Goal: Task Accomplishment & Management: Manage account settings

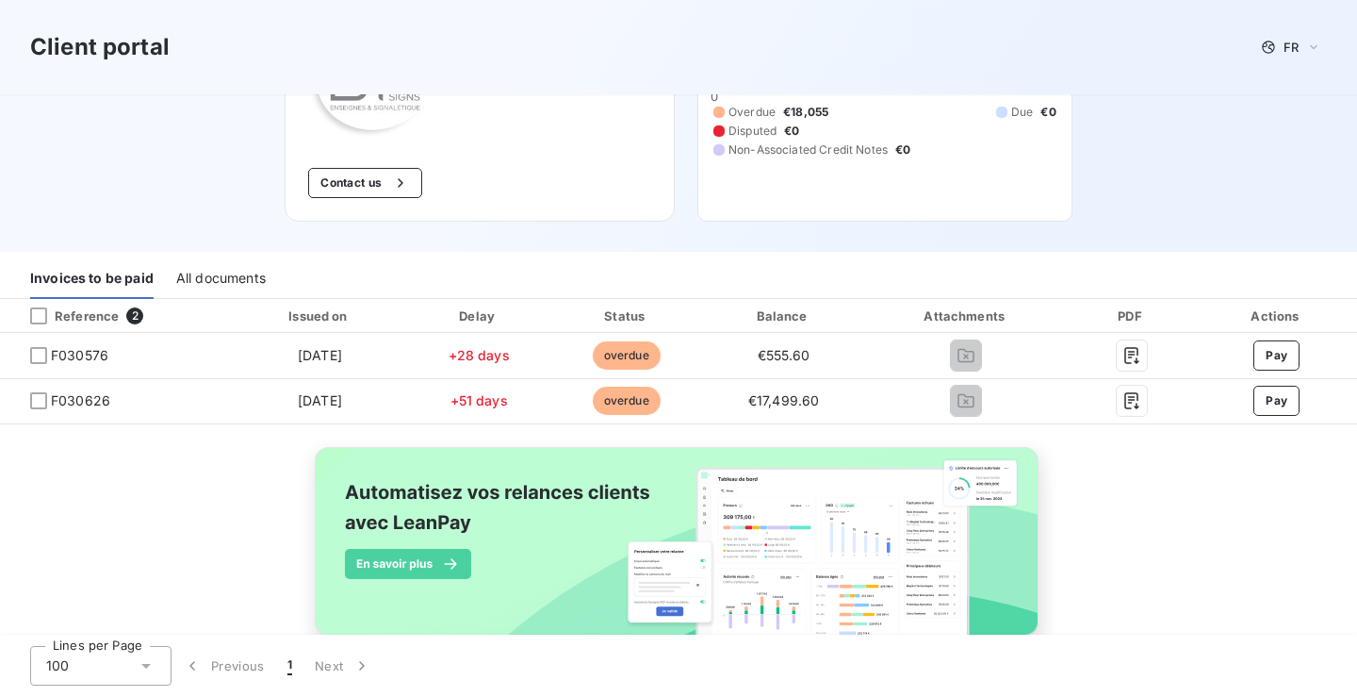
scroll to position [219, 0]
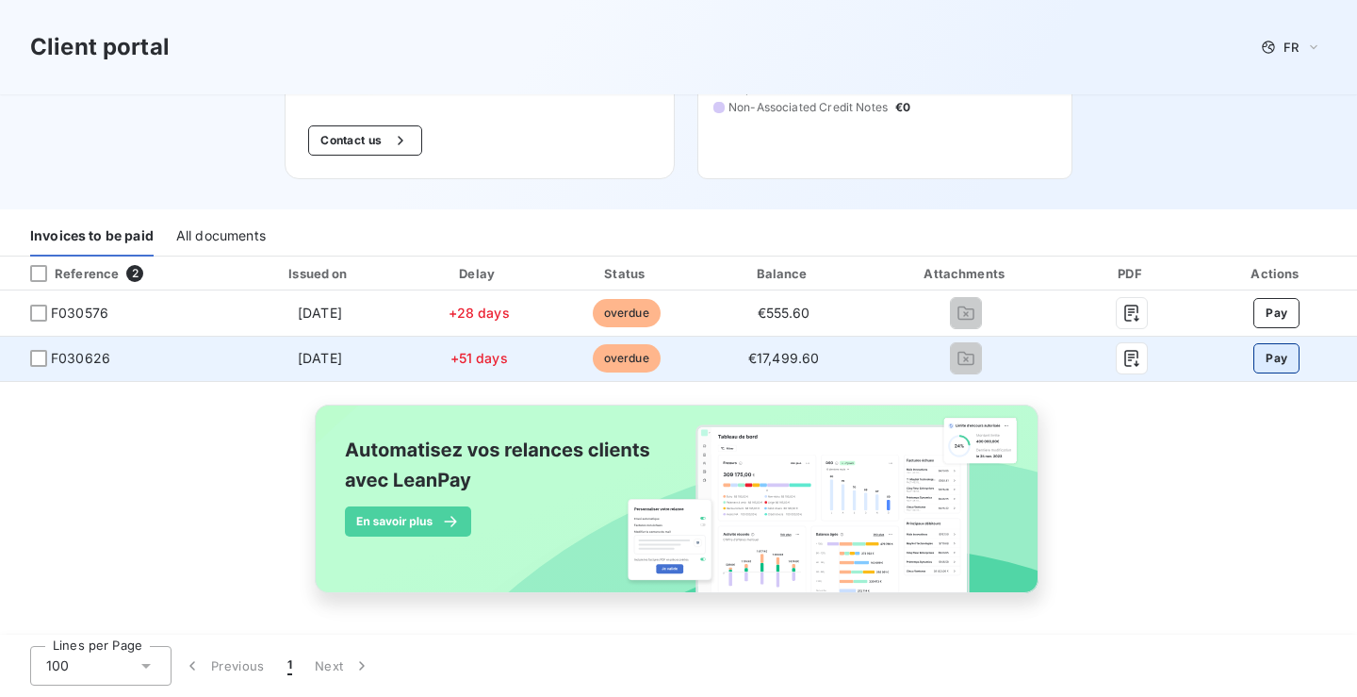
click at [1256, 353] on button "Pay" at bounding box center [1277, 358] width 46 height 30
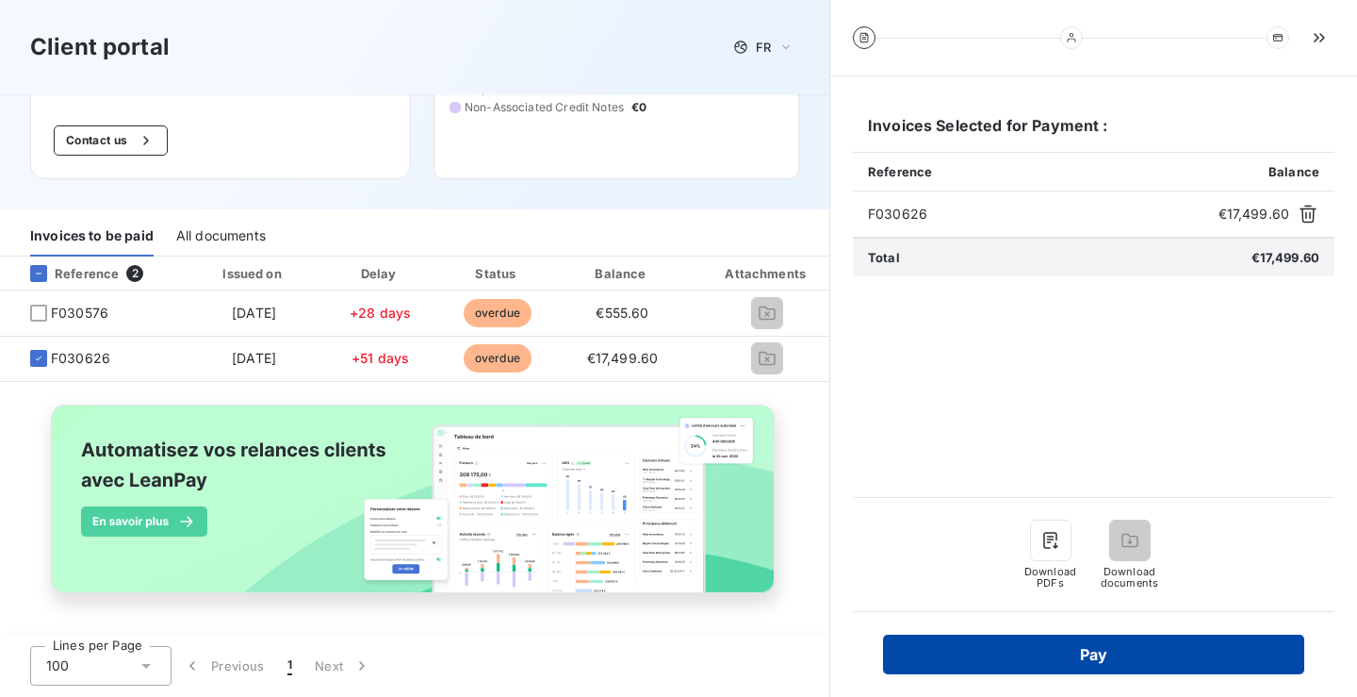
click at [1136, 641] on button "Pay" at bounding box center [1093, 654] width 421 height 40
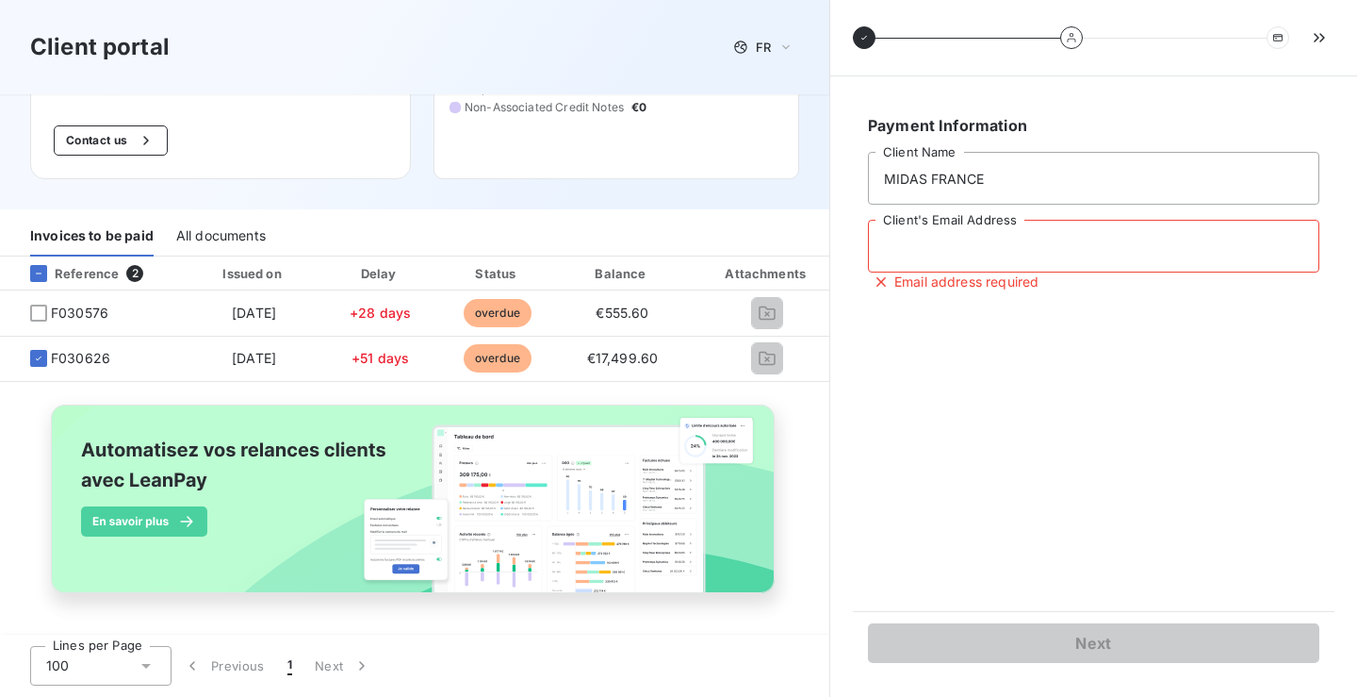
click at [1037, 252] on input "Client's Email Address" at bounding box center [1094, 246] width 452 height 53
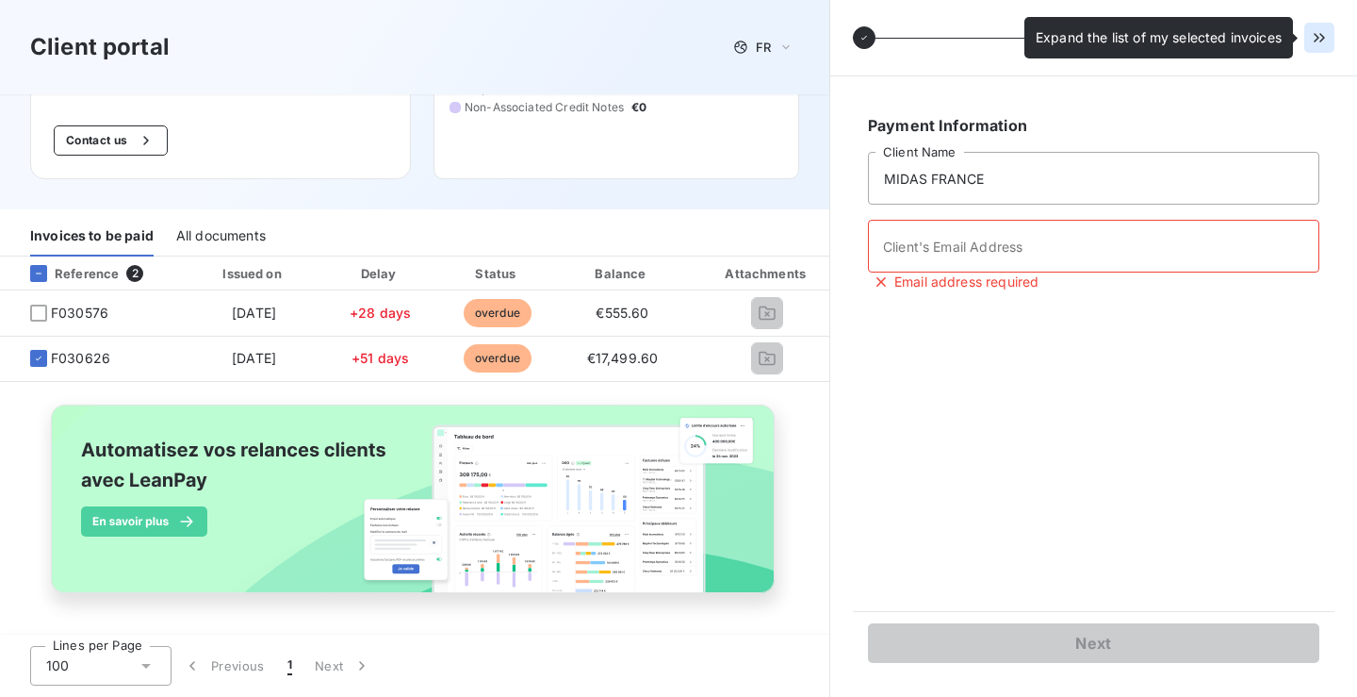
click at [1313, 37] on icon "button" at bounding box center [1319, 37] width 19 height 19
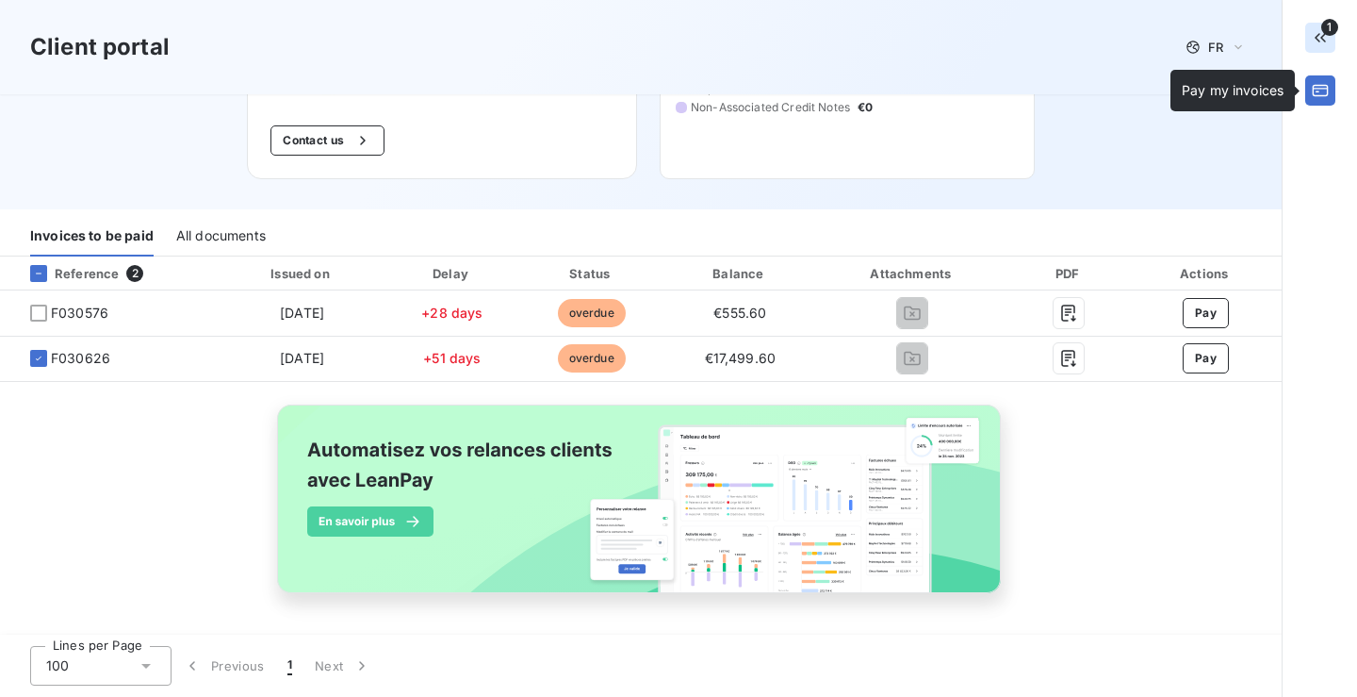
click at [1332, 90] on button "button" at bounding box center [1321, 90] width 30 height 30
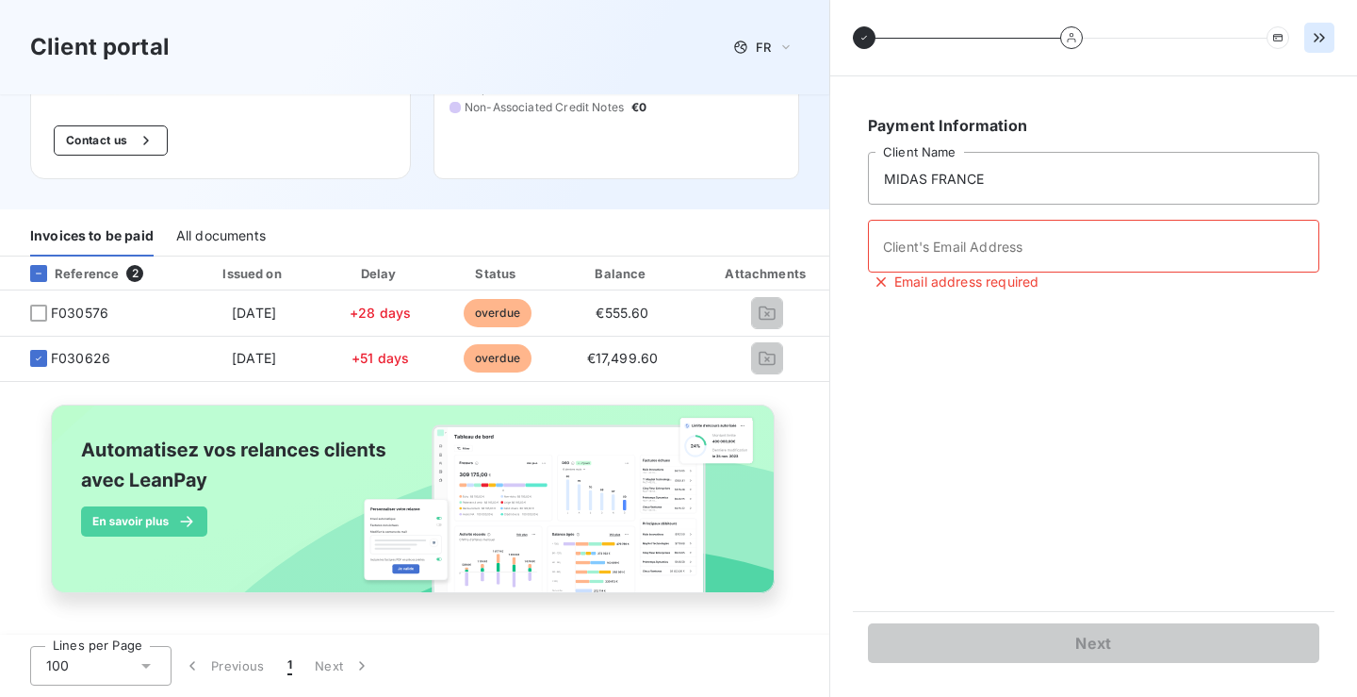
click at [133, 48] on h3 "Client portal" at bounding box center [100, 47] width 140 height 34
click at [105, 46] on h3 "Client portal" at bounding box center [100, 47] width 140 height 34
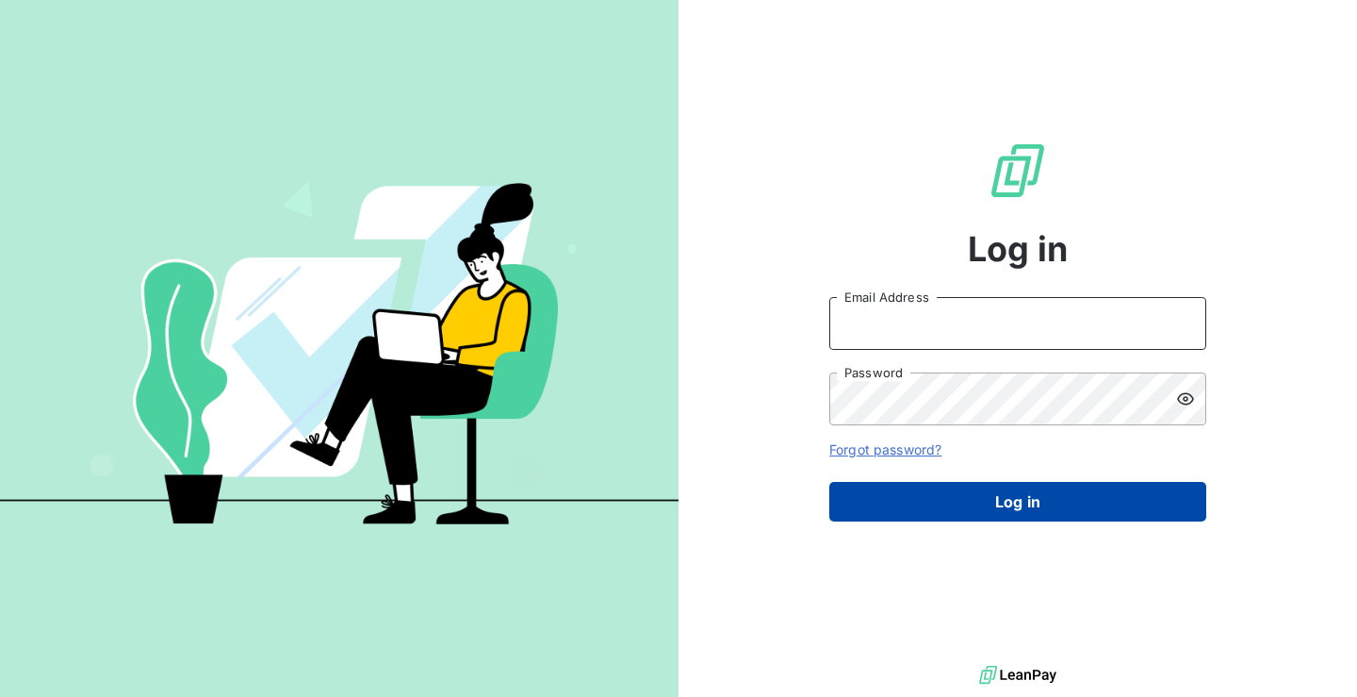
type input "[PERSON_NAME][EMAIL_ADDRESS][DOMAIN_NAME]"
click at [962, 495] on button "Log in" at bounding box center [1017, 502] width 377 height 40
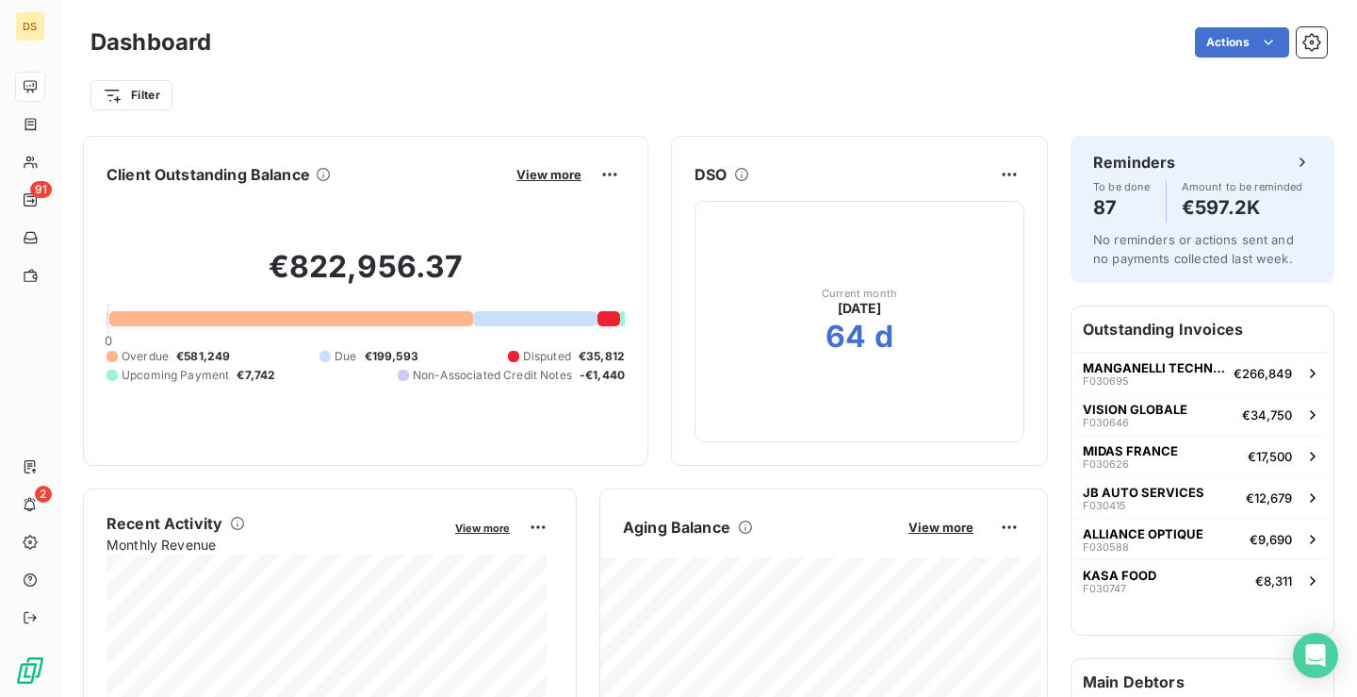
click at [902, 50] on div "Actions" at bounding box center [780, 42] width 1093 height 30
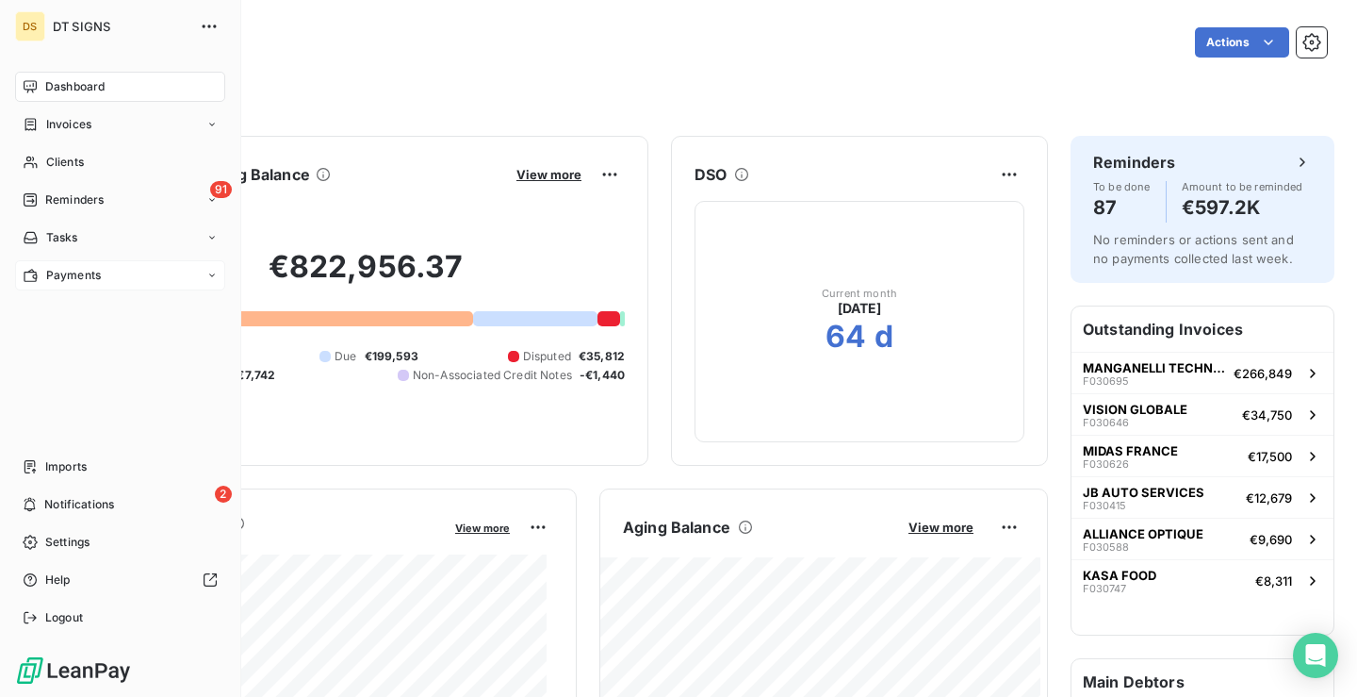
click at [92, 285] on div "Payments" at bounding box center [120, 275] width 210 height 30
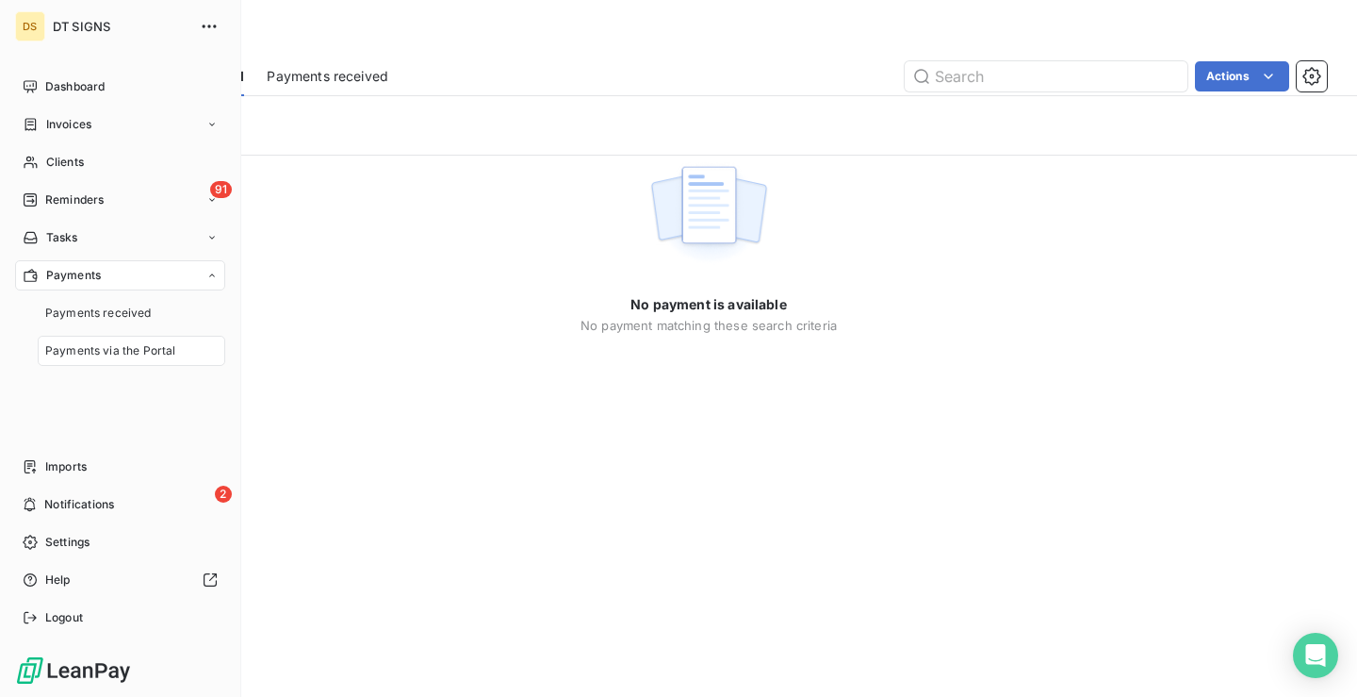
click at [139, 356] on span "Payments via the Portal" at bounding box center [110, 350] width 130 height 17
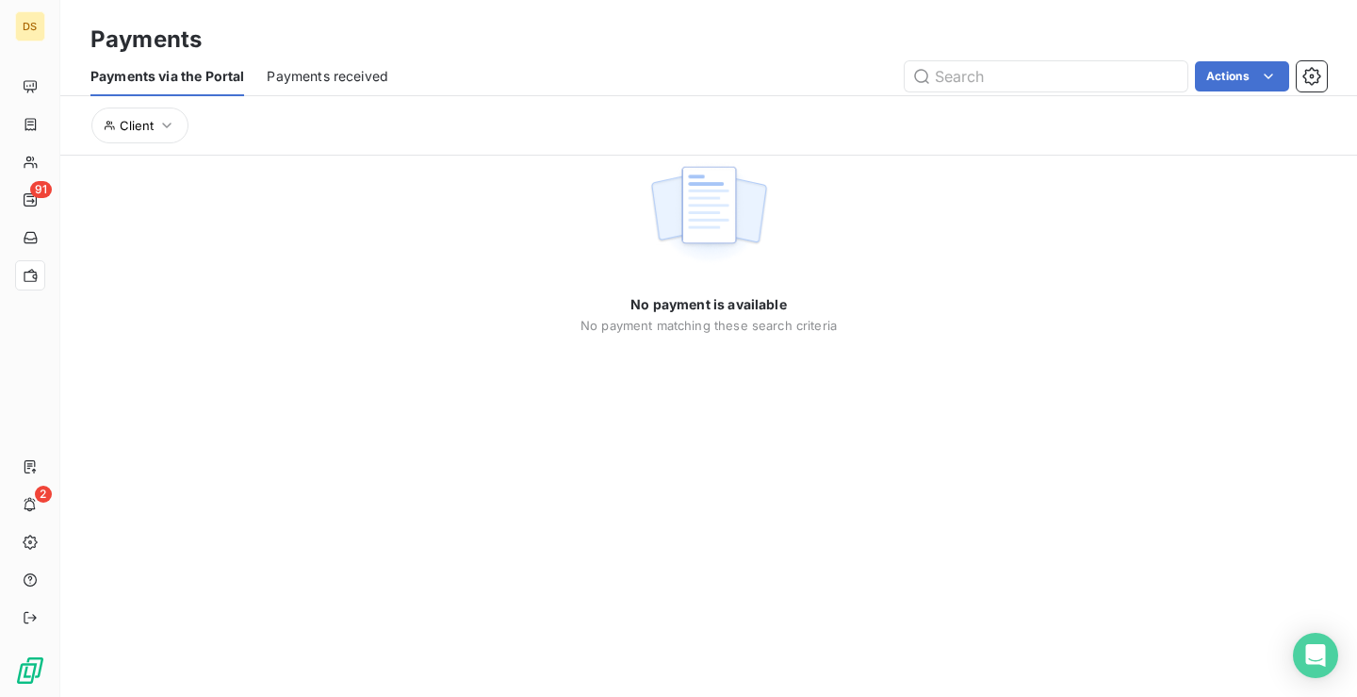
click at [247, 347] on section "Payments Payments via the Portal Payments received Actions Client No payment is…" at bounding box center [708, 348] width 1297 height 697
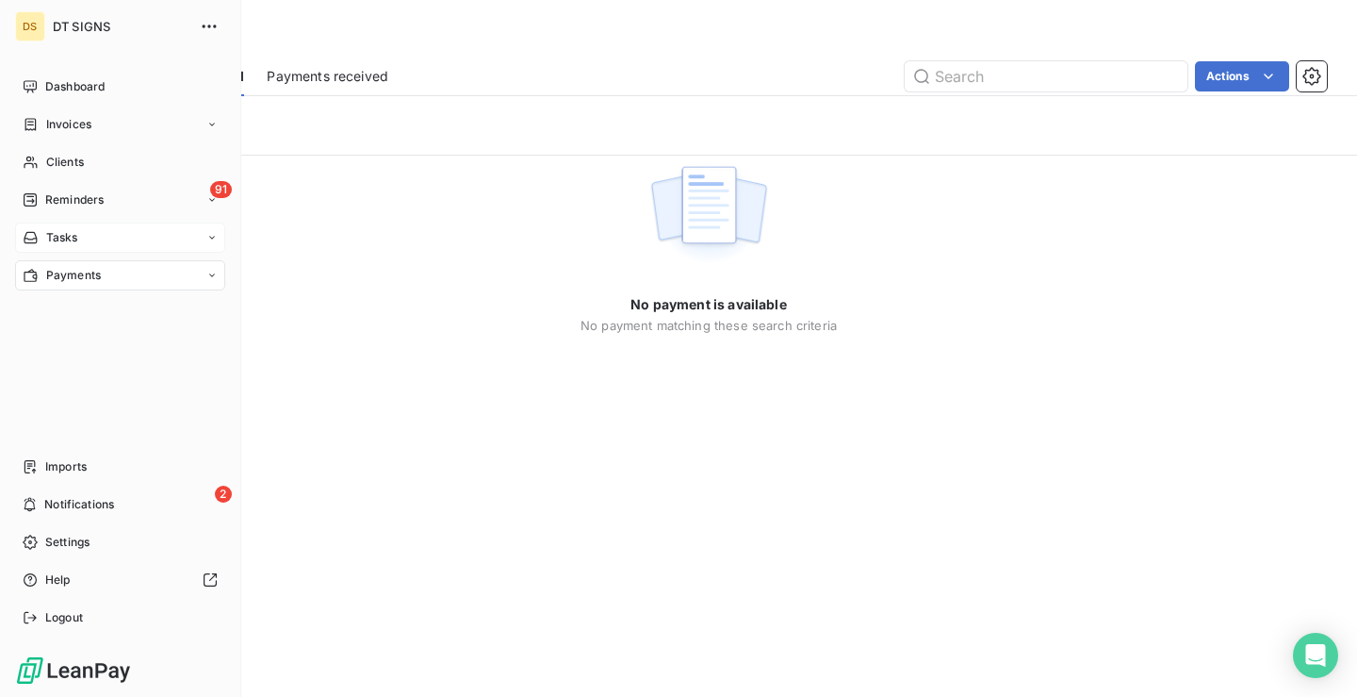
click at [41, 237] on div "Tasks" at bounding box center [51, 237] width 56 height 17
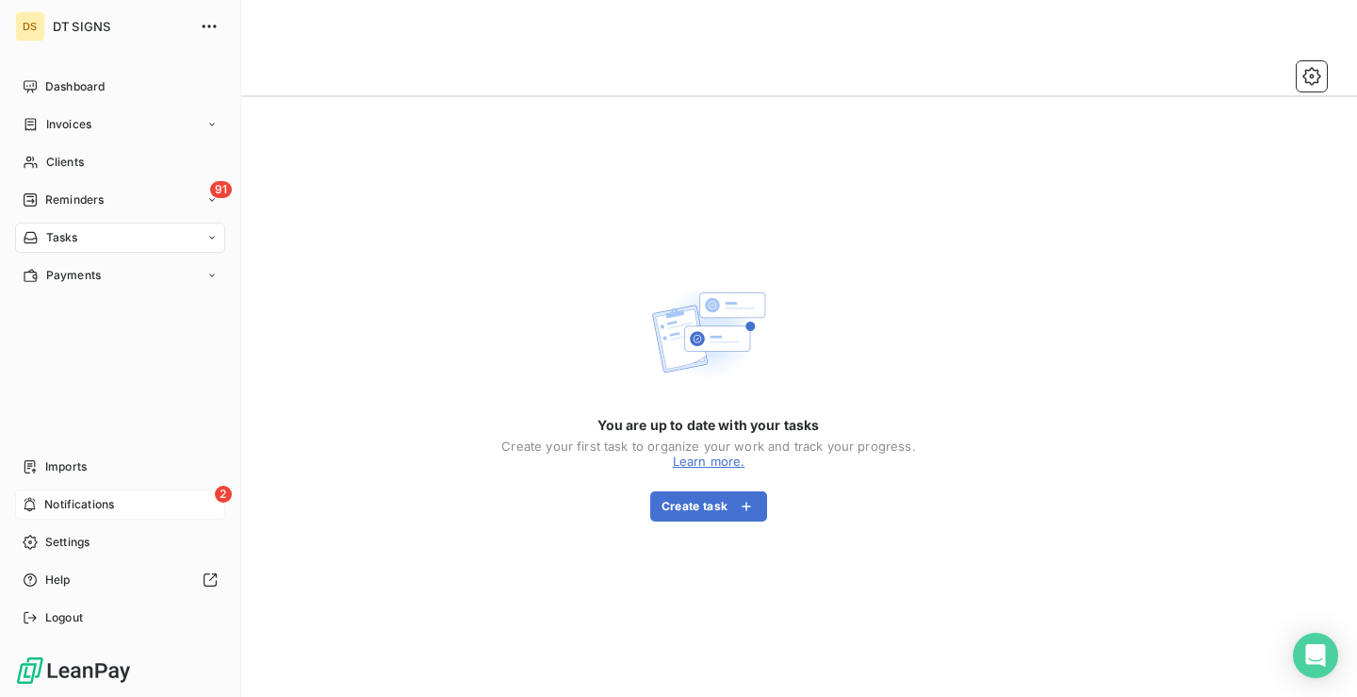
click at [38, 503] on div "2 Notifications" at bounding box center [120, 504] width 210 height 30
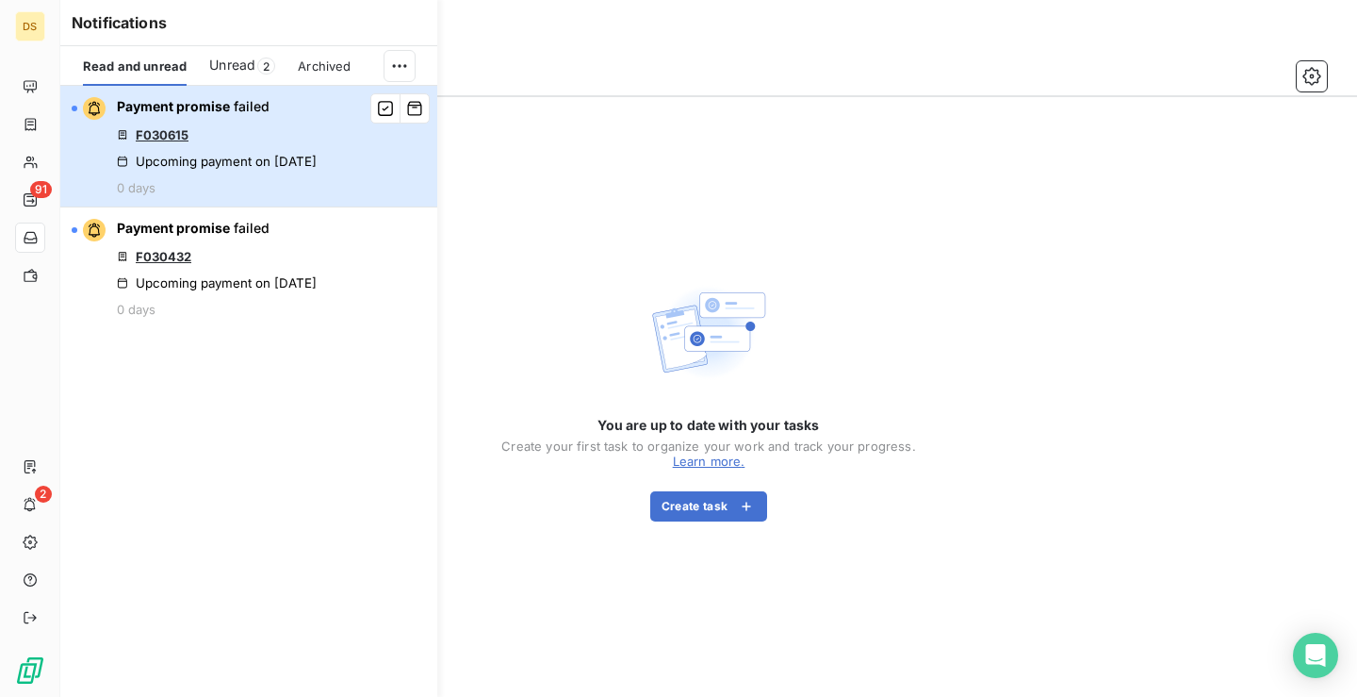
click at [291, 172] on div "Payment promise failed F030615 Upcoming payment on [DATE] 0 days" at bounding box center [217, 146] width 200 height 98
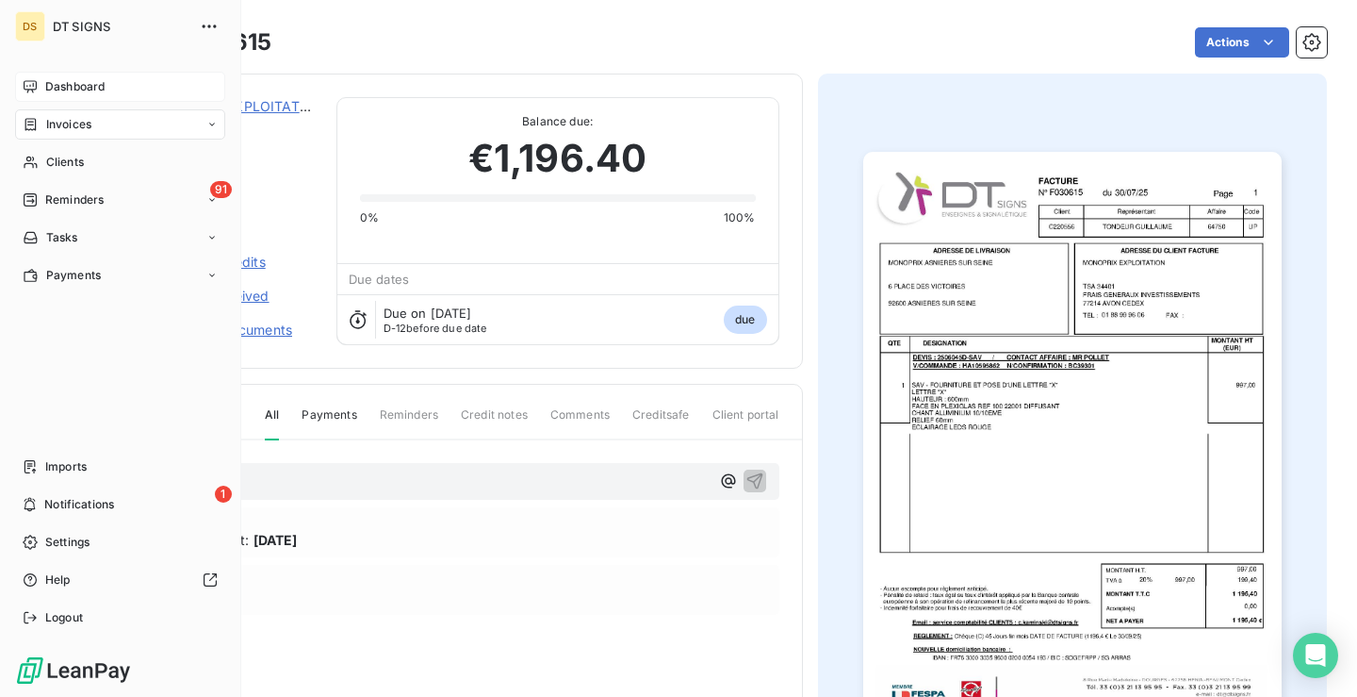
click at [73, 89] on span "Dashboard" at bounding box center [74, 86] width 59 height 17
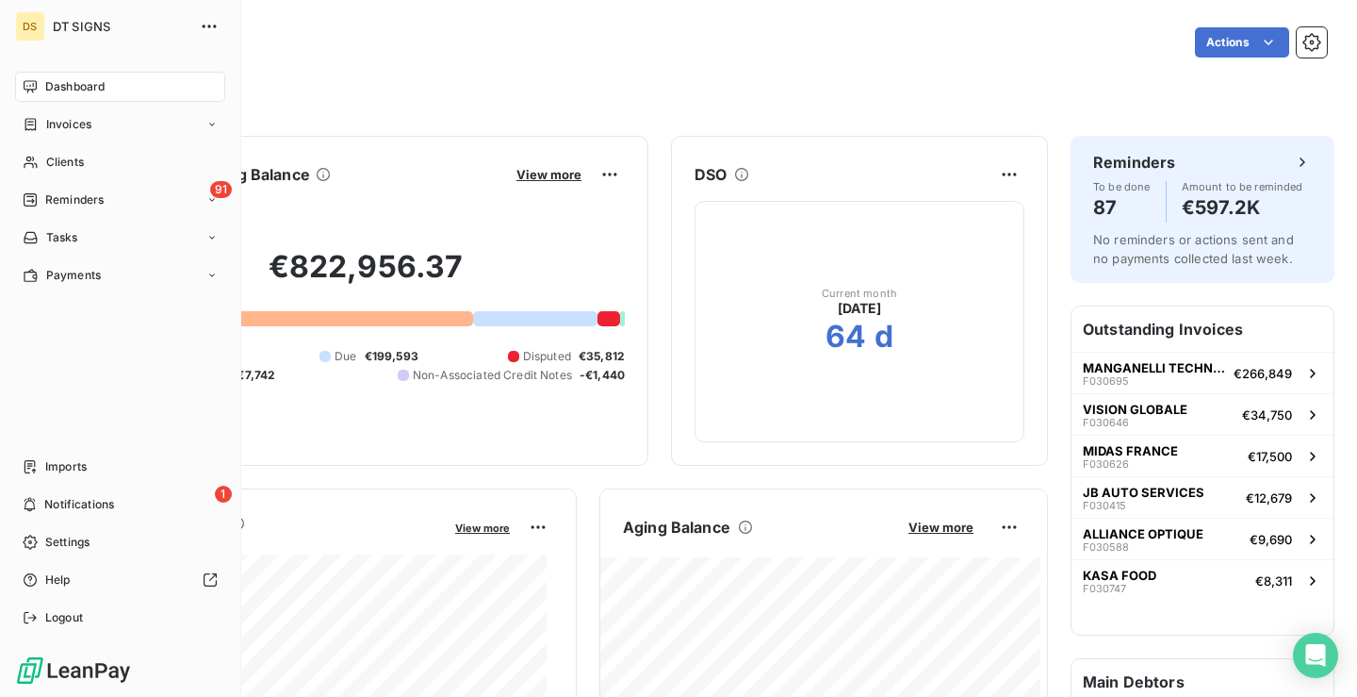
click at [83, 29] on span "DT SIGNS" at bounding box center [121, 26] width 136 height 15
click at [197, 271] on div "Payments" at bounding box center [120, 275] width 210 height 30
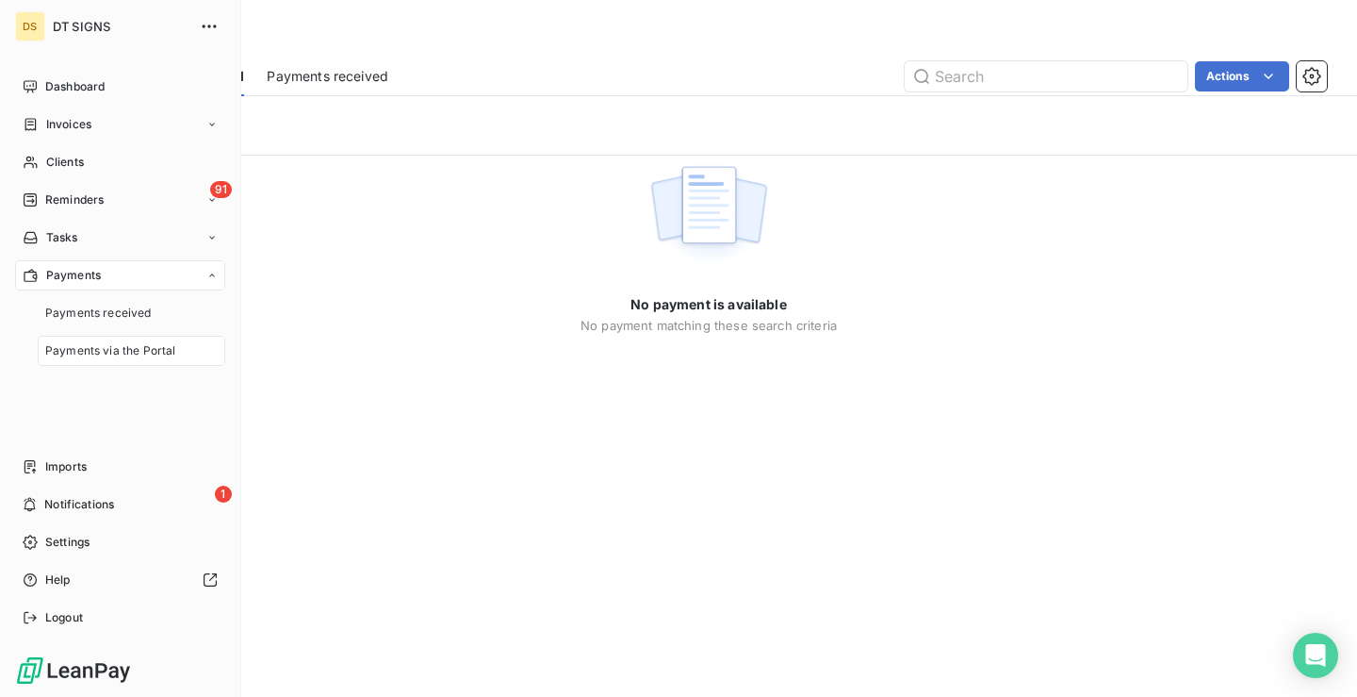
click at [140, 356] on span "Payments via the Portal" at bounding box center [110, 350] width 130 height 17
click at [131, 314] on span "Payments received" at bounding box center [98, 312] width 107 height 17
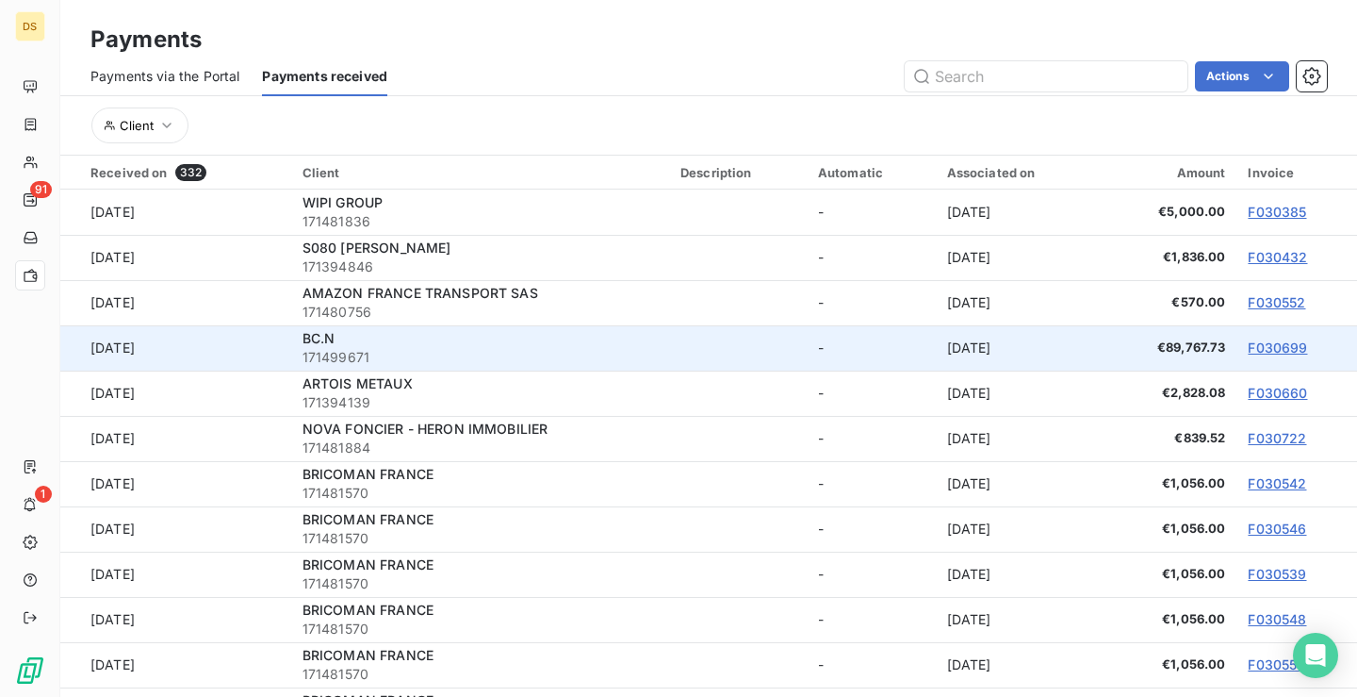
click at [1254, 348] on link "F030699" at bounding box center [1277, 347] width 59 height 16
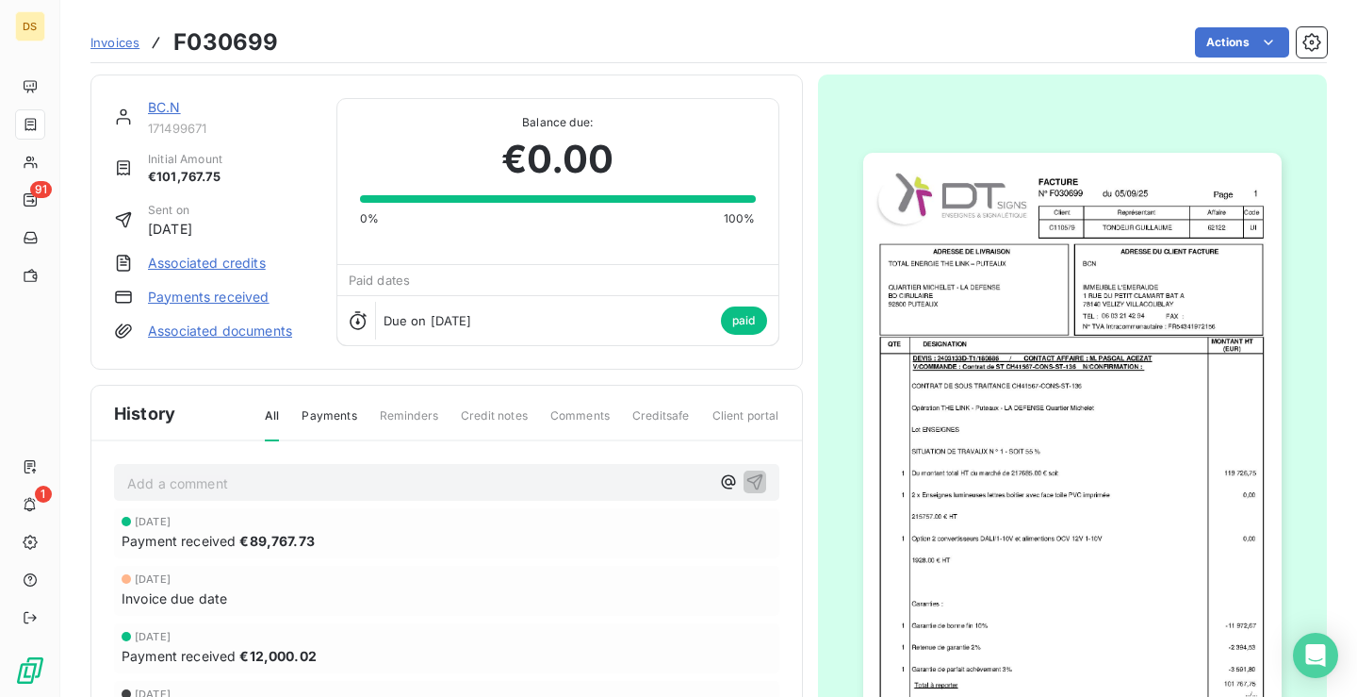
scroll to position [156, 0]
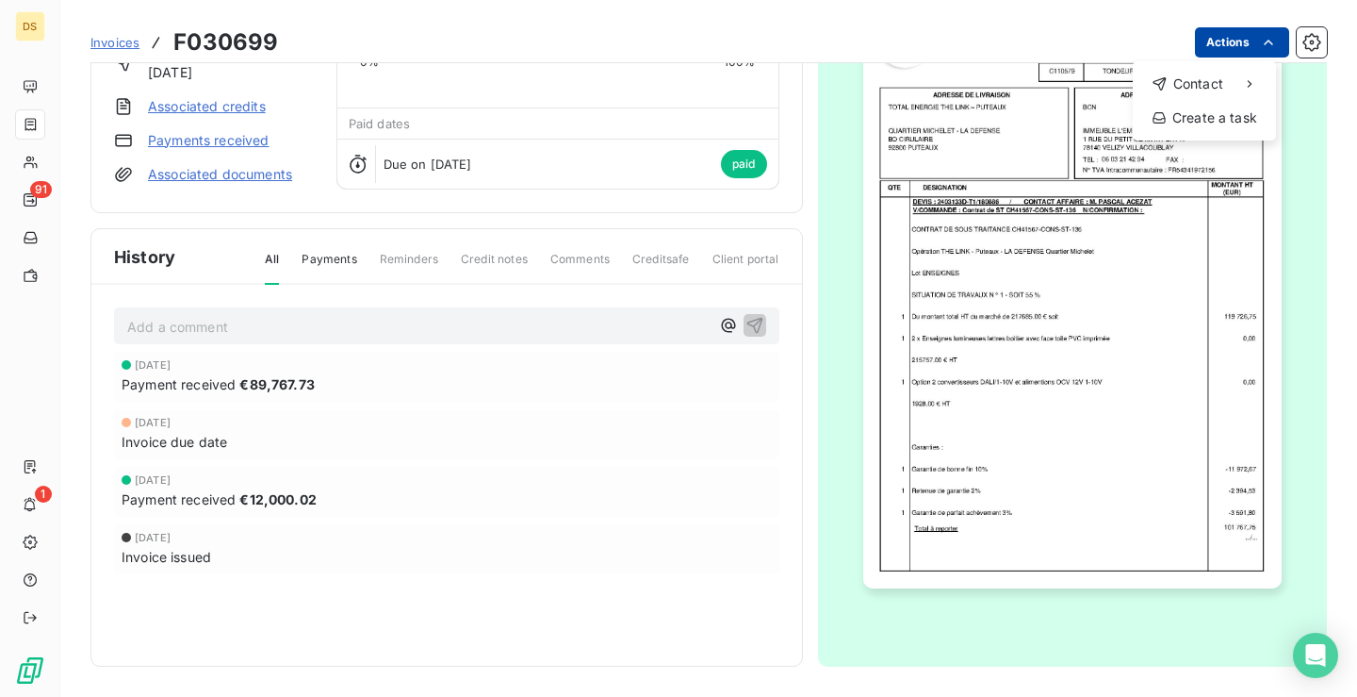
click at [1237, 34] on html "DS 91 1 Invoices F030699 Actions Contact Create a task BC.N 171499671 Initial A…" at bounding box center [678, 348] width 1357 height 697
click at [1216, 112] on div "Create a task" at bounding box center [1205, 118] width 128 height 30
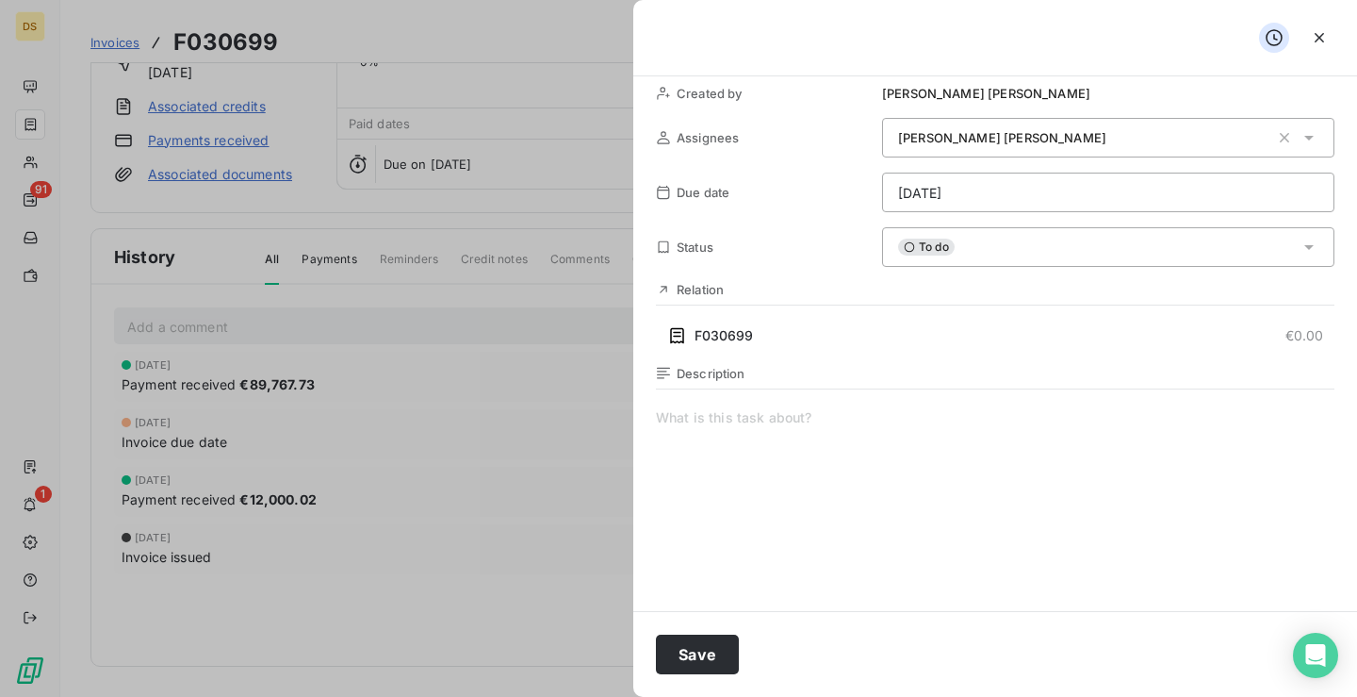
scroll to position [37, 0]
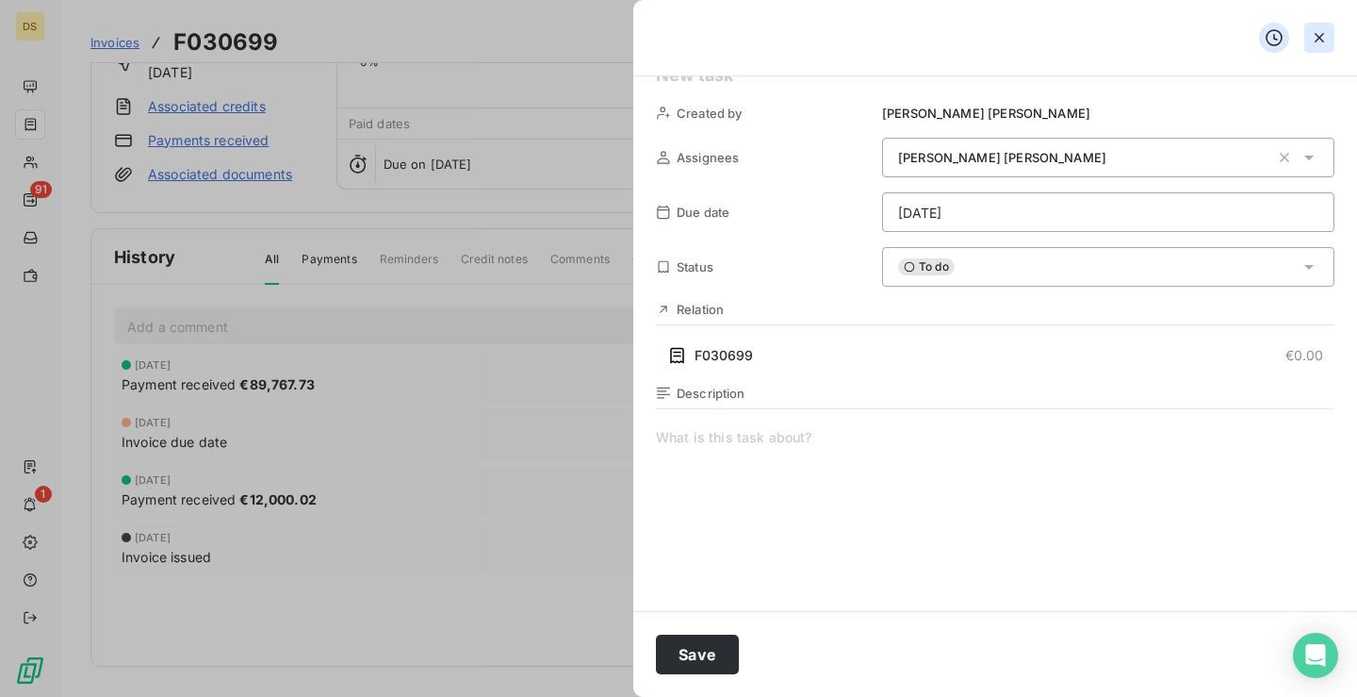
click at [1324, 34] on icon "button" at bounding box center [1319, 37] width 19 height 19
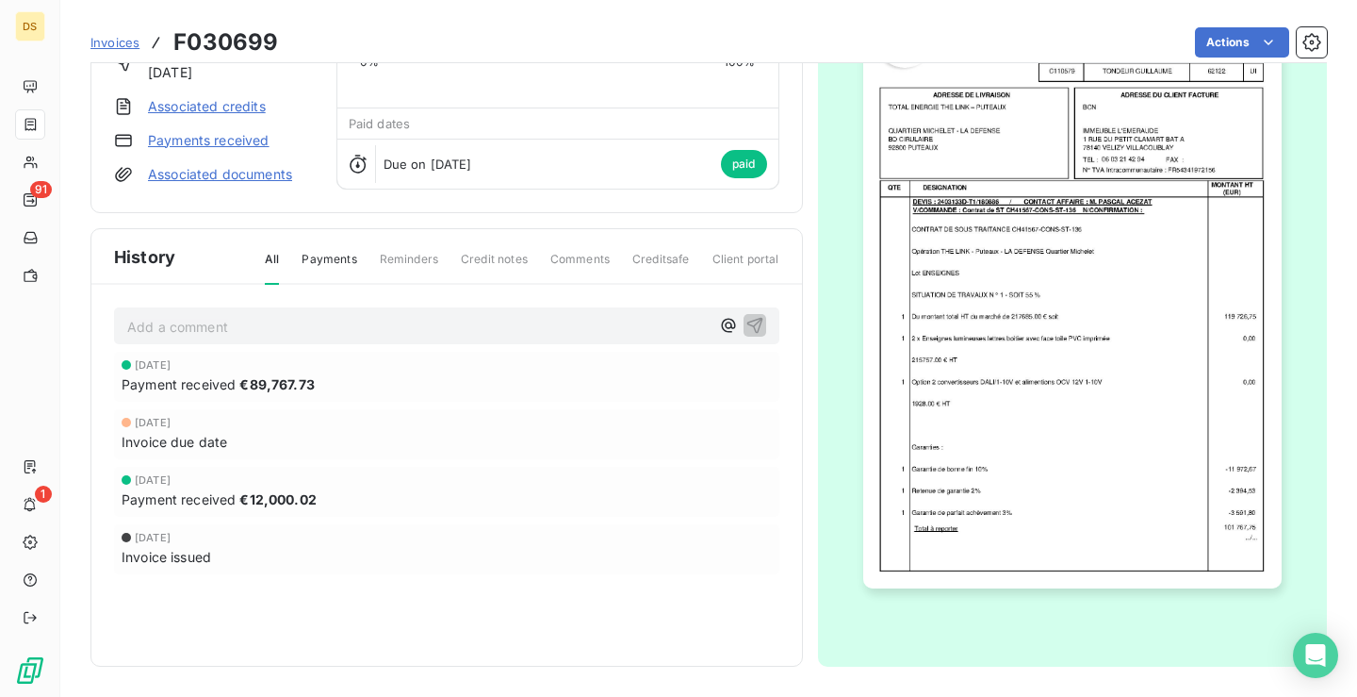
scroll to position [0, 0]
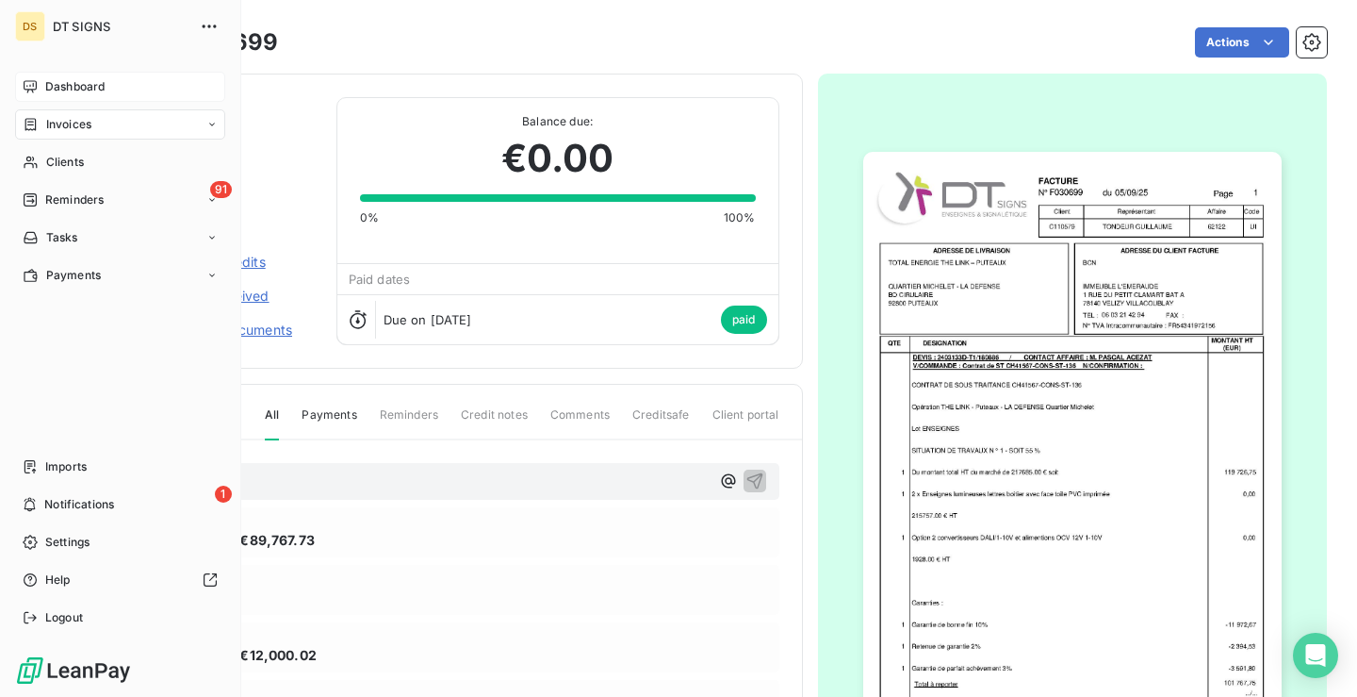
click at [60, 89] on span "Dashboard" at bounding box center [74, 86] width 59 height 17
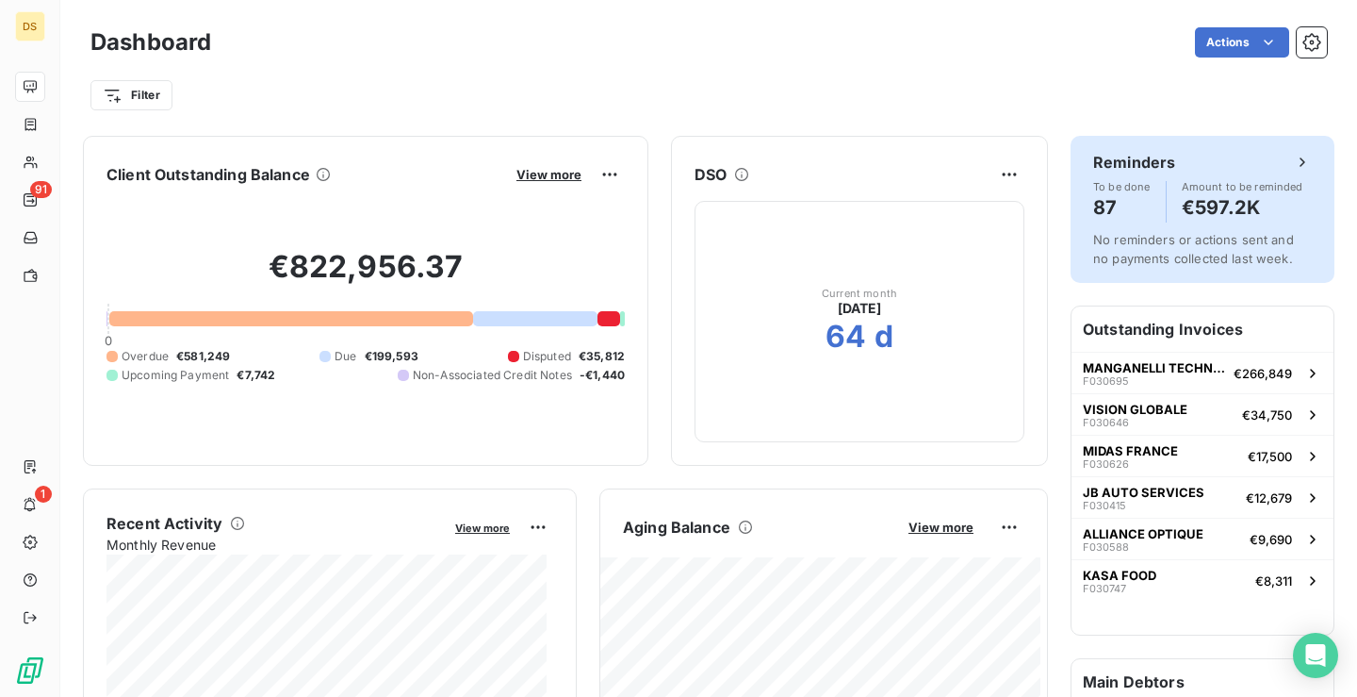
click at [1196, 196] on h4 "€597.2K" at bounding box center [1243, 207] width 122 height 30
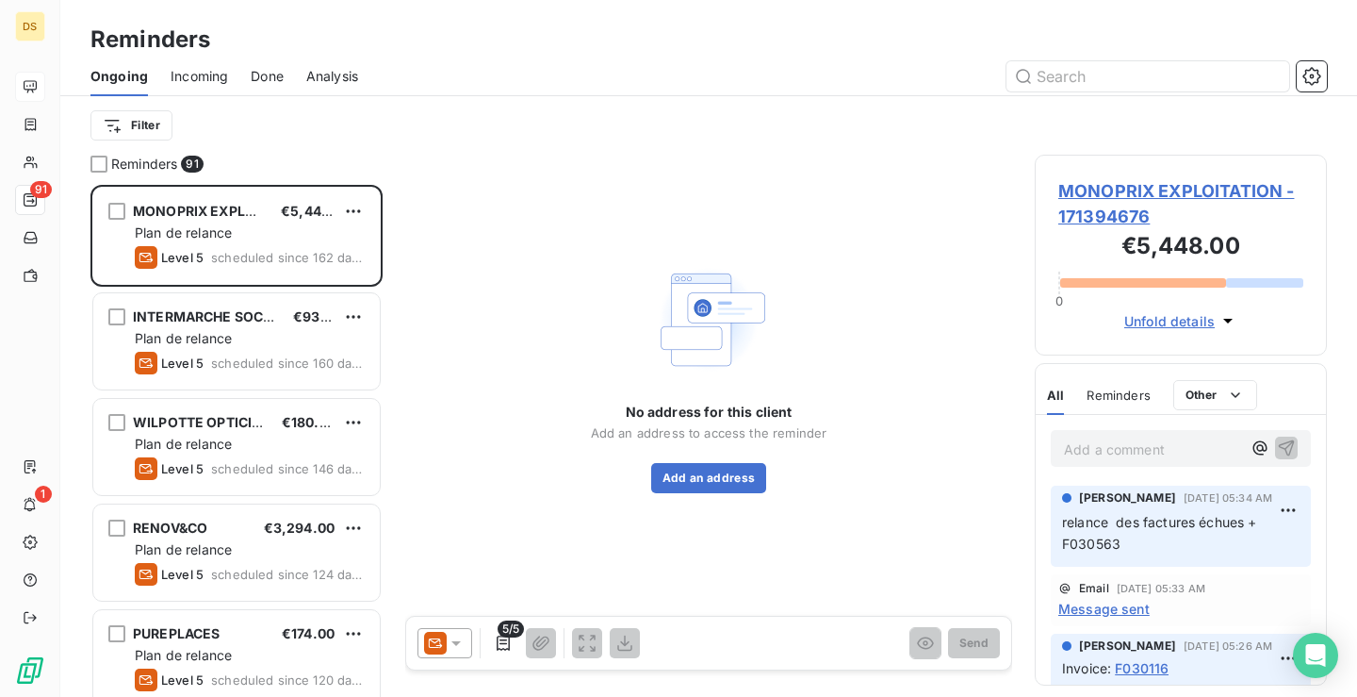
click at [1128, 197] on span "MONOPRIX EXPLOITATION - 171394676" at bounding box center [1181, 203] width 245 height 51
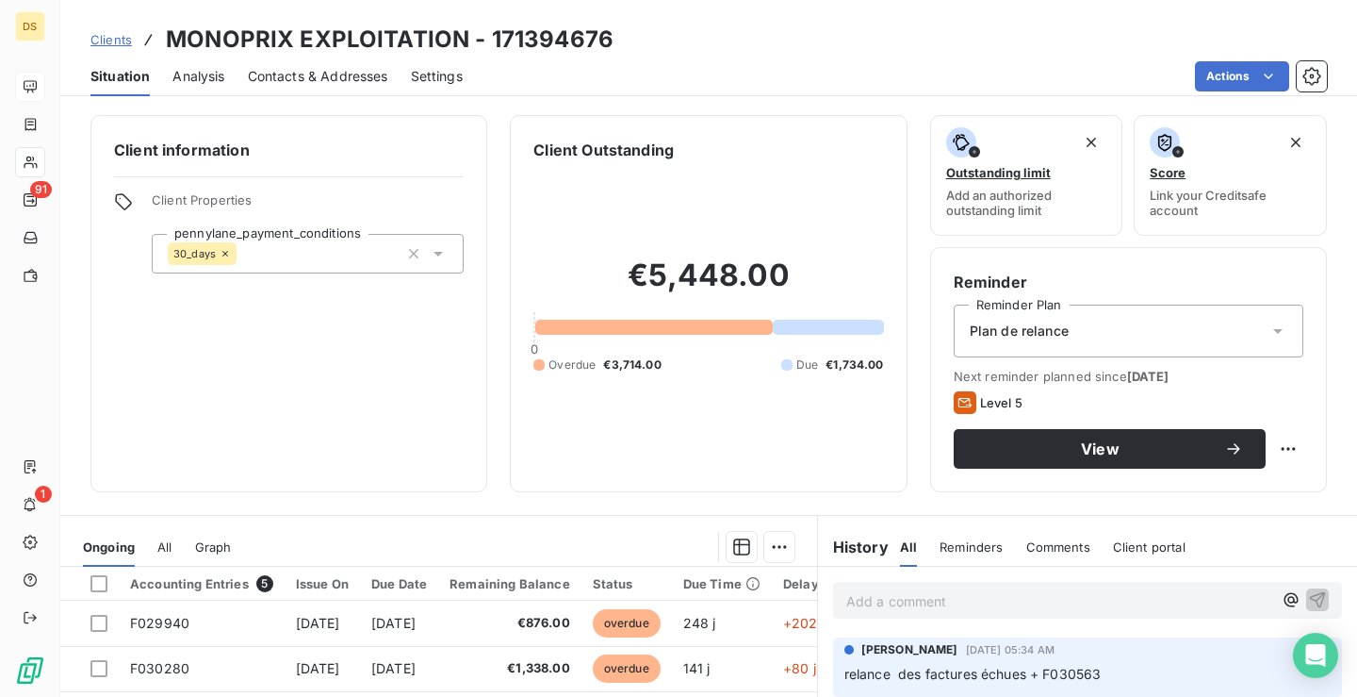
click at [1248, 337] on div "Plan de relance" at bounding box center [1129, 330] width 350 height 53
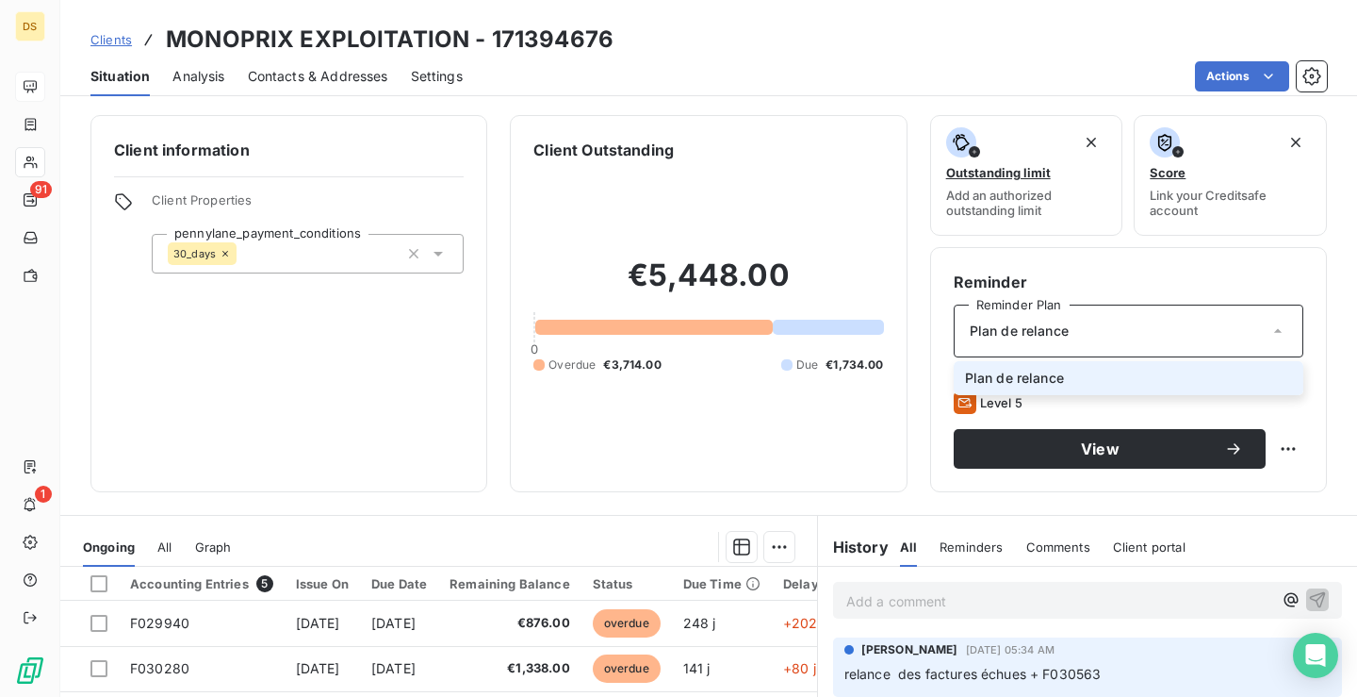
click at [705, 241] on div "€5,448.00 0 Overdue €3,714.00 Due €1,734.00" at bounding box center [709, 314] width 350 height 307
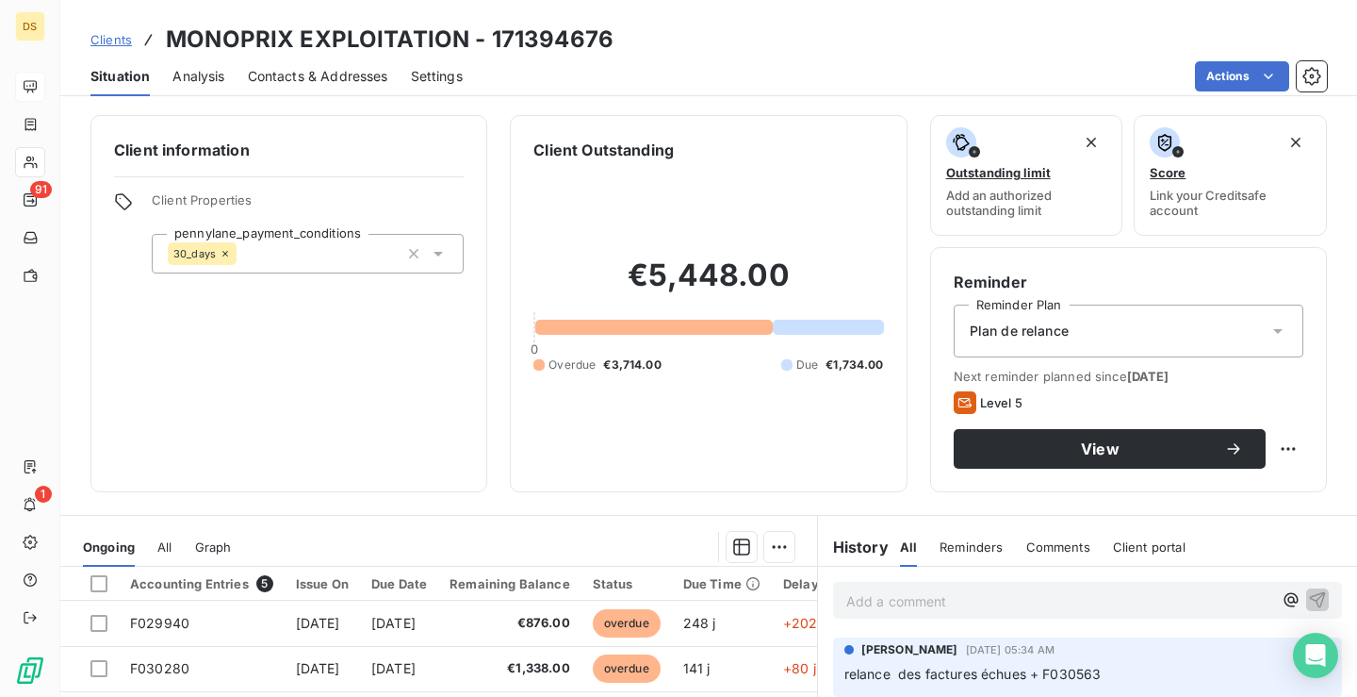
click at [335, 78] on span "Contacts & Addresses" at bounding box center [318, 76] width 140 height 19
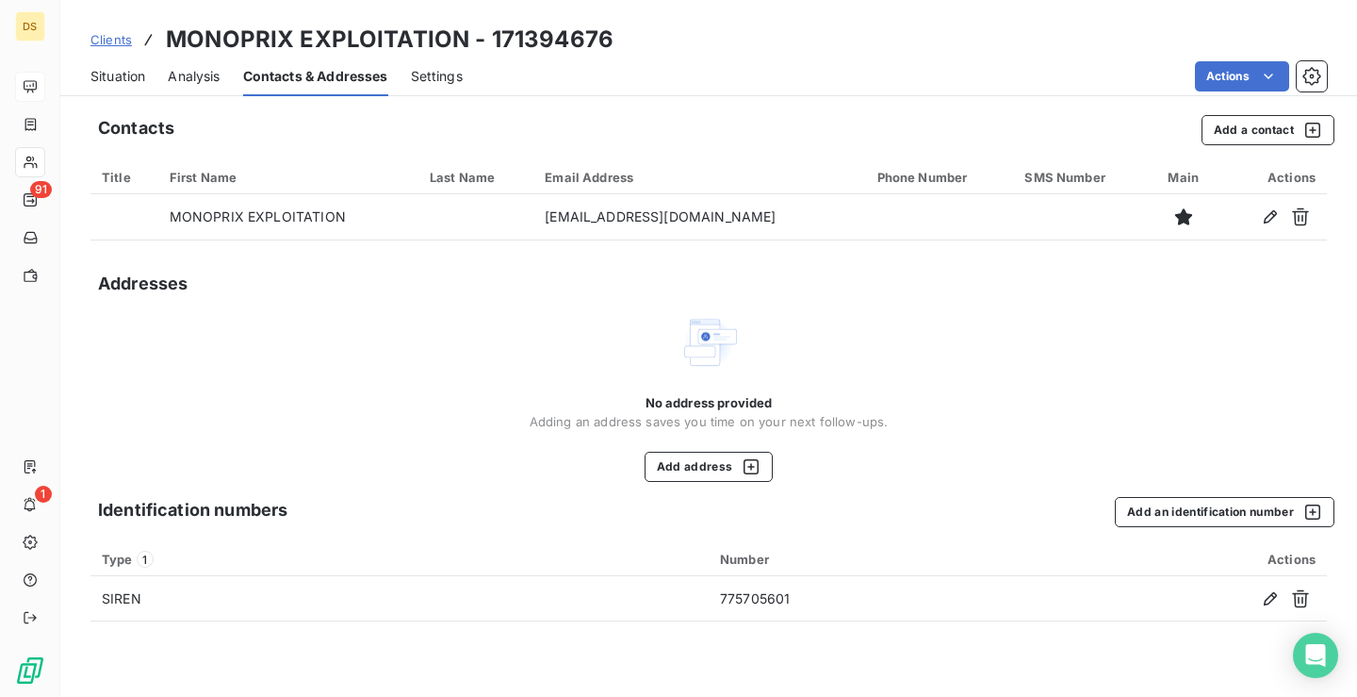
click at [470, 82] on div "Situation Analysis Contacts & Addresses Settings Actions" at bounding box center [708, 77] width 1297 height 40
click at [441, 79] on span "Settings" at bounding box center [437, 76] width 52 height 19
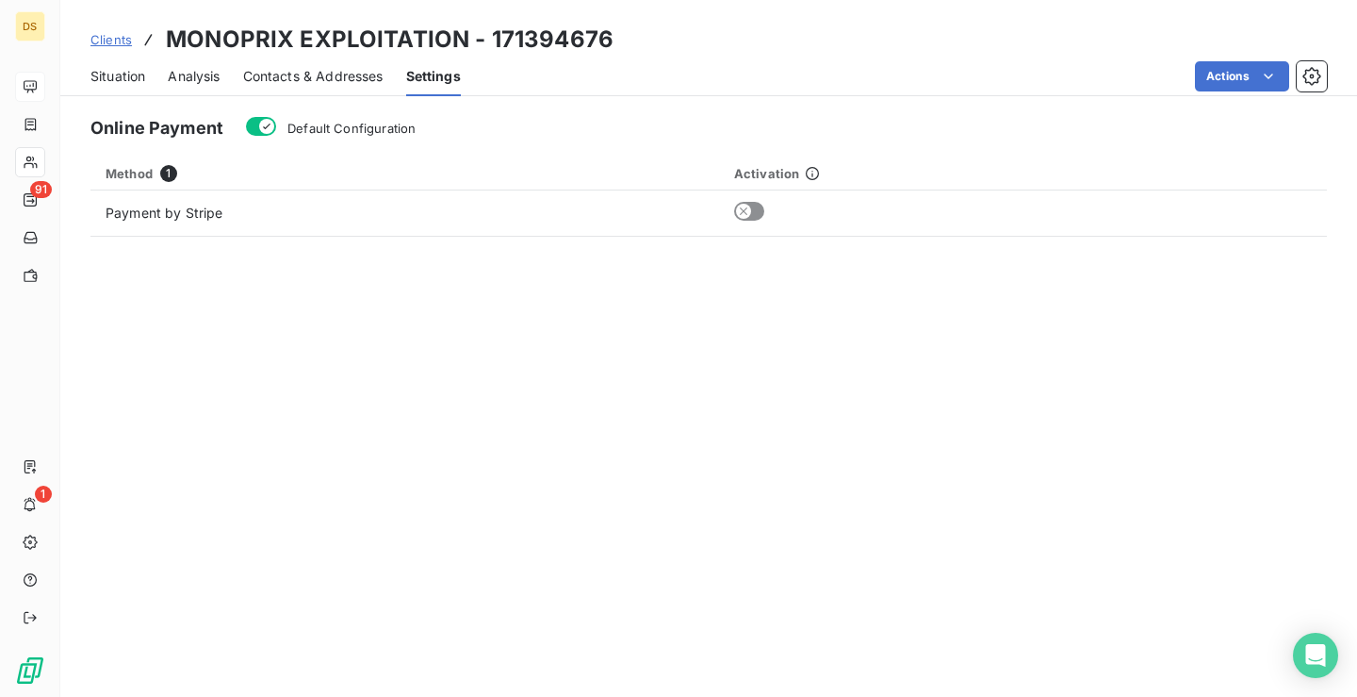
click at [294, 63] on div "Contacts & Addresses" at bounding box center [313, 77] width 140 height 40
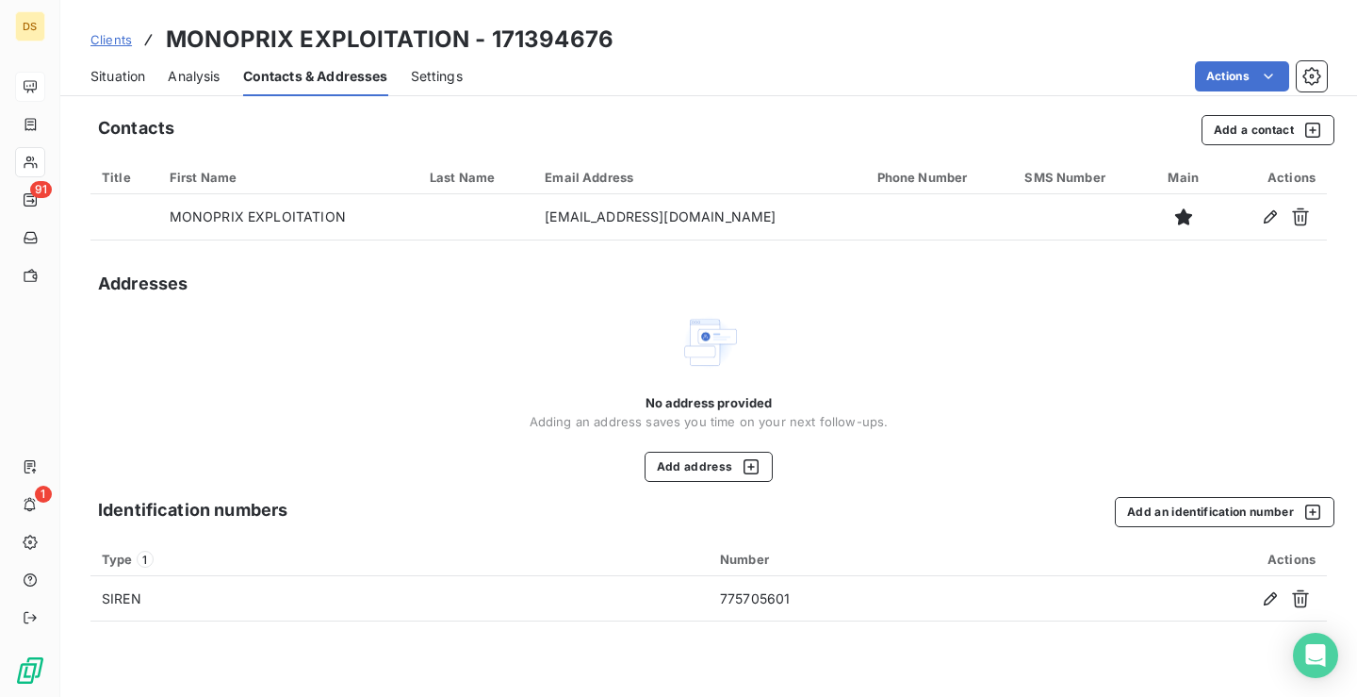
click at [197, 68] on span "Analysis" at bounding box center [194, 76] width 52 height 19
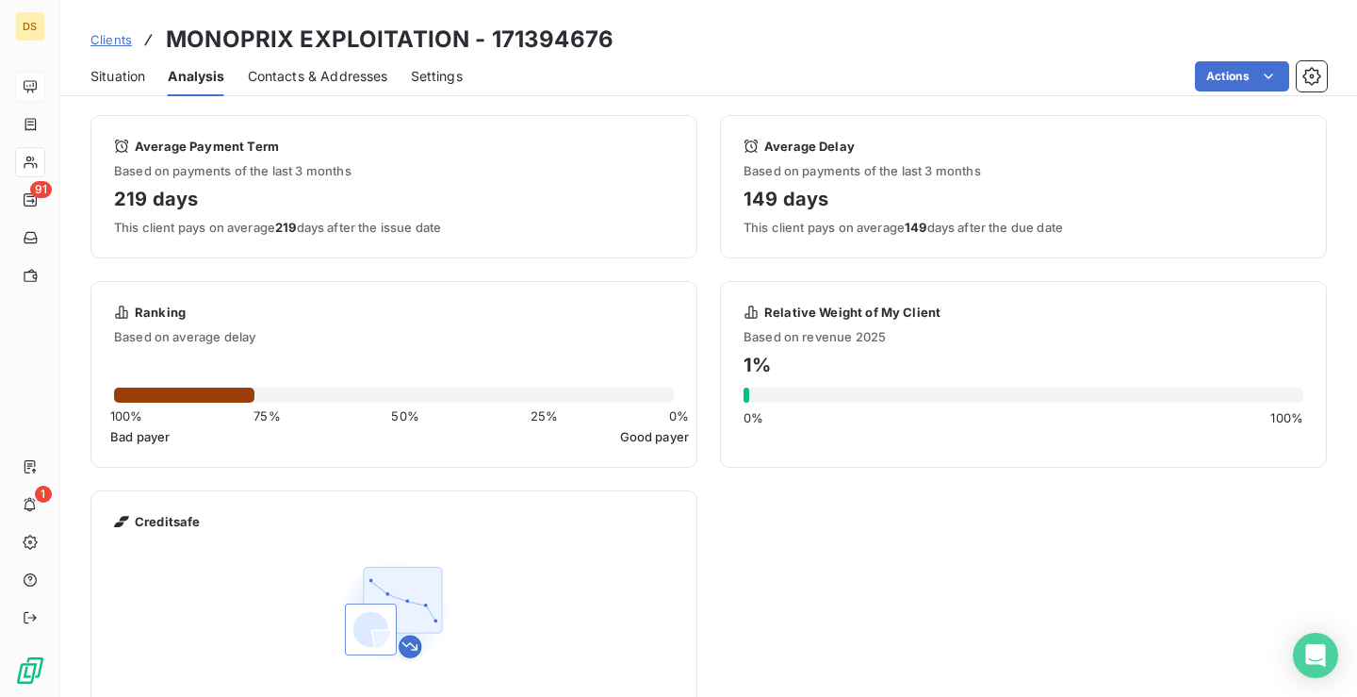
click at [123, 69] on span "Situation" at bounding box center [117, 76] width 55 height 19
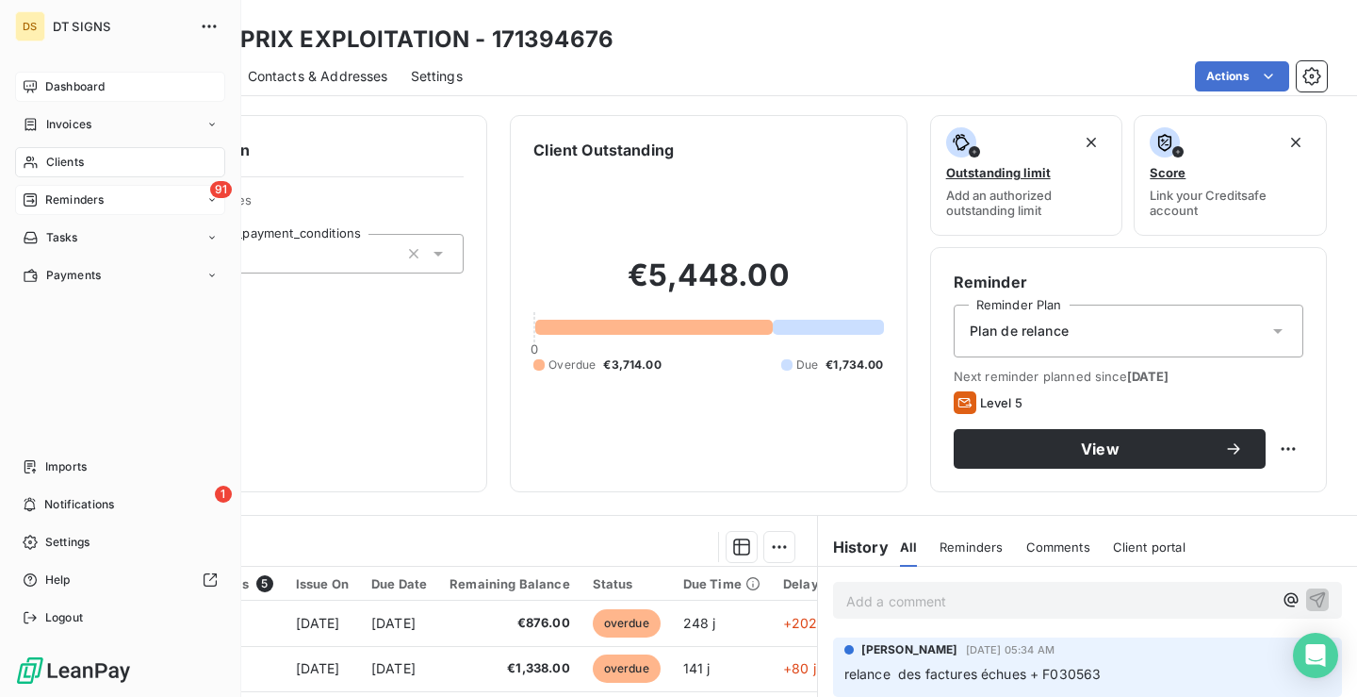
click at [158, 207] on div "91 Reminders" at bounding box center [120, 200] width 210 height 30
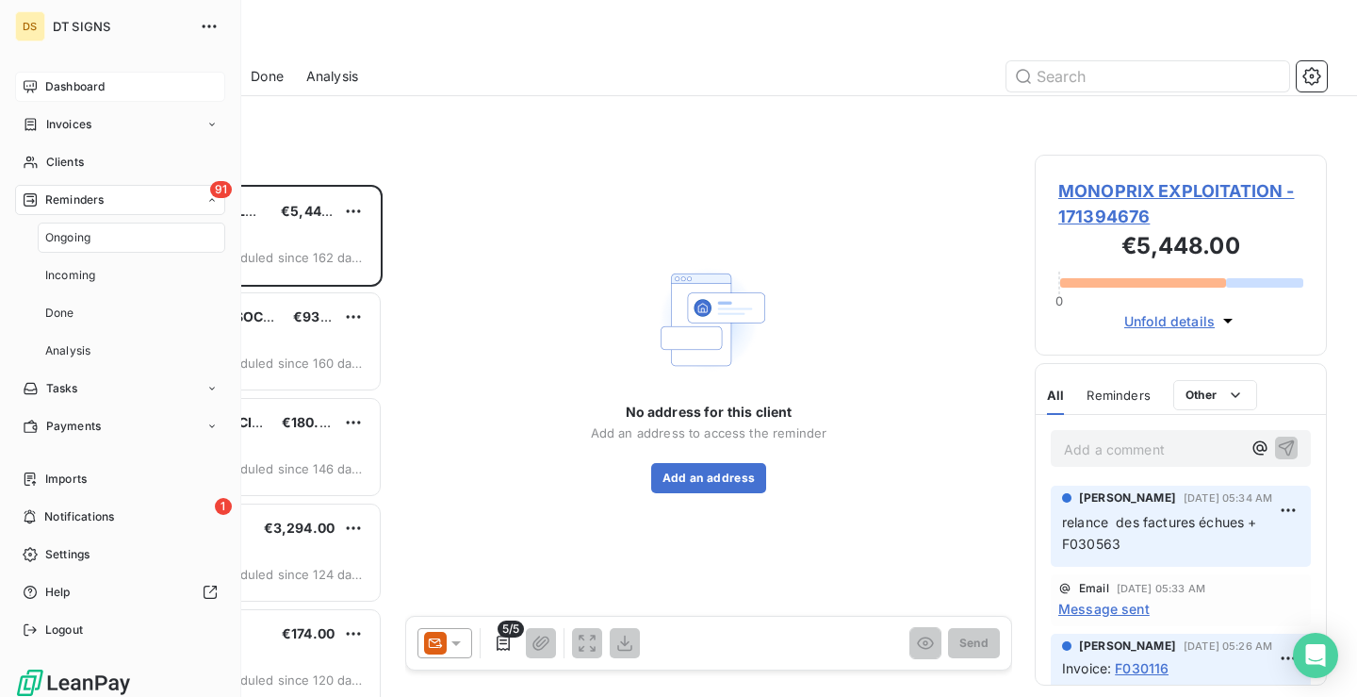
scroll to position [498, 278]
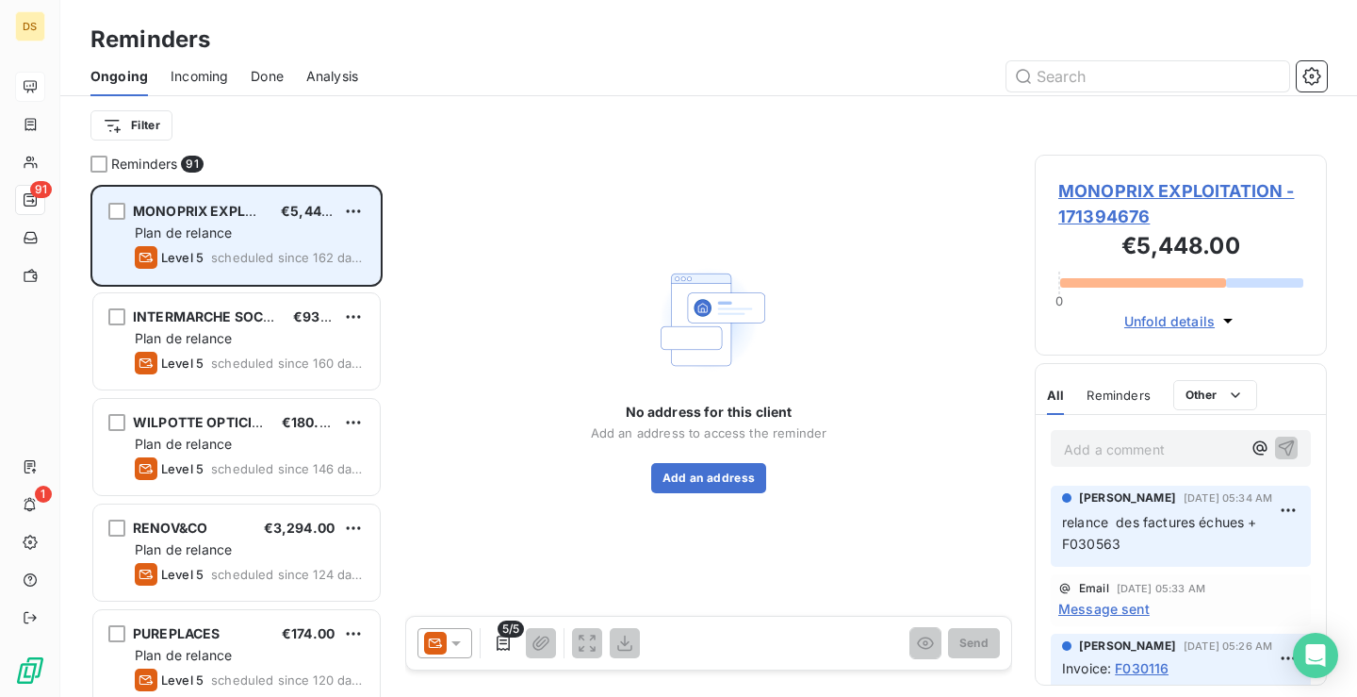
click at [247, 247] on div "Level 5 scheduled since 162 days" at bounding box center [250, 257] width 230 height 23
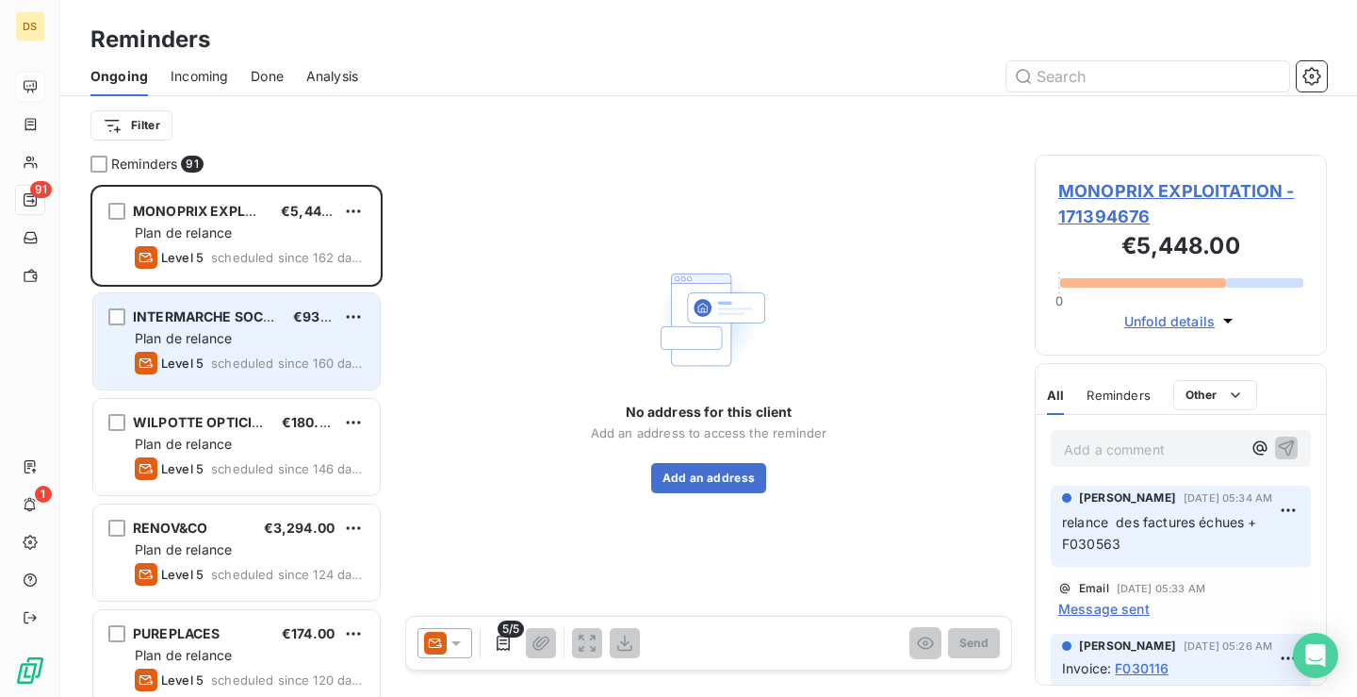
click at [287, 364] on span "scheduled since 160 days" at bounding box center [288, 362] width 154 height 15
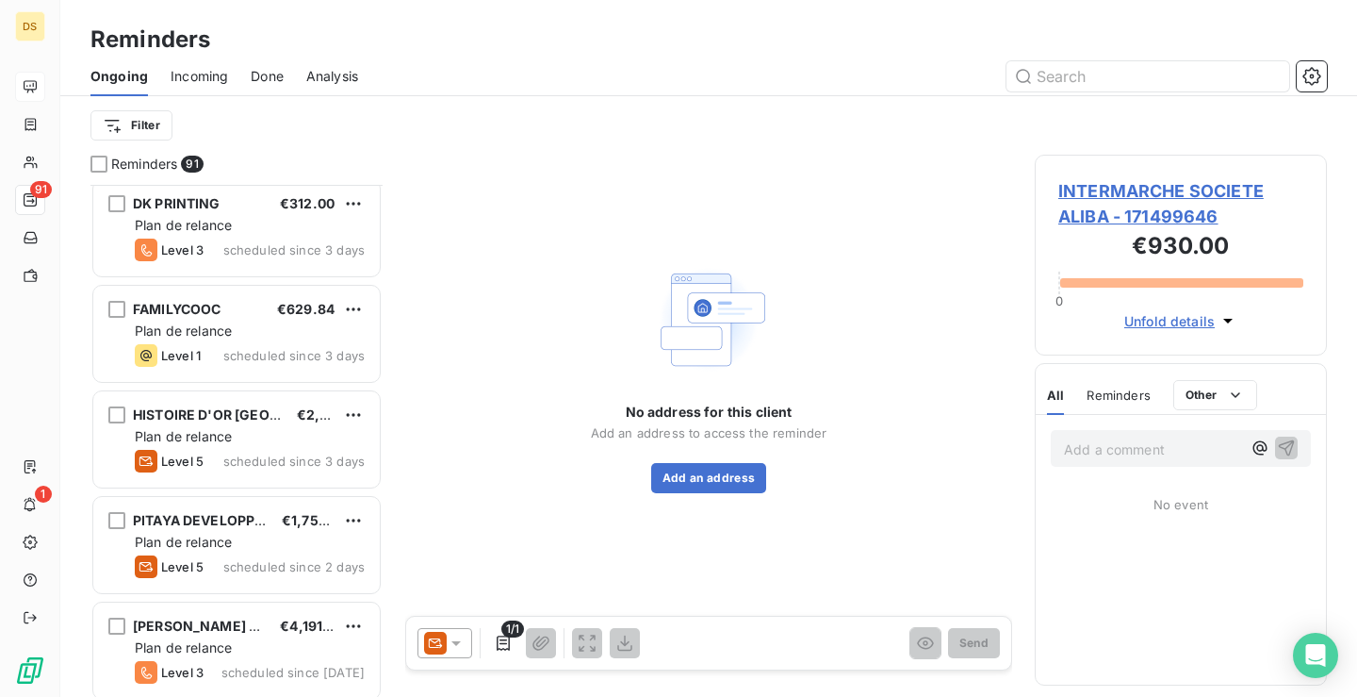
scroll to position [9096, 0]
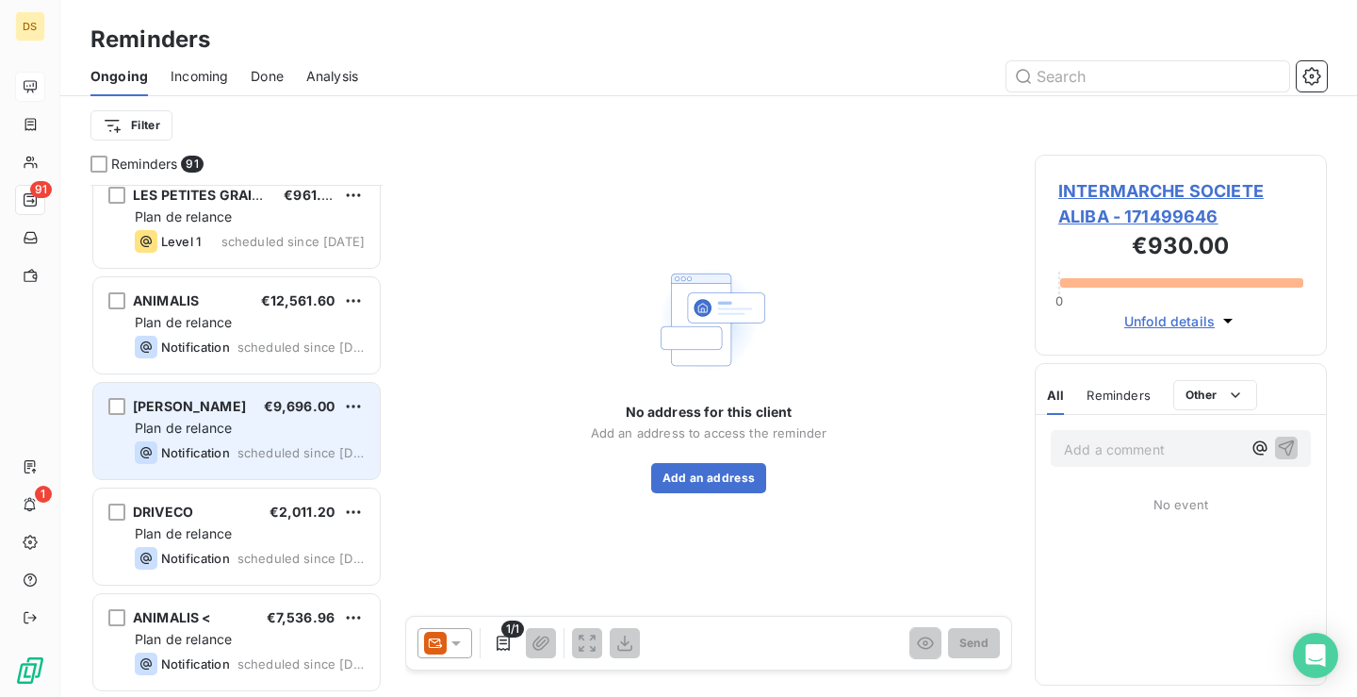
click at [237, 448] on div "Notification scheduled since [DATE]" at bounding box center [250, 452] width 230 height 23
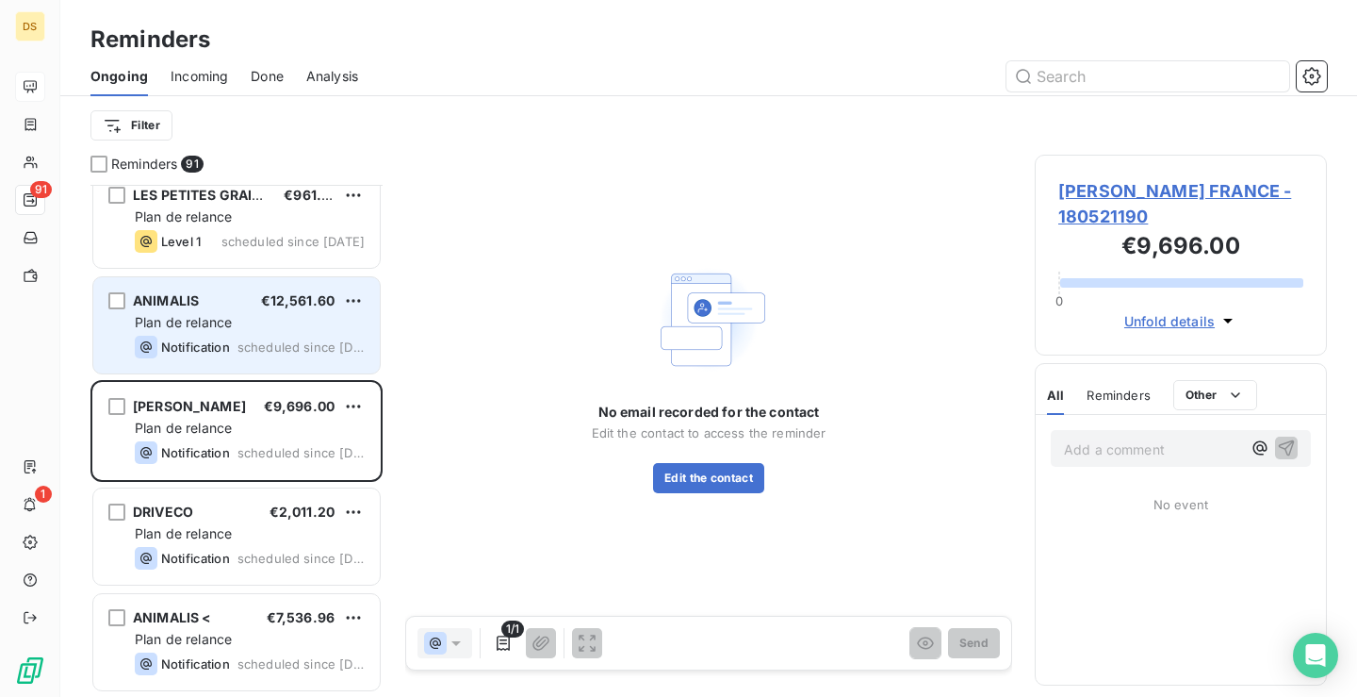
click at [244, 353] on span "scheduled since [DATE]" at bounding box center [301, 346] width 127 height 15
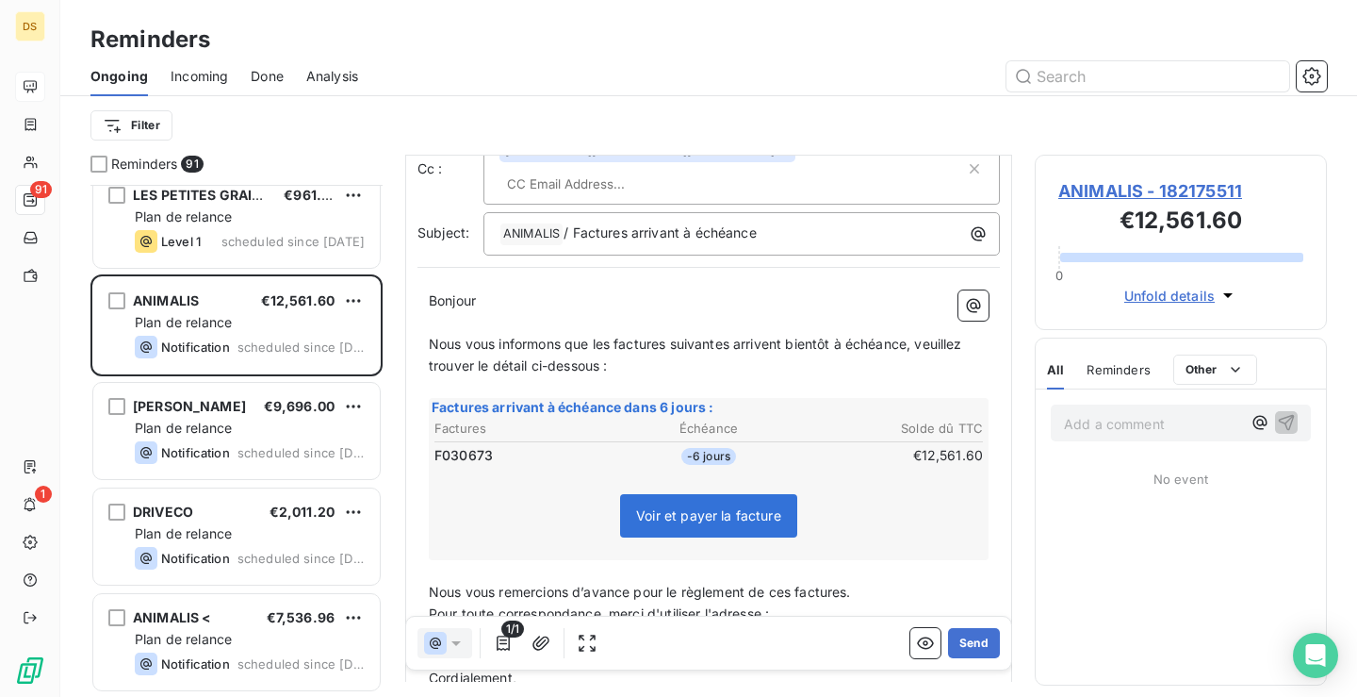
scroll to position [207, 0]
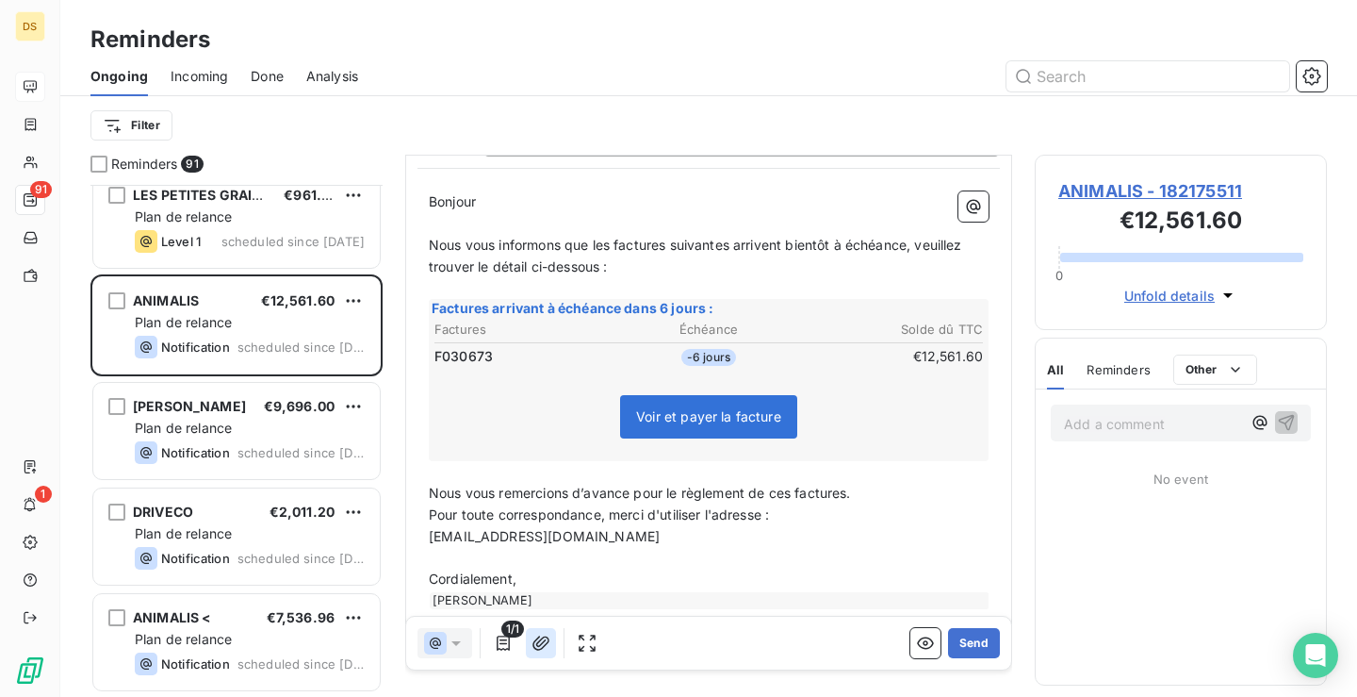
click at [544, 643] on icon "button" at bounding box center [541, 642] width 19 height 19
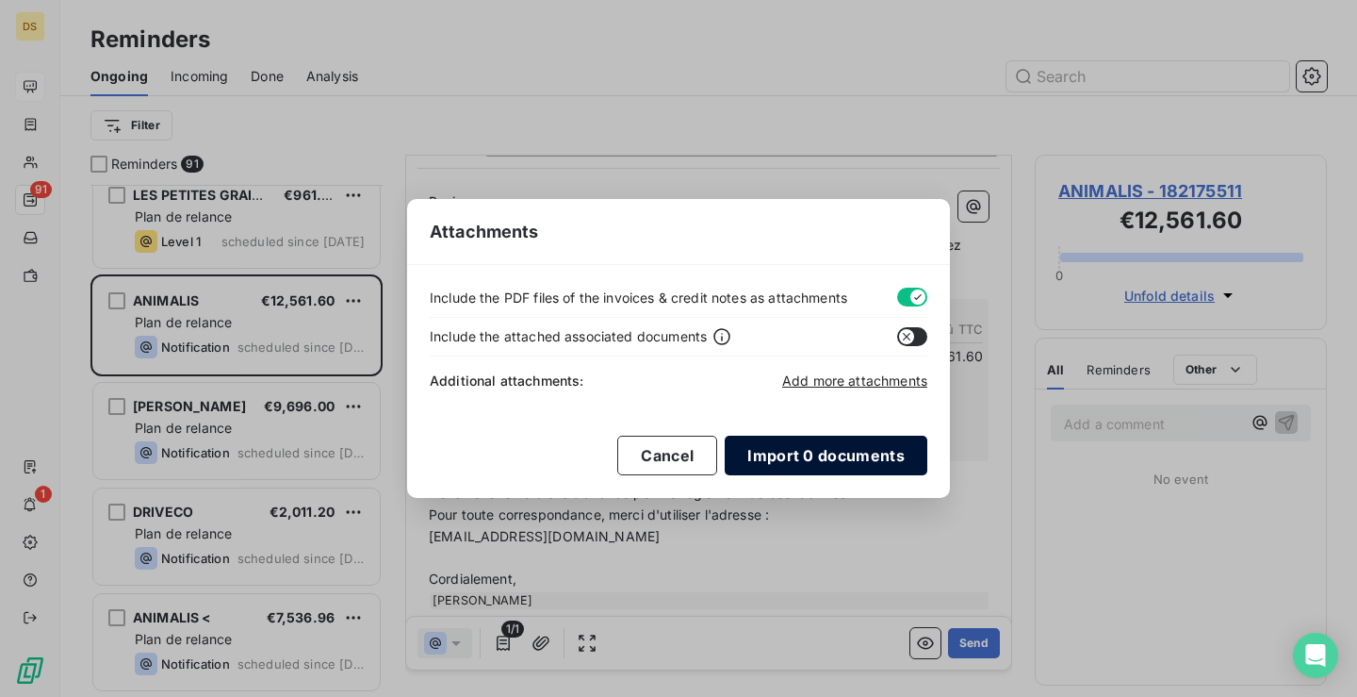
click at [803, 462] on button "Import 0 documents" at bounding box center [826, 455] width 203 height 40
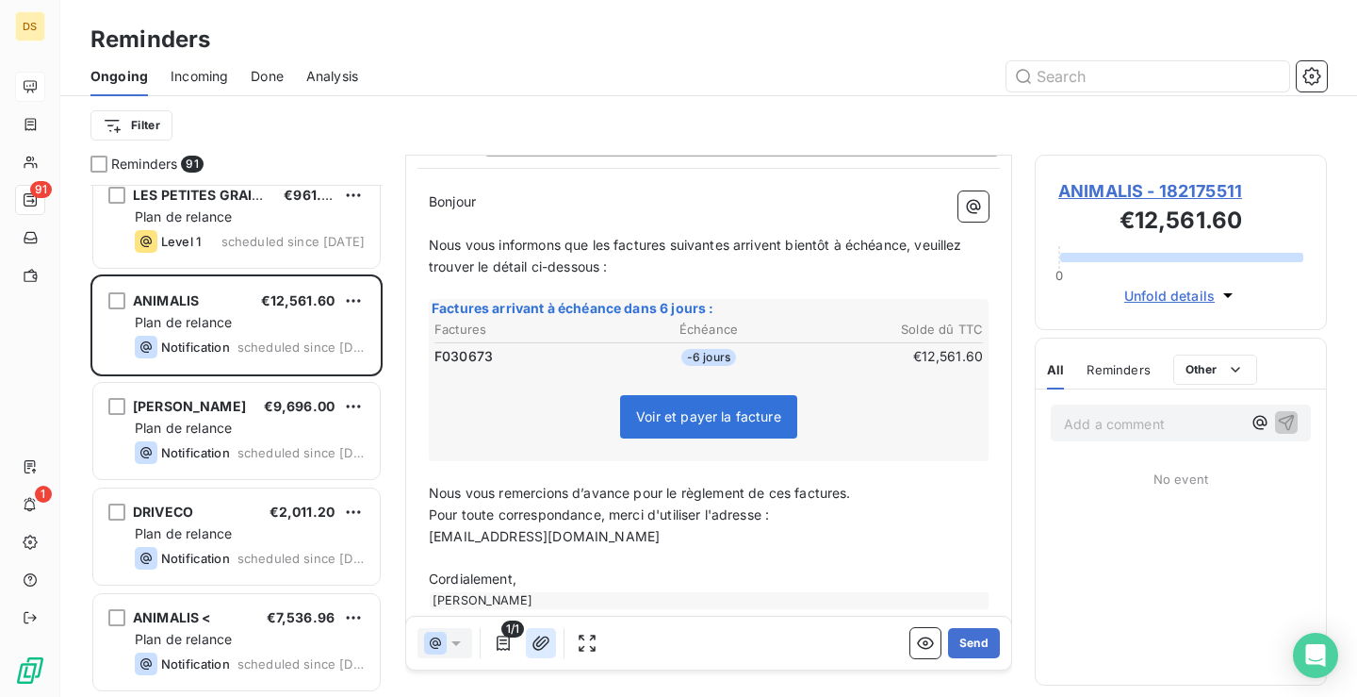
click at [540, 640] on icon "button" at bounding box center [541, 642] width 17 height 14
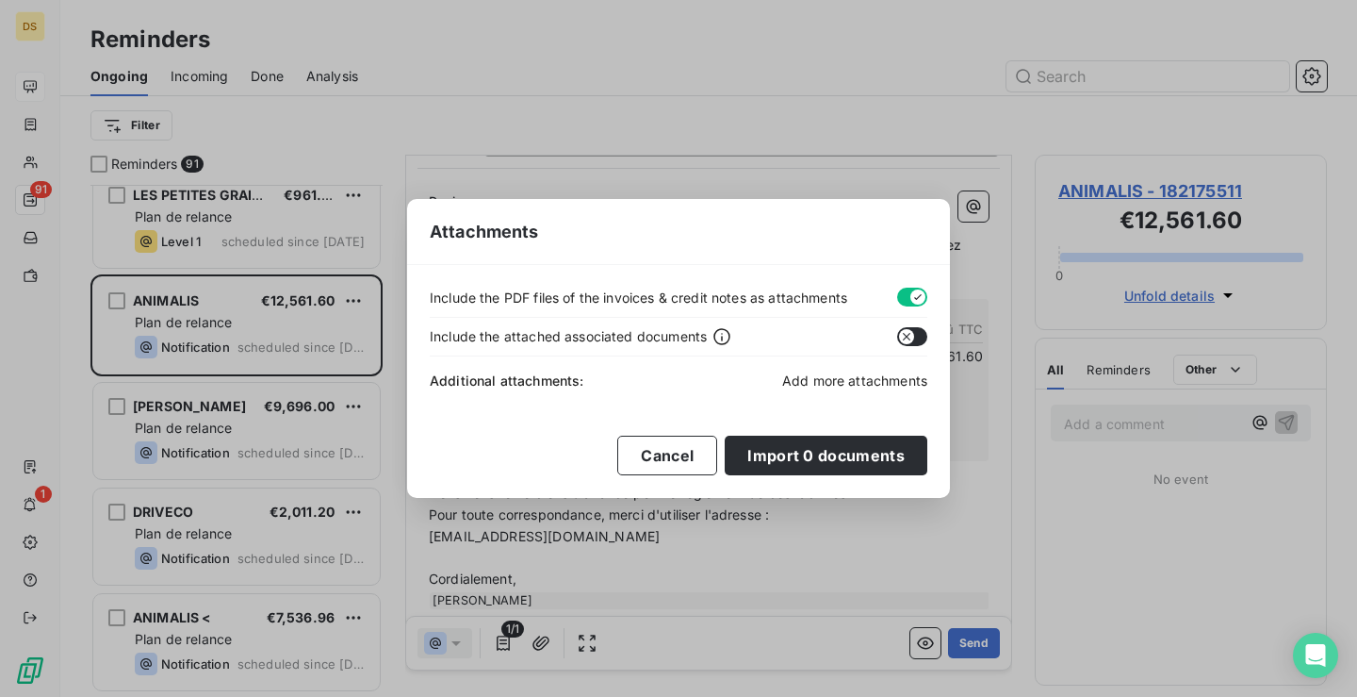
click at [845, 382] on span "Add more attachments" at bounding box center [854, 380] width 145 height 16
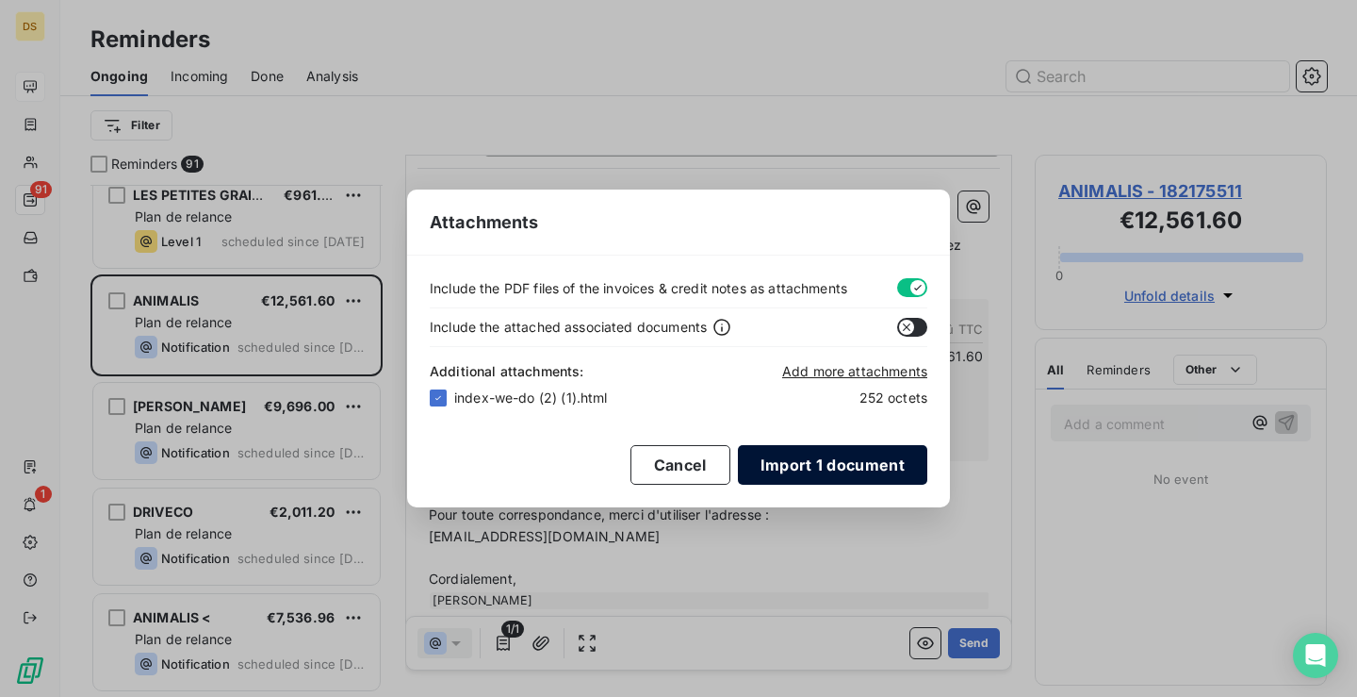
click at [826, 463] on button "Import 1 document" at bounding box center [832, 465] width 189 height 40
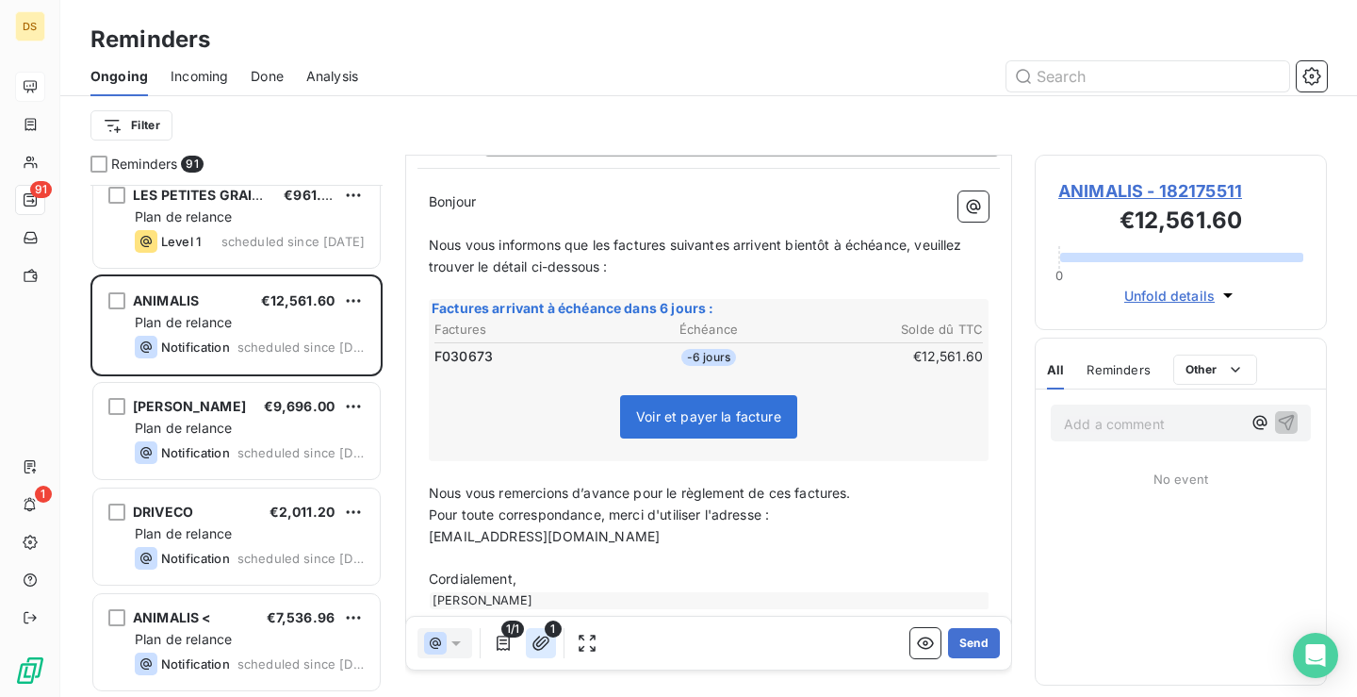
click at [542, 645] on icon "button" at bounding box center [541, 642] width 19 height 19
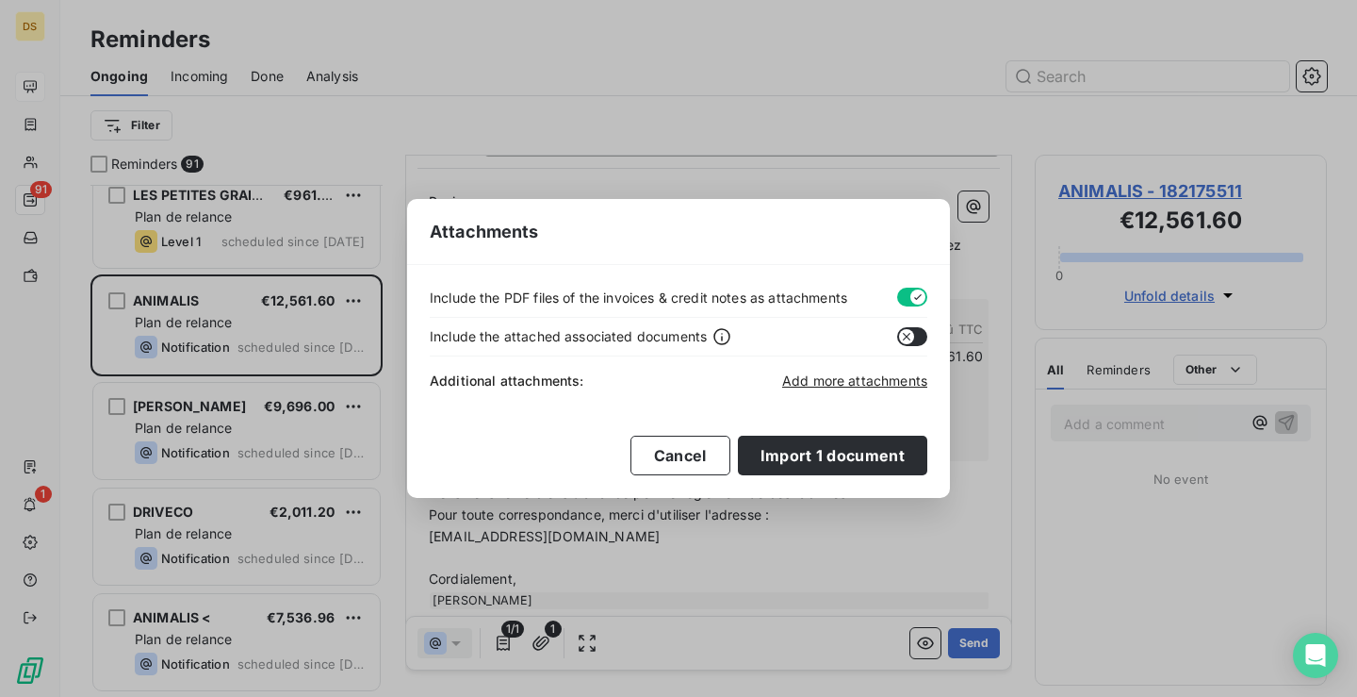
click at [789, 565] on div "Attachments Include the PDF files of the invoices & credit notes as attachments…" at bounding box center [678, 348] width 1357 height 697
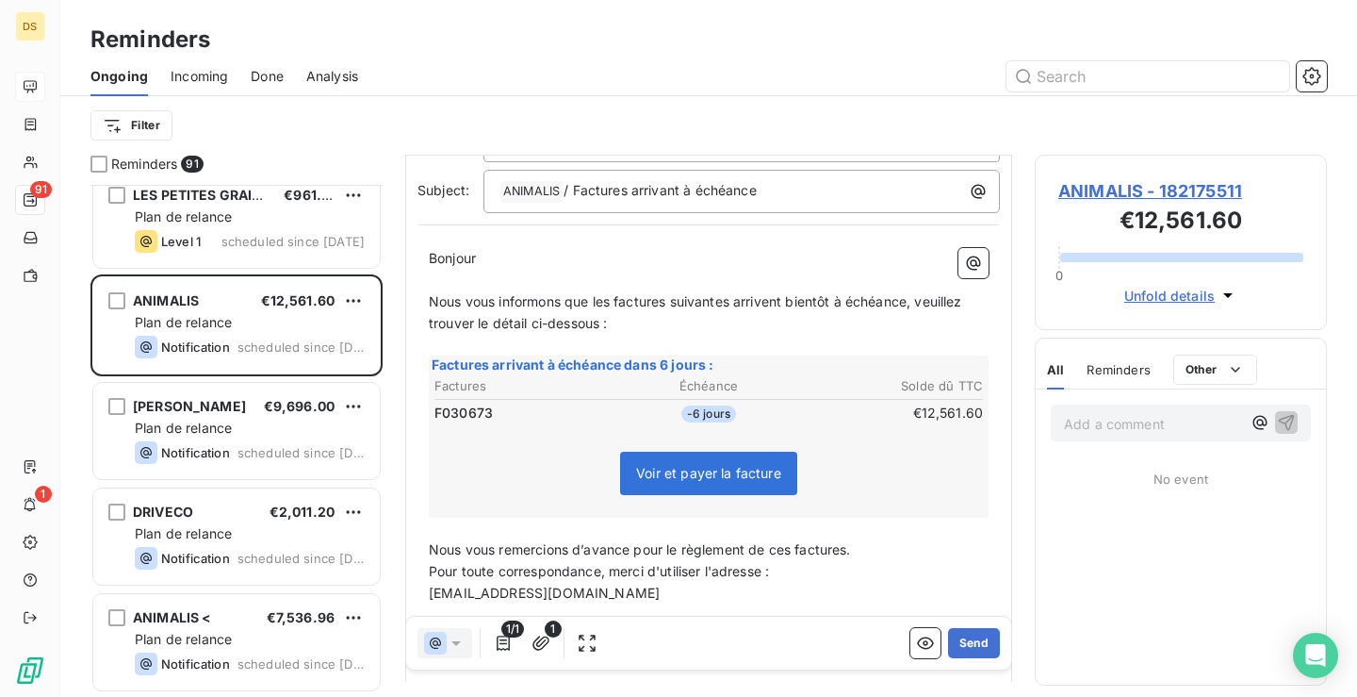
scroll to position [146, 0]
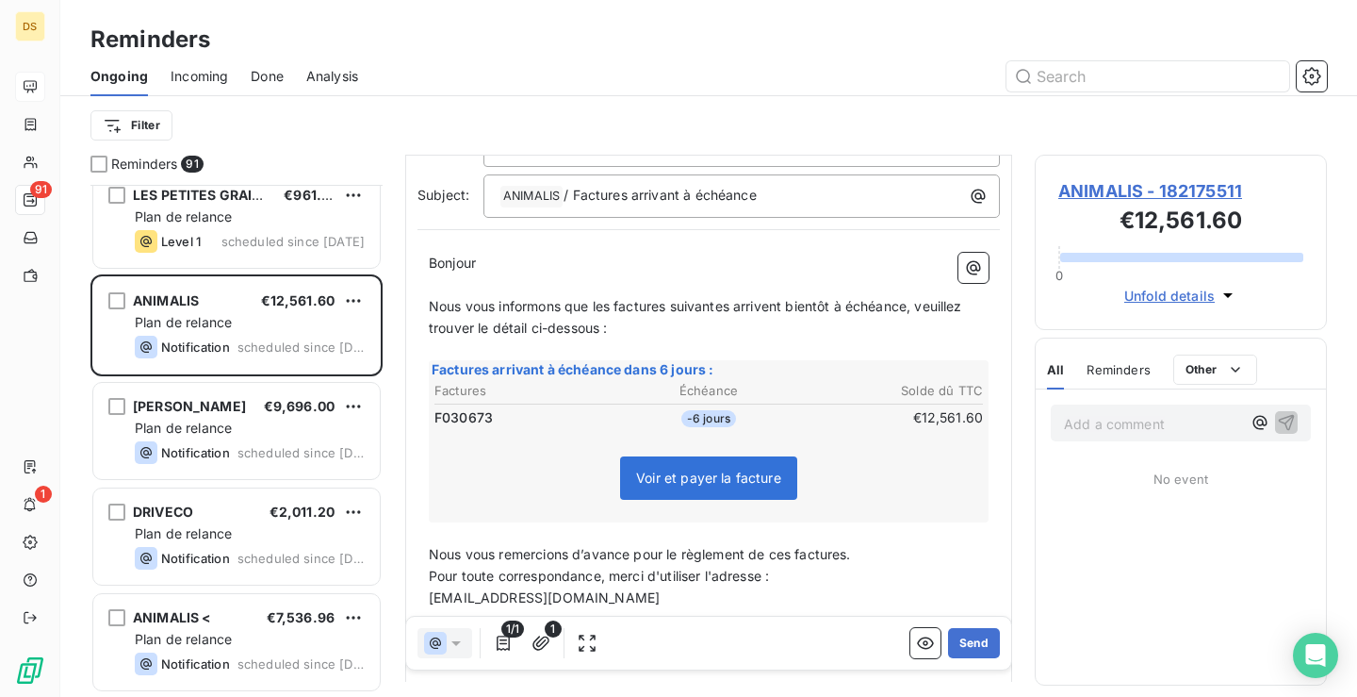
click at [700, 456] on span "Voir et payer la facture" at bounding box center [708, 477] width 177 height 43
click at [666, 456] on span "Voir et payer la facture" at bounding box center [708, 477] width 177 height 43
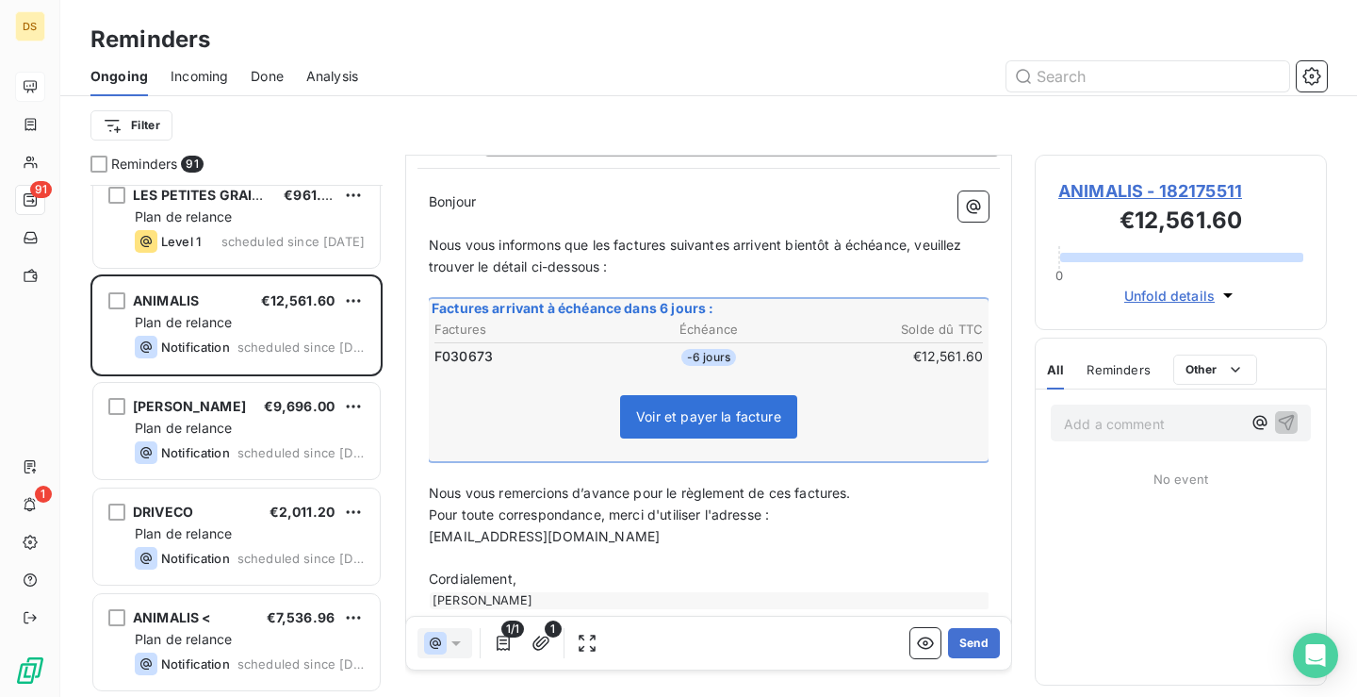
scroll to position [0, 0]
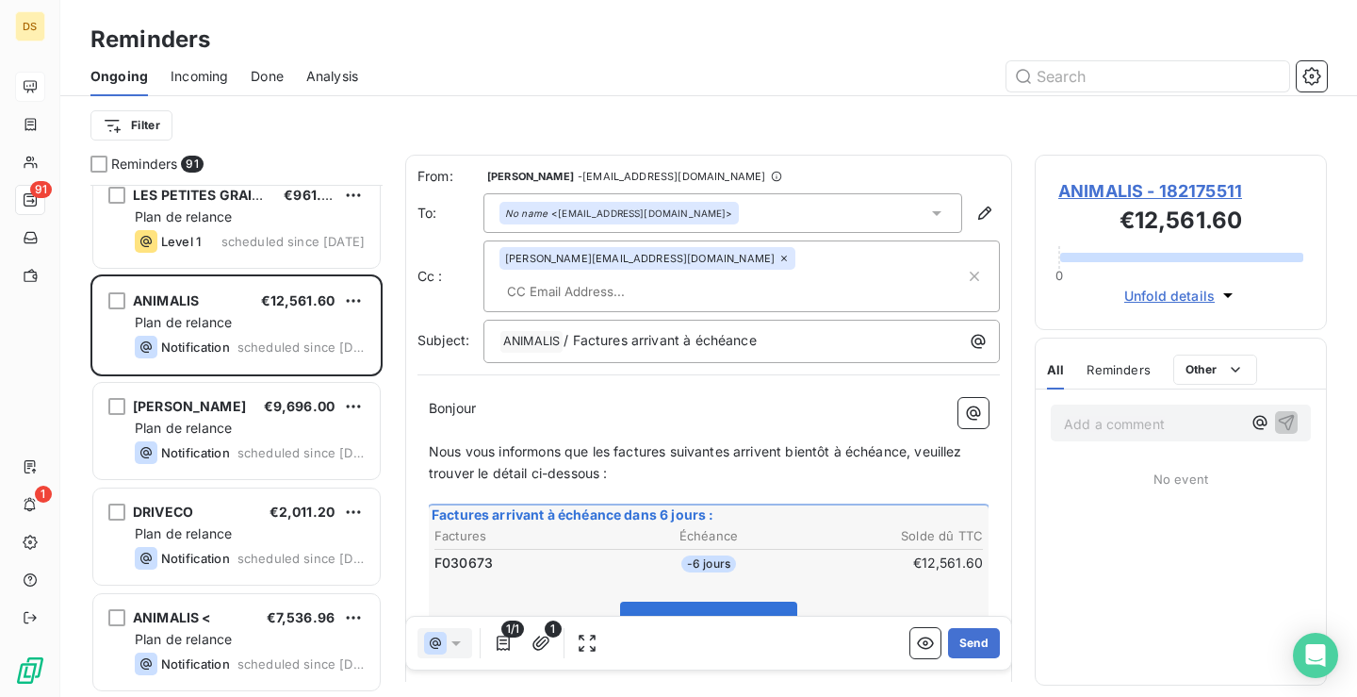
click at [740, 215] on div "No name <[EMAIL_ADDRESS][DOMAIN_NAME]>" at bounding box center [723, 213] width 479 height 40
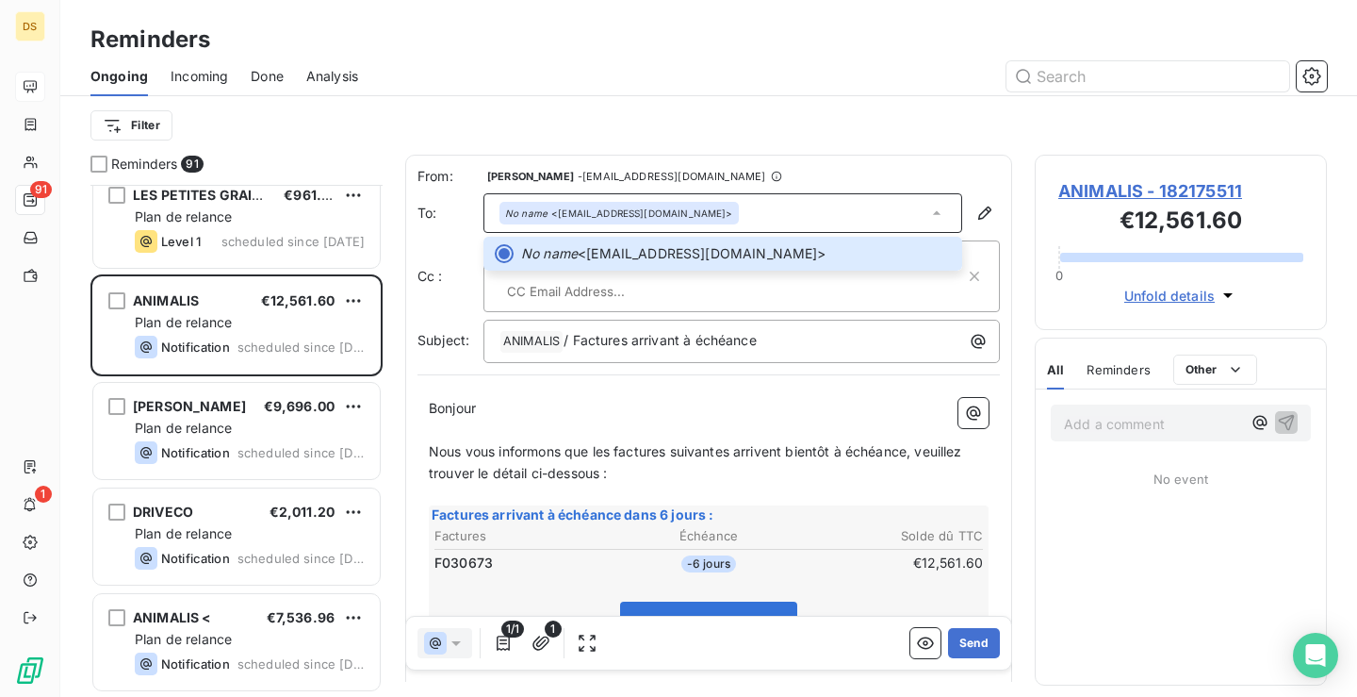
click at [774, 222] on div "No name <[EMAIL_ADDRESS][DOMAIN_NAME]>" at bounding box center [723, 213] width 479 height 40
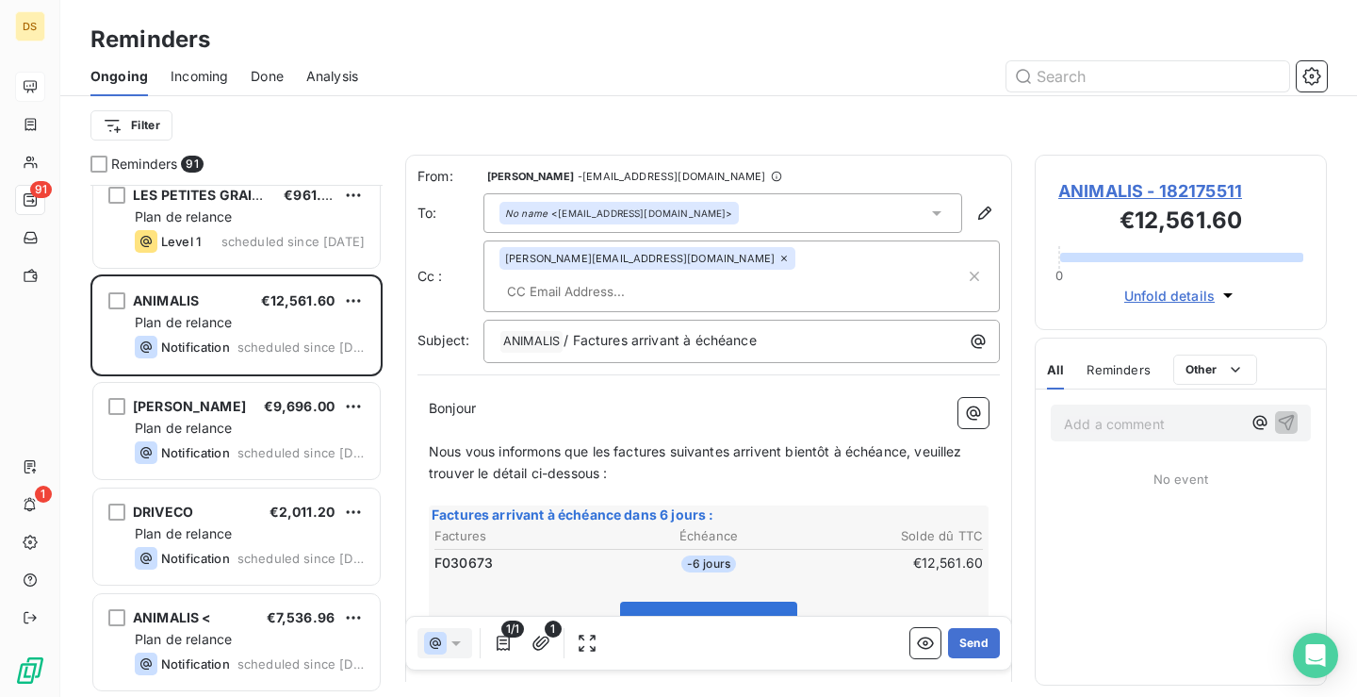
click at [717, 277] on input "text" at bounding box center [609, 291] width 218 height 28
click at [779, 260] on icon at bounding box center [784, 258] width 11 height 11
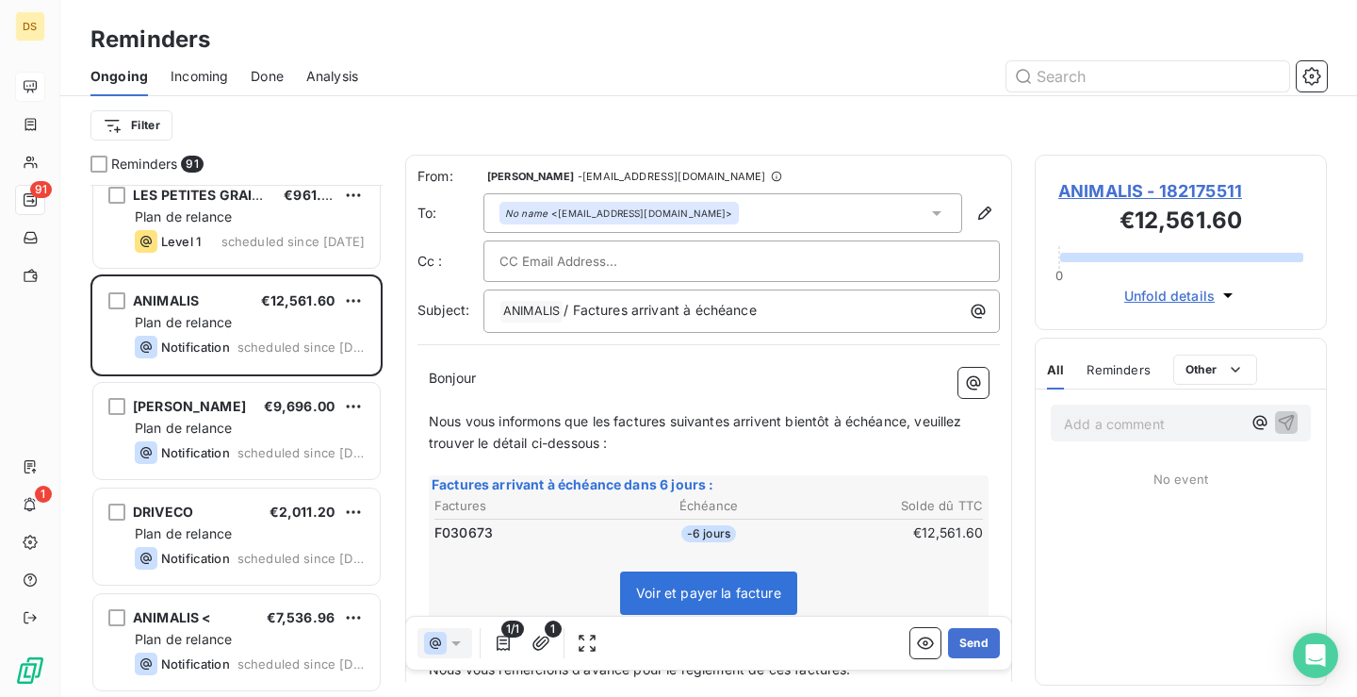
click at [626, 260] on input "text" at bounding box center [601, 261] width 203 height 28
click at [626, 260] on input "text" at bounding box center [742, 261] width 485 height 28
click at [977, 219] on icon "button" at bounding box center [985, 213] width 19 height 19
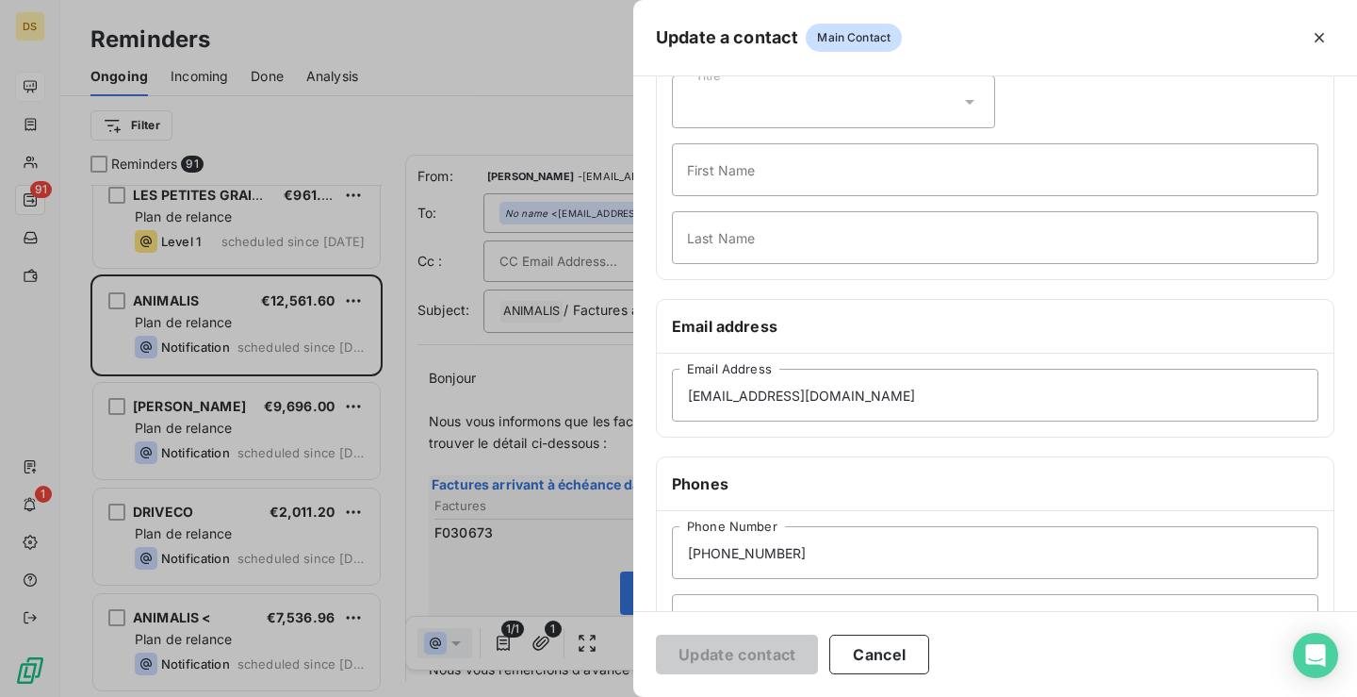
scroll to position [85, 0]
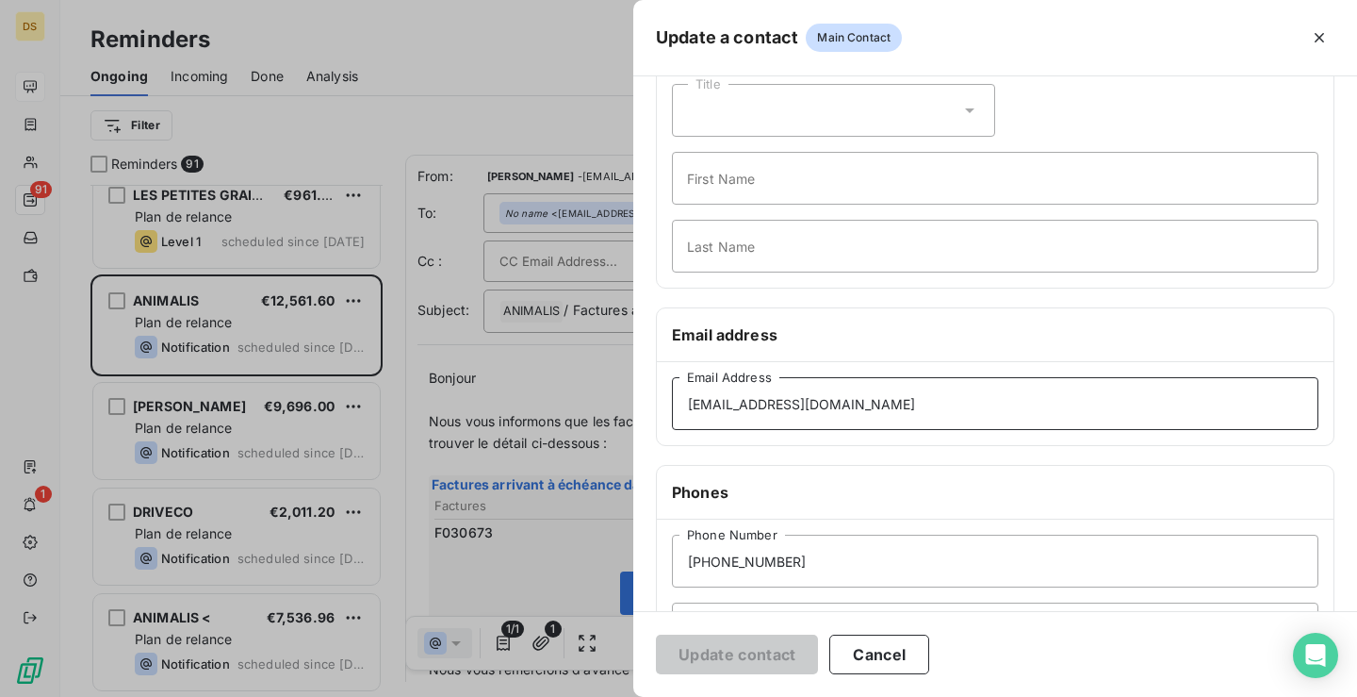
click at [870, 405] on input "[EMAIL_ADDRESS][DOMAIN_NAME]" at bounding box center [995, 403] width 647 height 53
paste input "[PERSON_NAME][EMAIL_ADDRESS][PERSON_NAME][DOMAIN_NAME]"
type input "[PERSON_NAME][EMAIL_ADDRESS][PERSON_NAME][DOMAIN_NAME]"
type input "[EMAIL_ADDRESS][DOMAIN_NAME]"
click at [781, 422] on input "Email Address" at bounding box center [995, 403] width 647 height 53
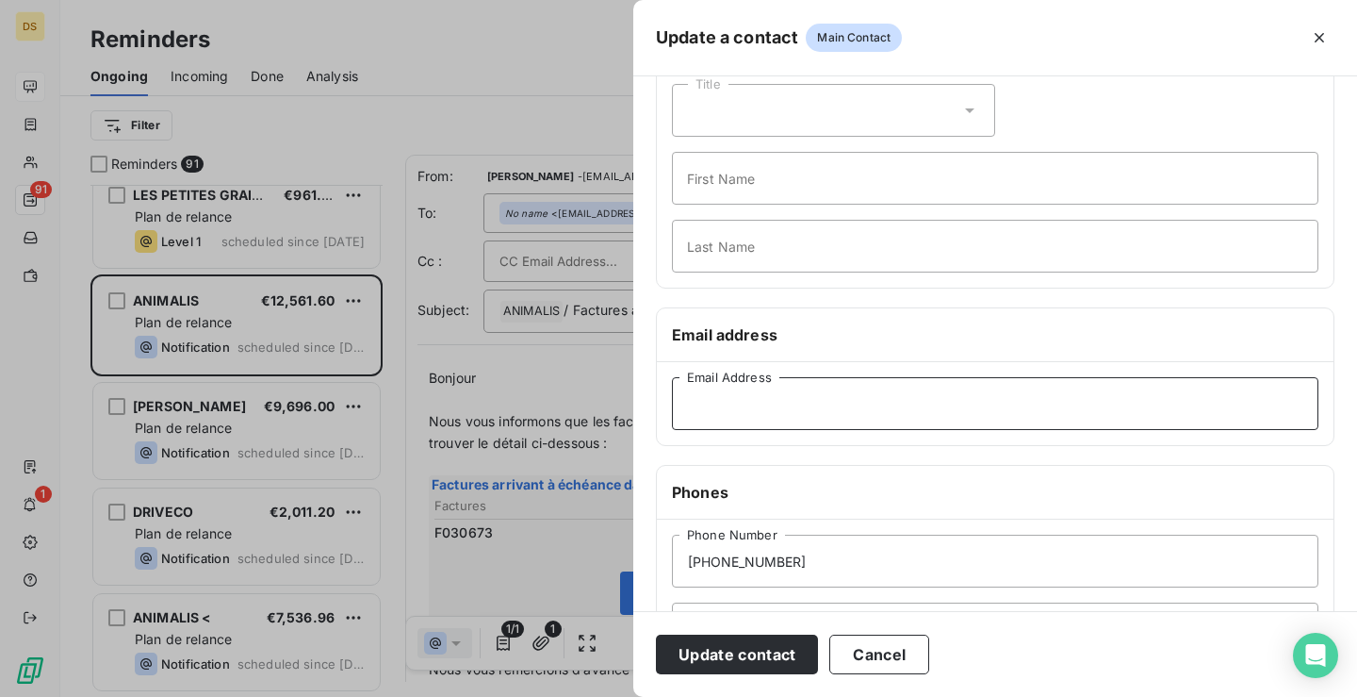
paste input "[PERSON_NAME][EMAIL_ADDRESS][PERSON_NAME][DOMAIN_NAME]"
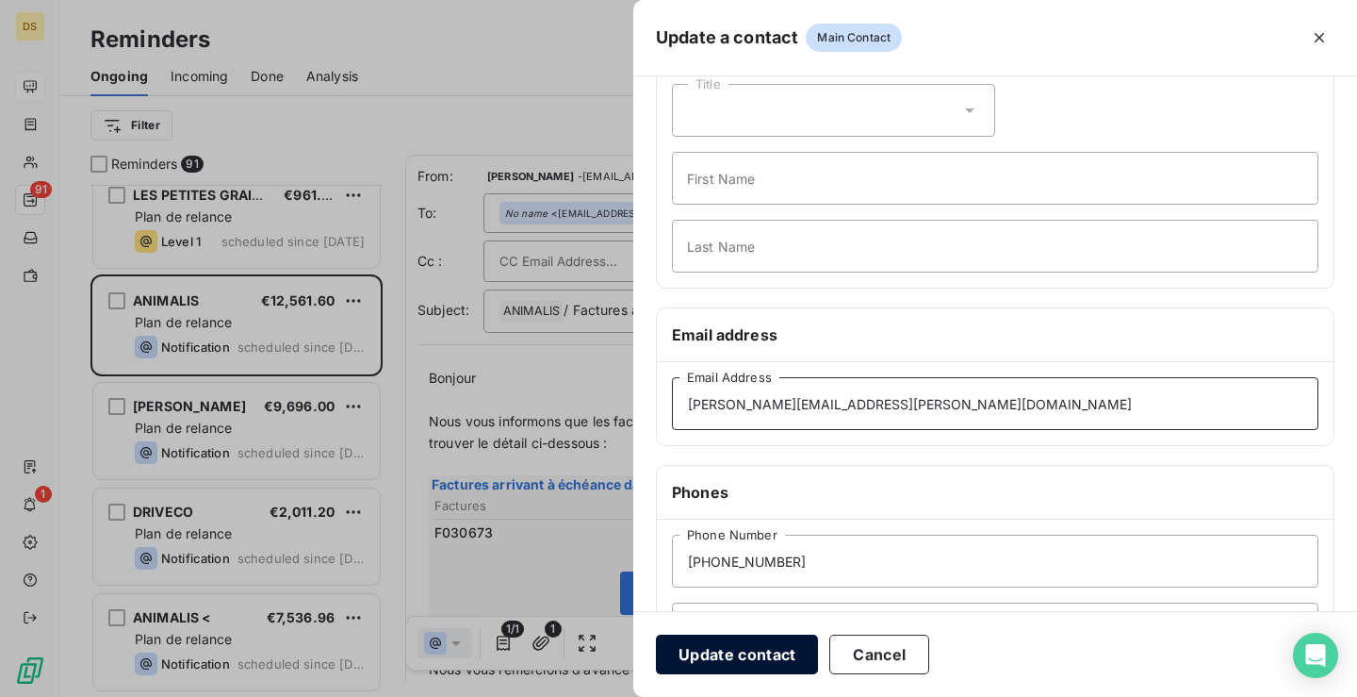
type input "[PERSON_NAME][EMAIL_ADDRESS][PERSON_NAME][DOMAIN_NAME]"
click at [742, 652] on button "Update contact" at bounding box center [737, 654] width 162 height 40
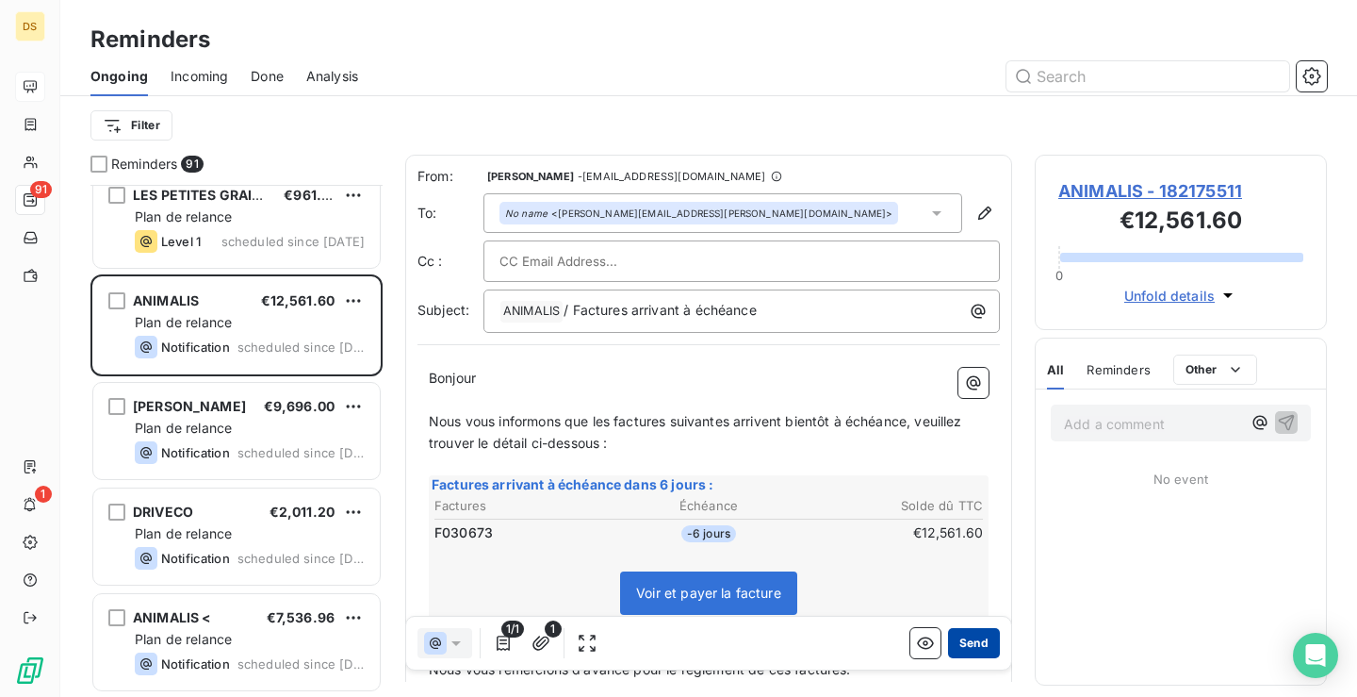
click at [961, 642] on button "Send" at bounding box center [974, 643] width 52 height 30
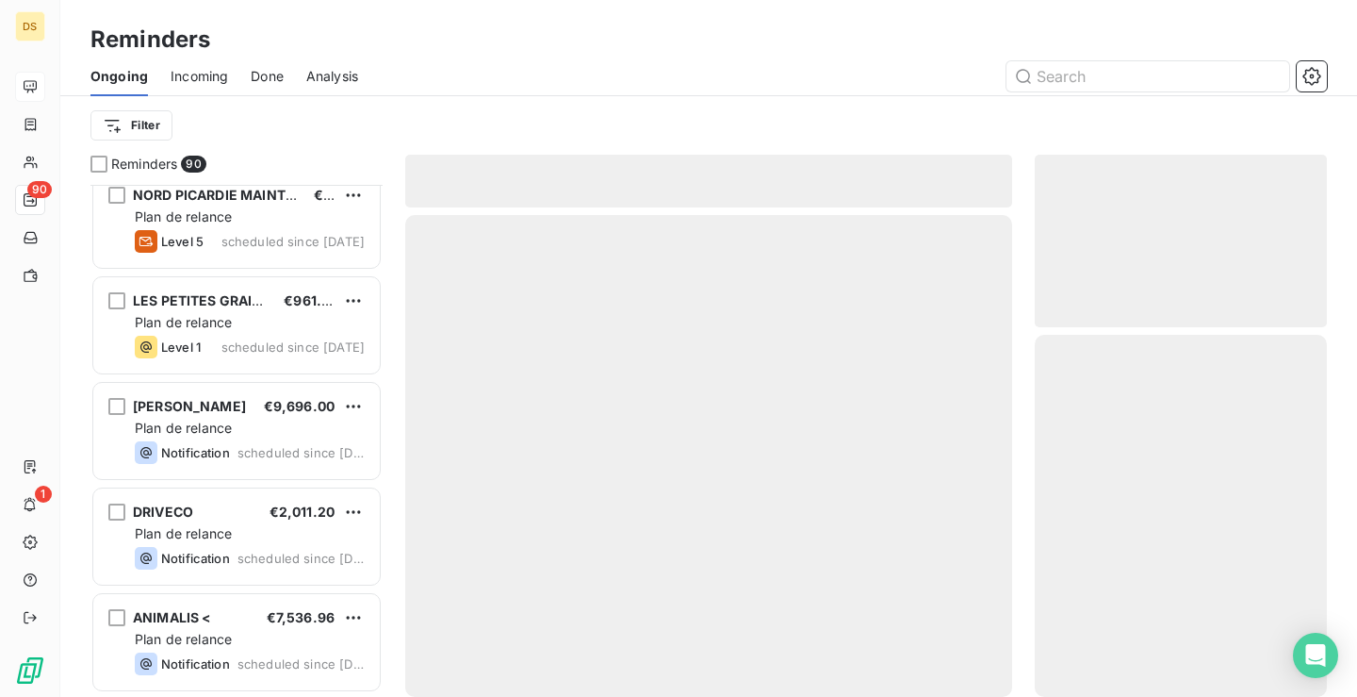
scroll to position [8990, 0]
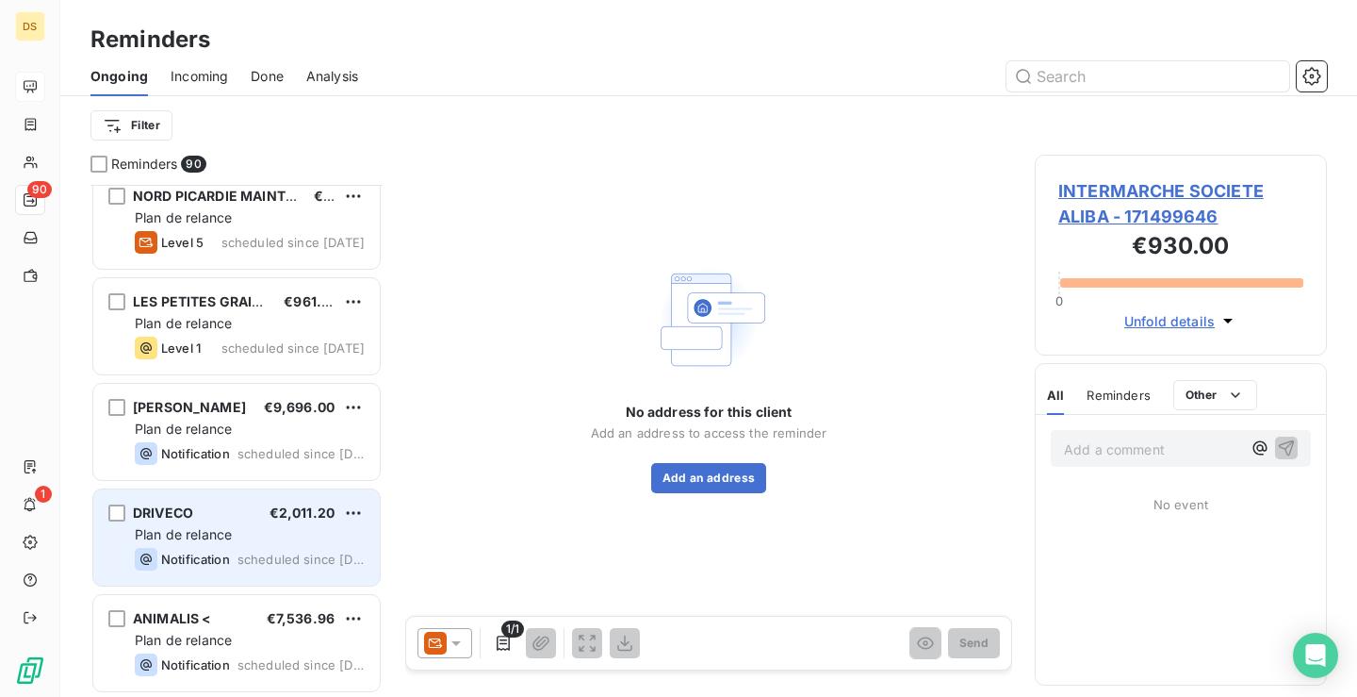
scroll to position [8991, 0]
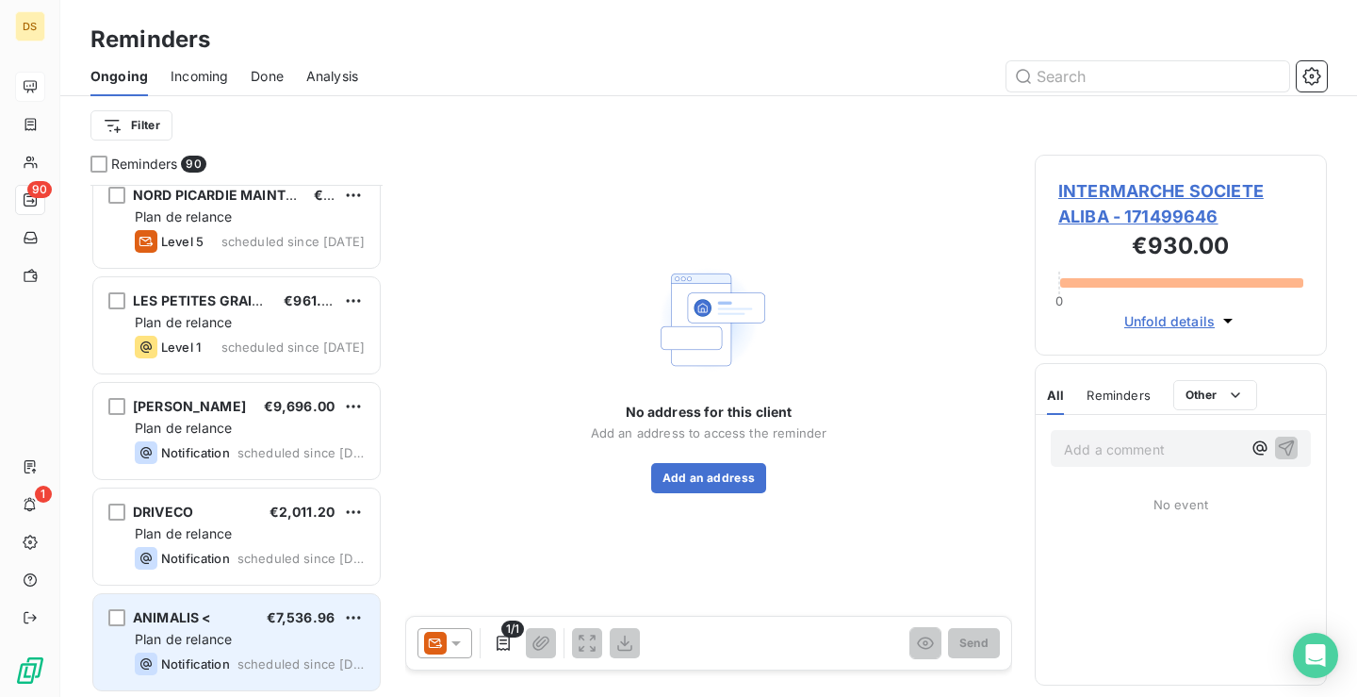
click at [226, 643] on span "Plan de relance" at bounding box center [183, 639] width 97 height 16
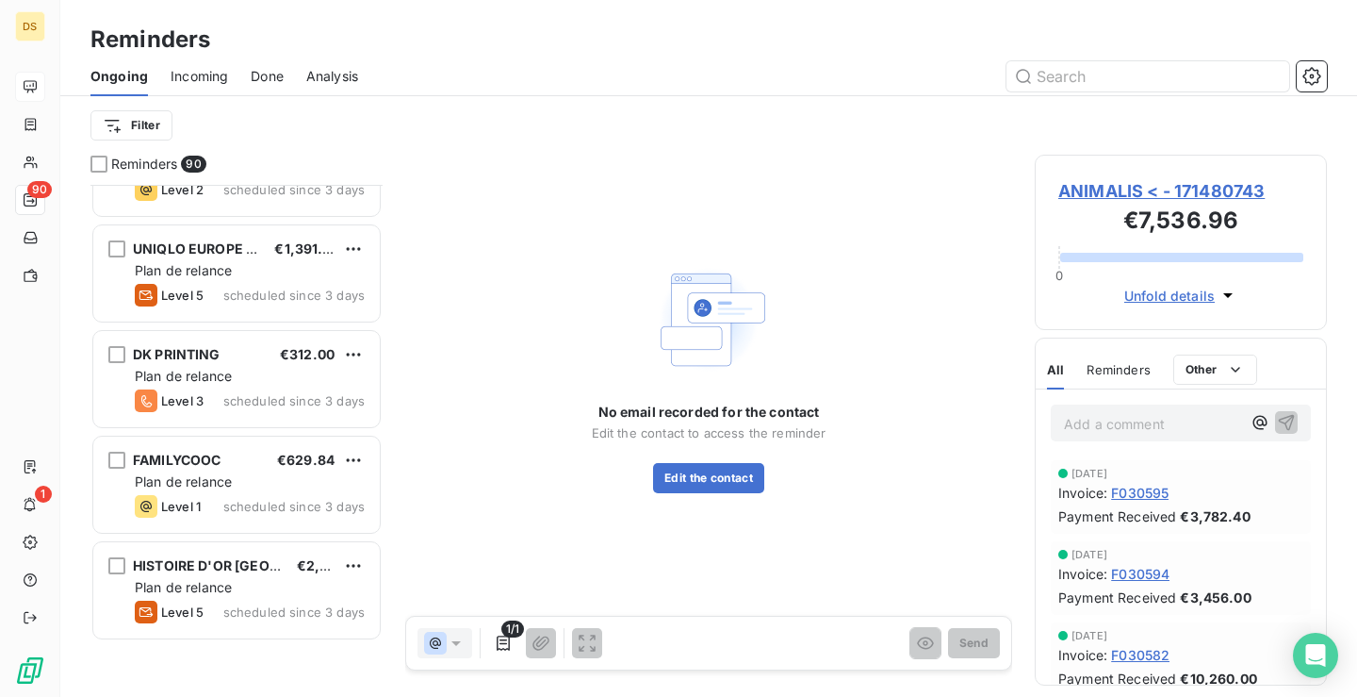
scroll to position [7197, 0]
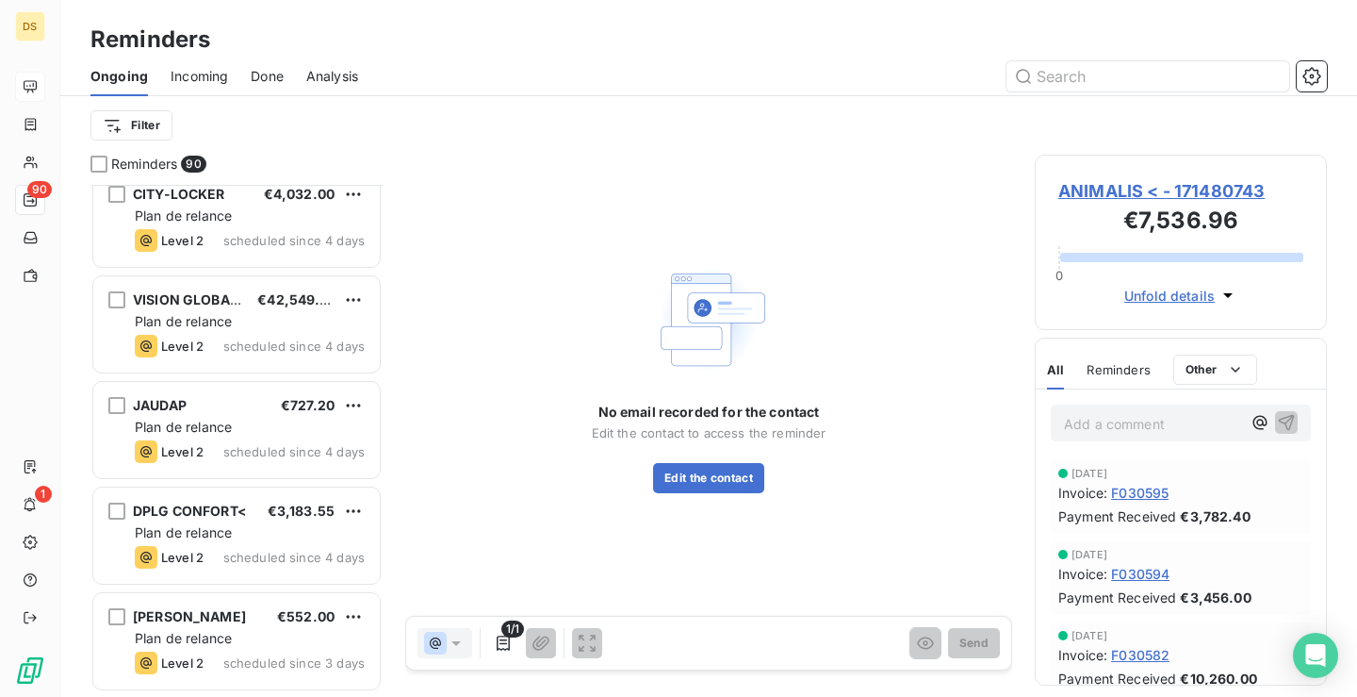
click at [193, 66] on div "Incoming" at bounding box center [199, 77] width 57 height 40
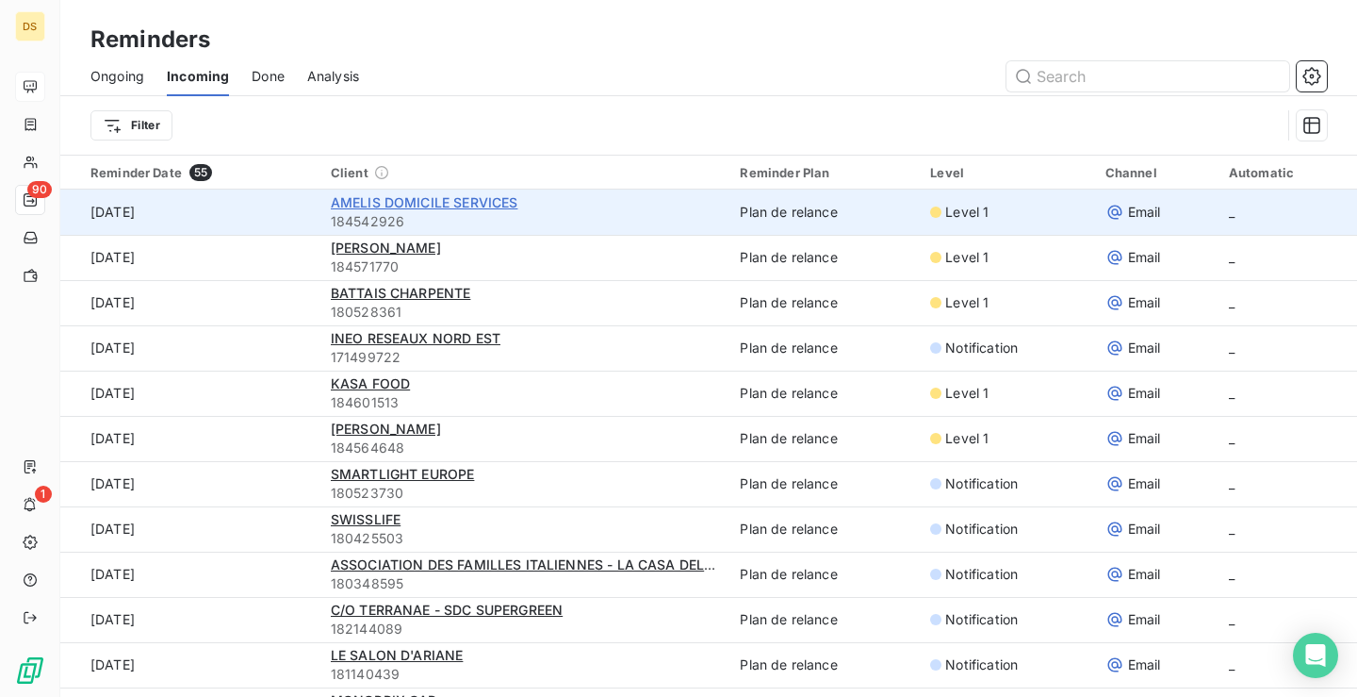
click at [468, 206] on span "AMELIS DOMICILE SERVICES" at bounding box center [425, 202] width 188 height 16
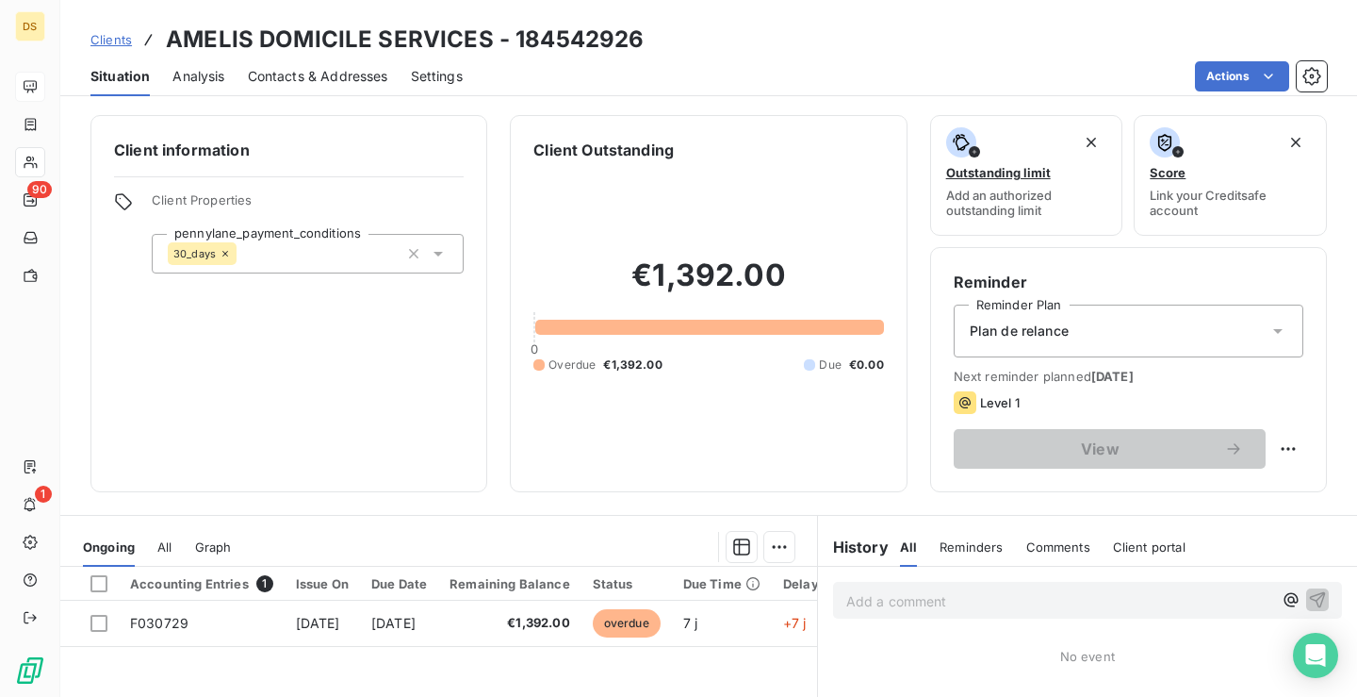
click at [337, 78] on span "Contacts & Addresses" at bounding box center [318, 76] width 140 height 19
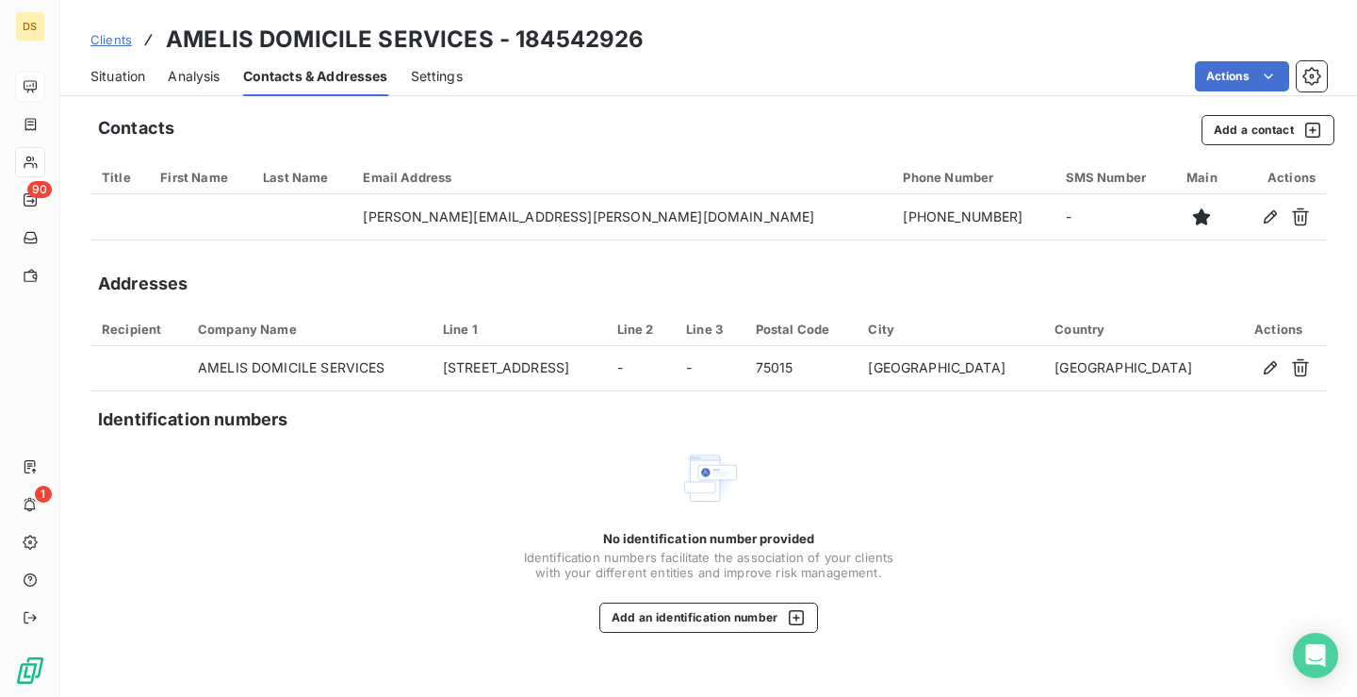
click at [456, 72] on span "Settings" at bounding box center [437, 76] width 52 height 19
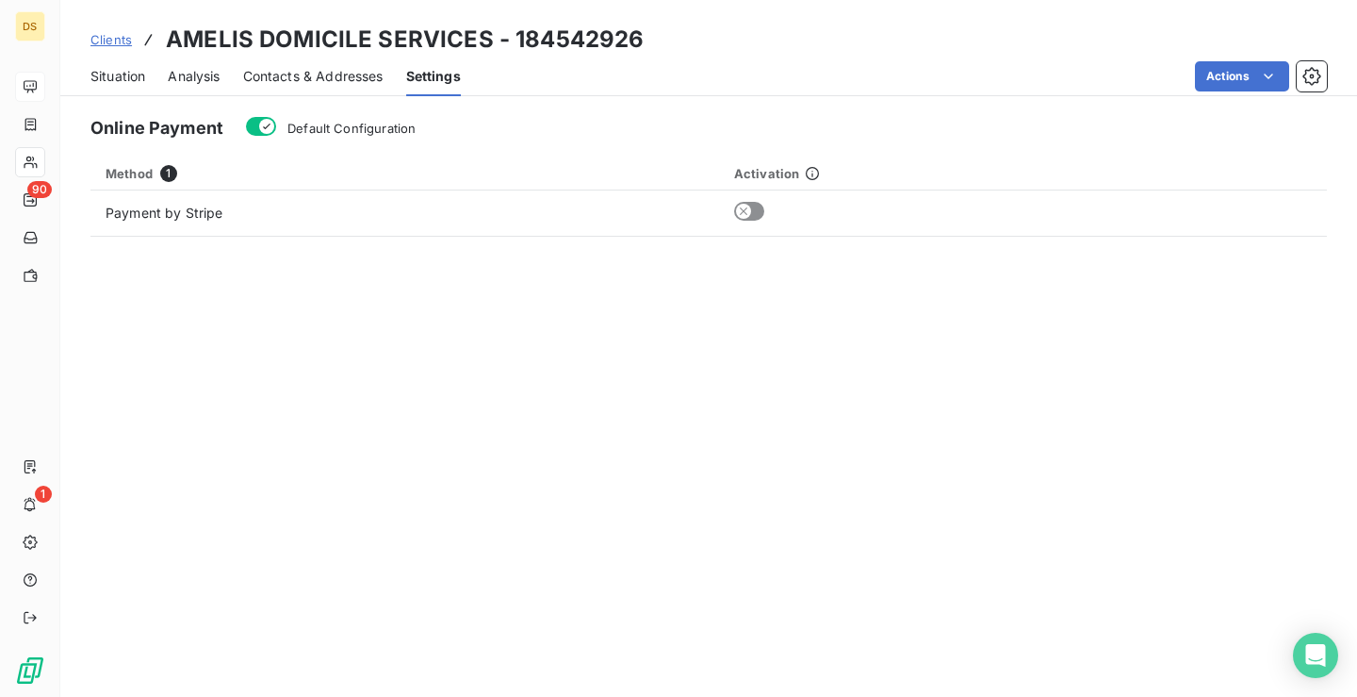
click at [345, 74] on span "Contacts & Addresses" at bounding box center [313, 76] width 140 height 19
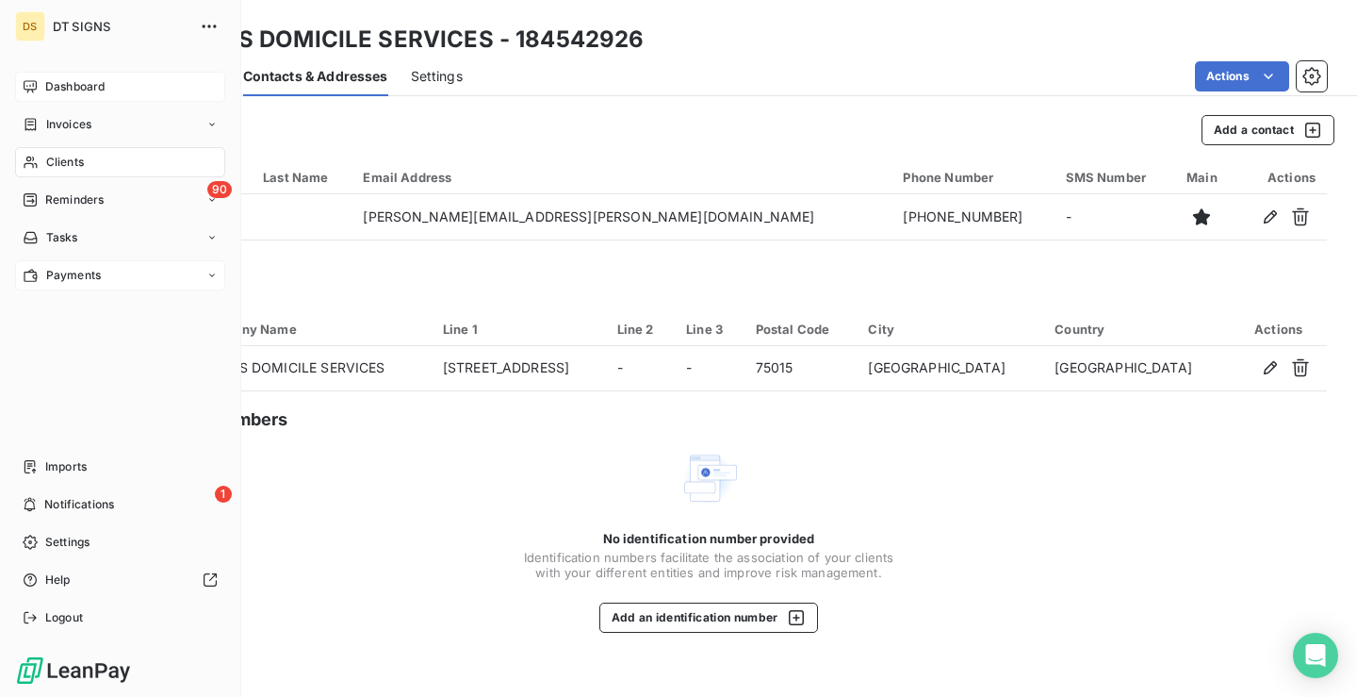
click at [82, 272] on span "Payments" at bounding box center [73, 275] width 55 height 17
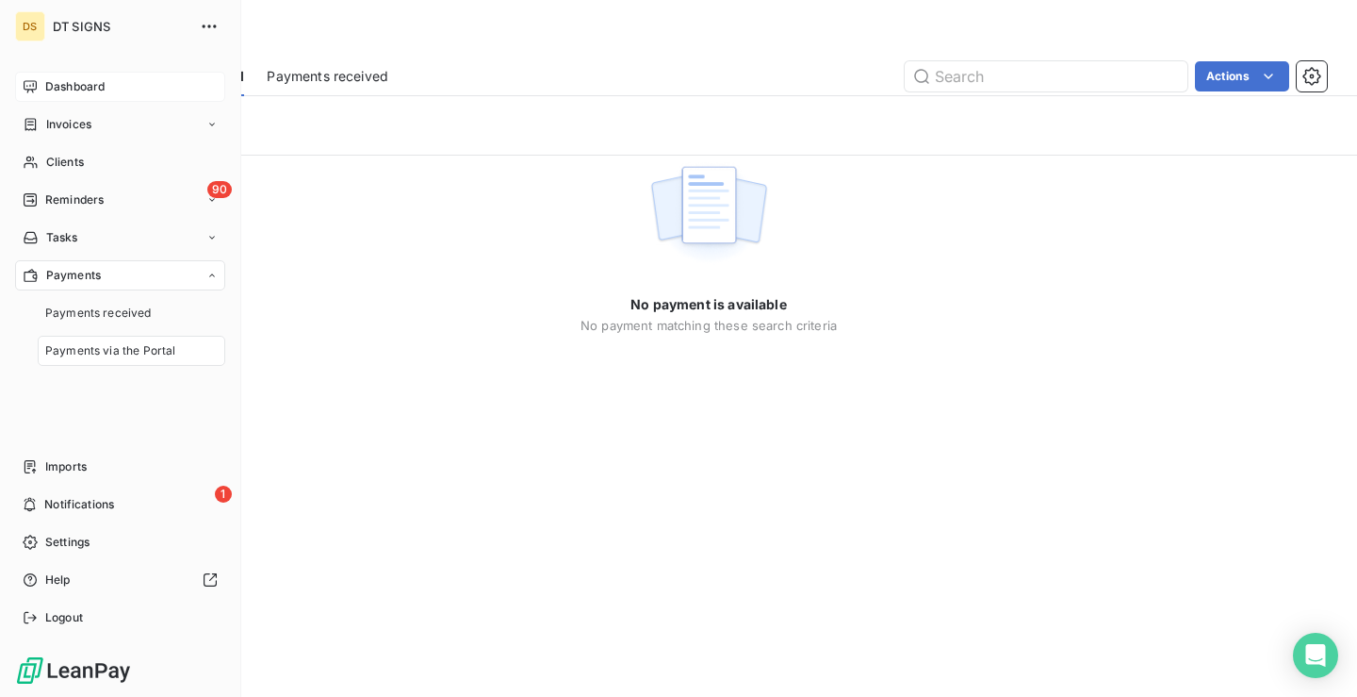
click at [149, 349] on span "Payments via the Portal" at bounding box center [110, 350] width 130 height 17
click at [132, 316] on span "Payments received" at bounding box center [98, 312] width 107 height 17
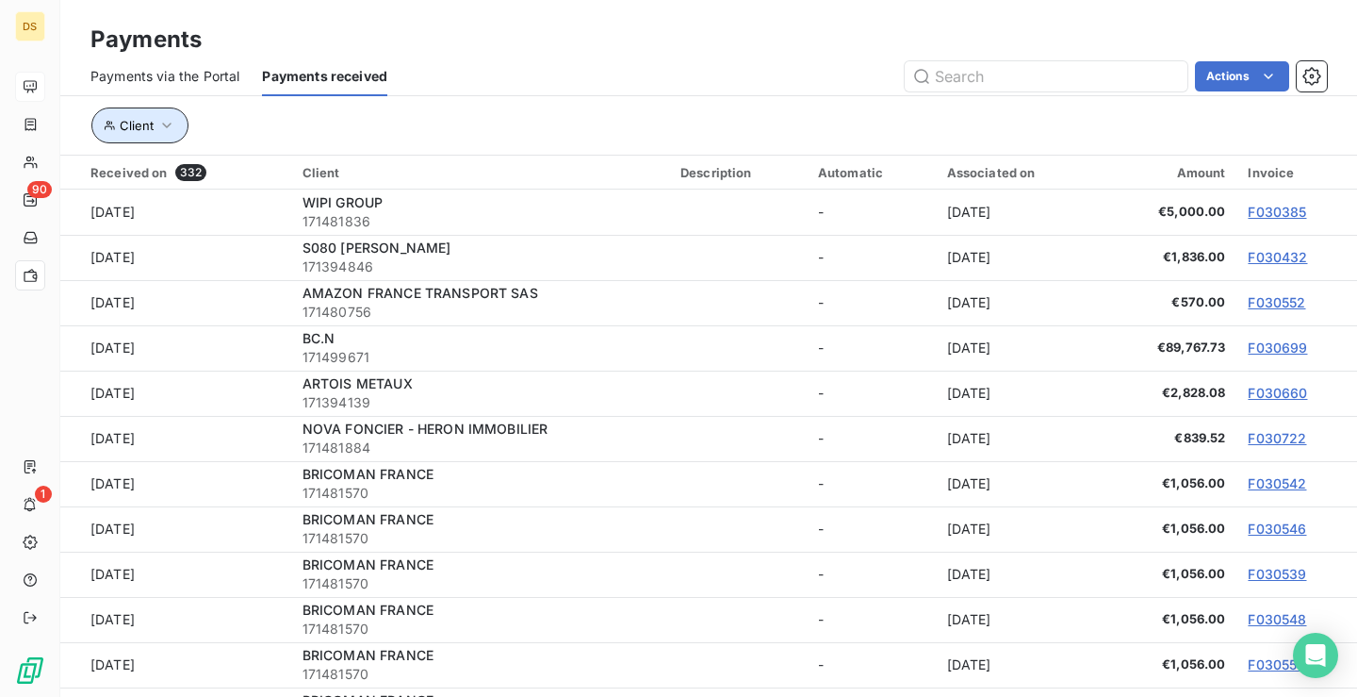
click at [165, 130] on icon "button" at bounding box center [166, 125] width 19 height 19
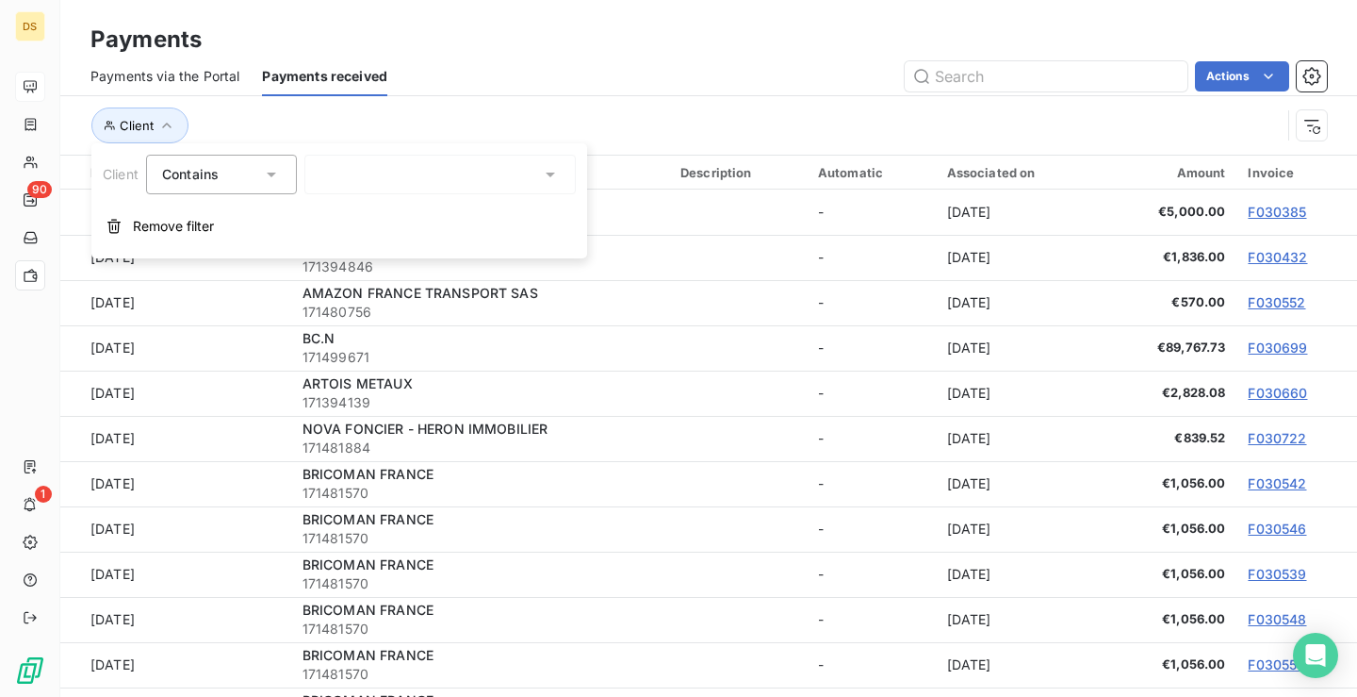
click at [737, 117] on div "Client" at bounding box center [685, 125] width 1191 height 36
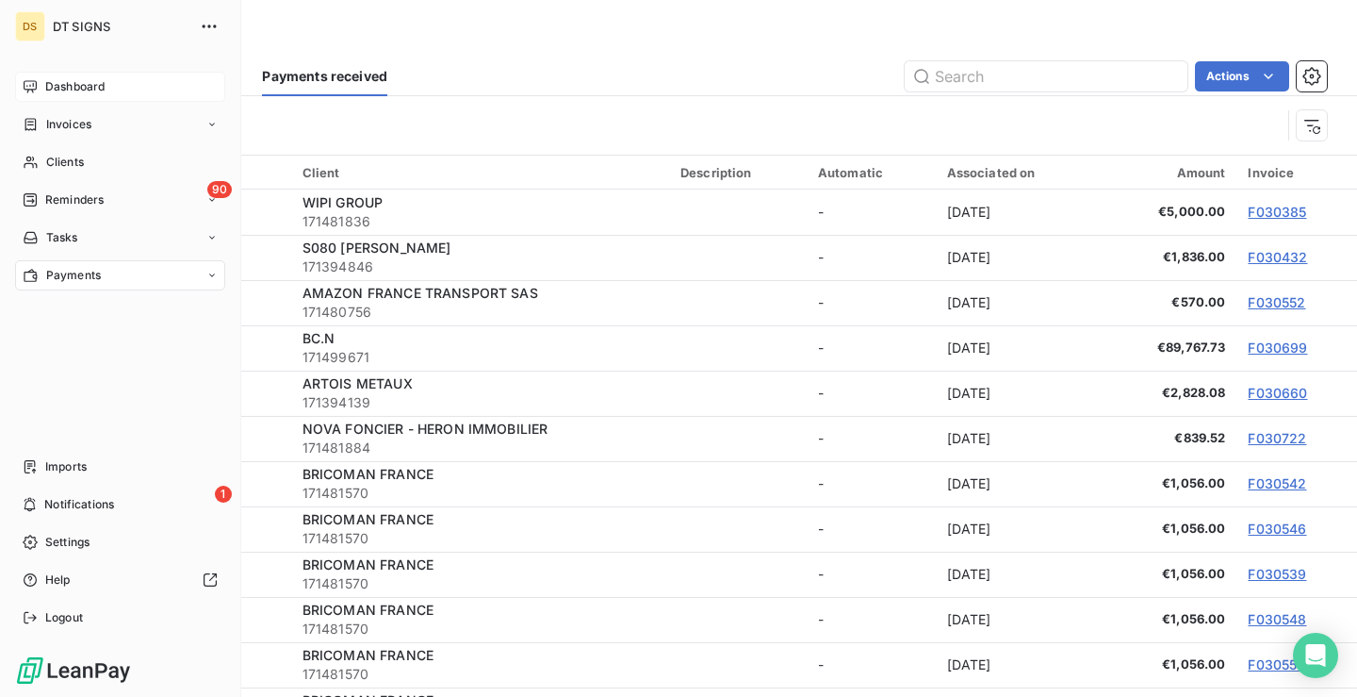
click at [49, 85] on span "Dashboard" at bounding box center [74, 86] width 59 height 17
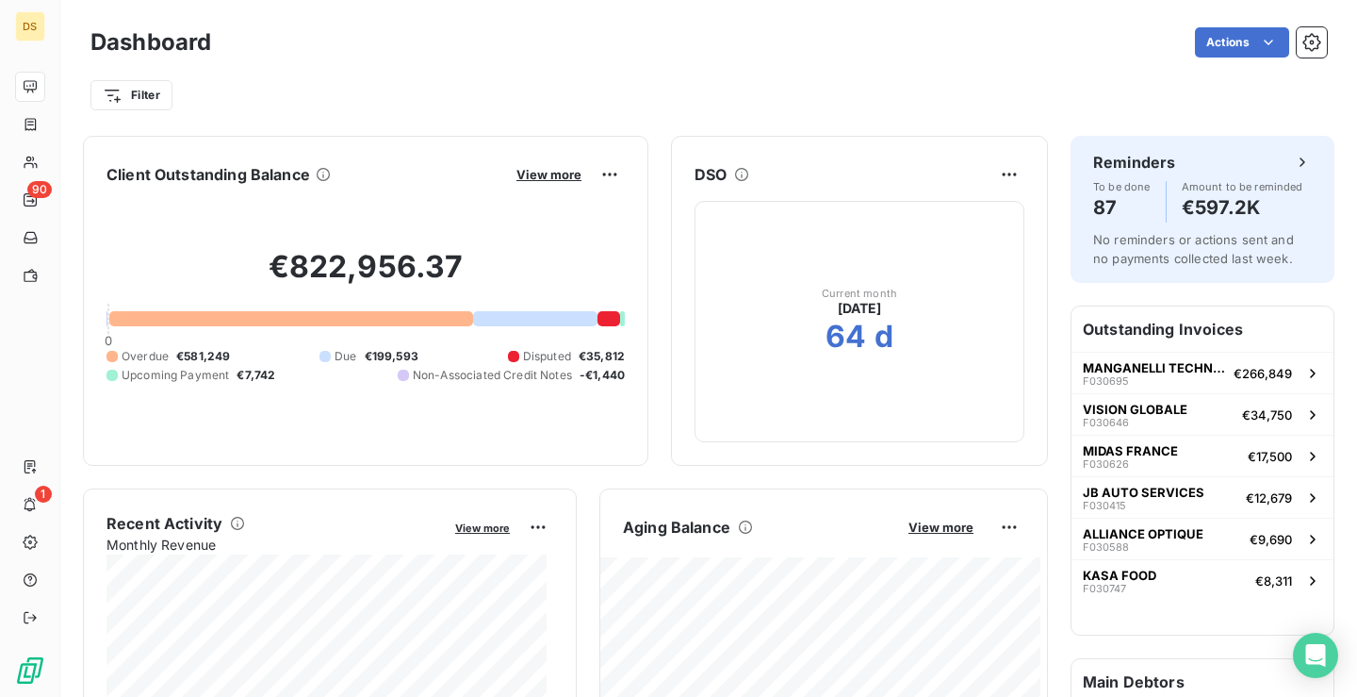
click at [1281, 48] on div "Actions" at bounding box center [780, 42] width 1093 height 30
click at [1303, 48] on icon "button" at bounding box center [1312, 42] width 19 height 19
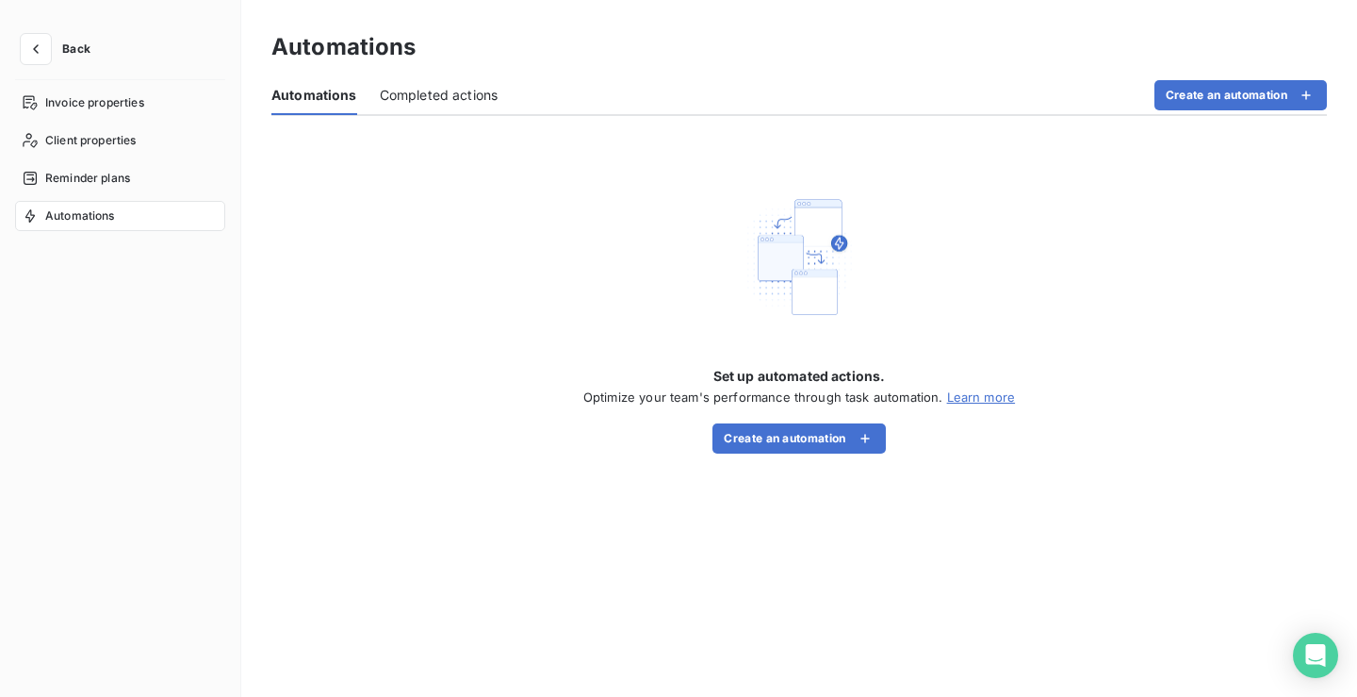
click at [444, 93] on span "Completed actions" at bounding box center [439, 95] width 119 height 19
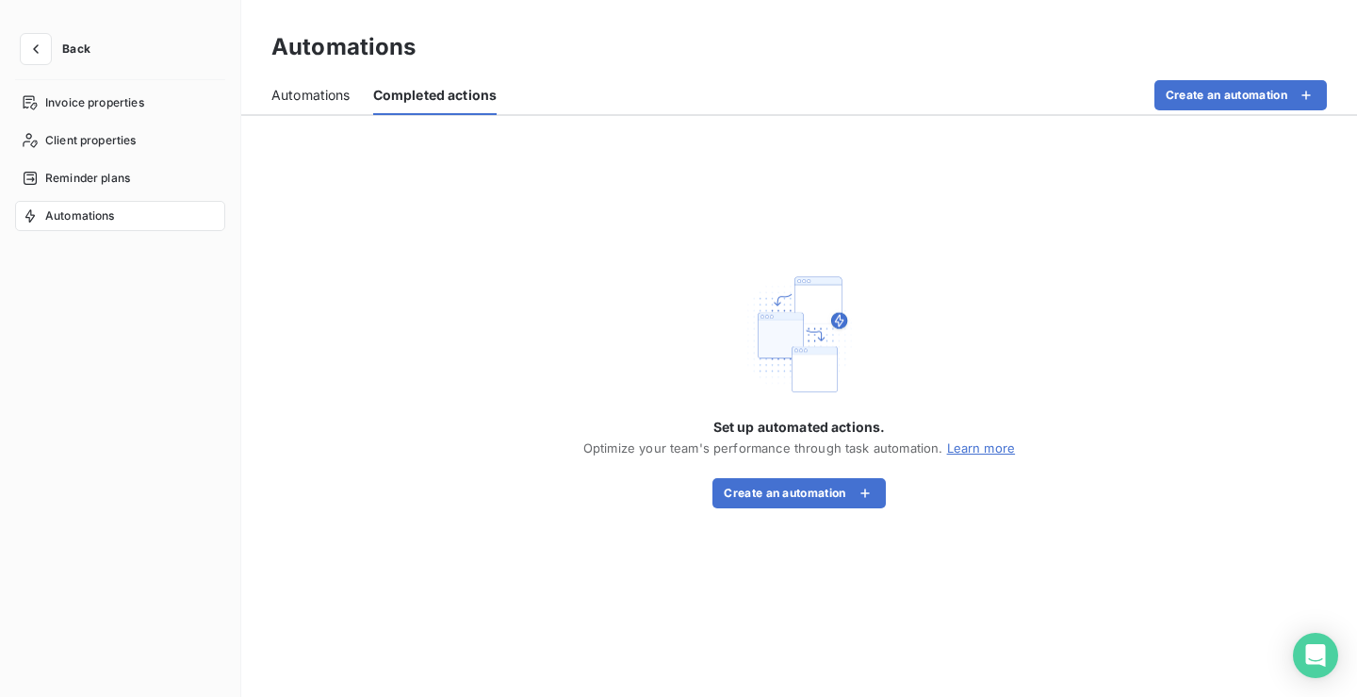
click at [327, 91] on span "Automations" at bounding box center [310, 95] width 79 height 19
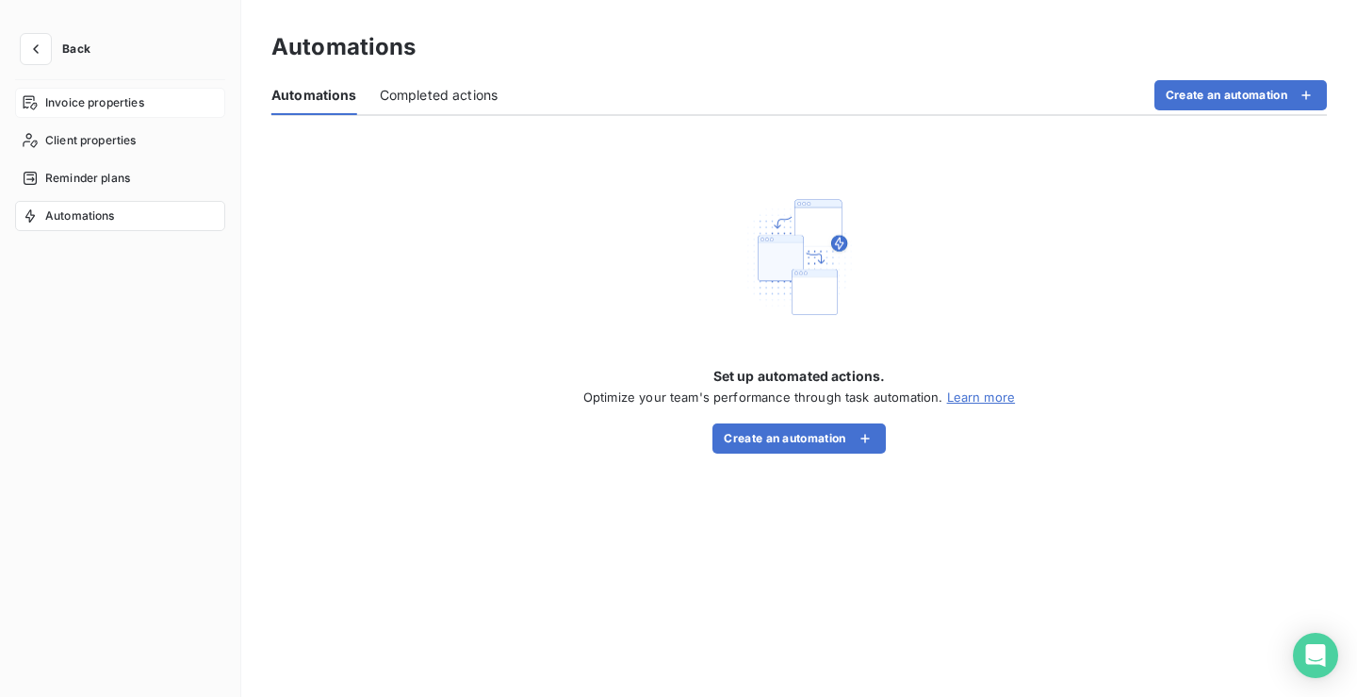
click at [82, 105] on span "Invoice properties" at bounding box center [94, 102] width 99 height 17
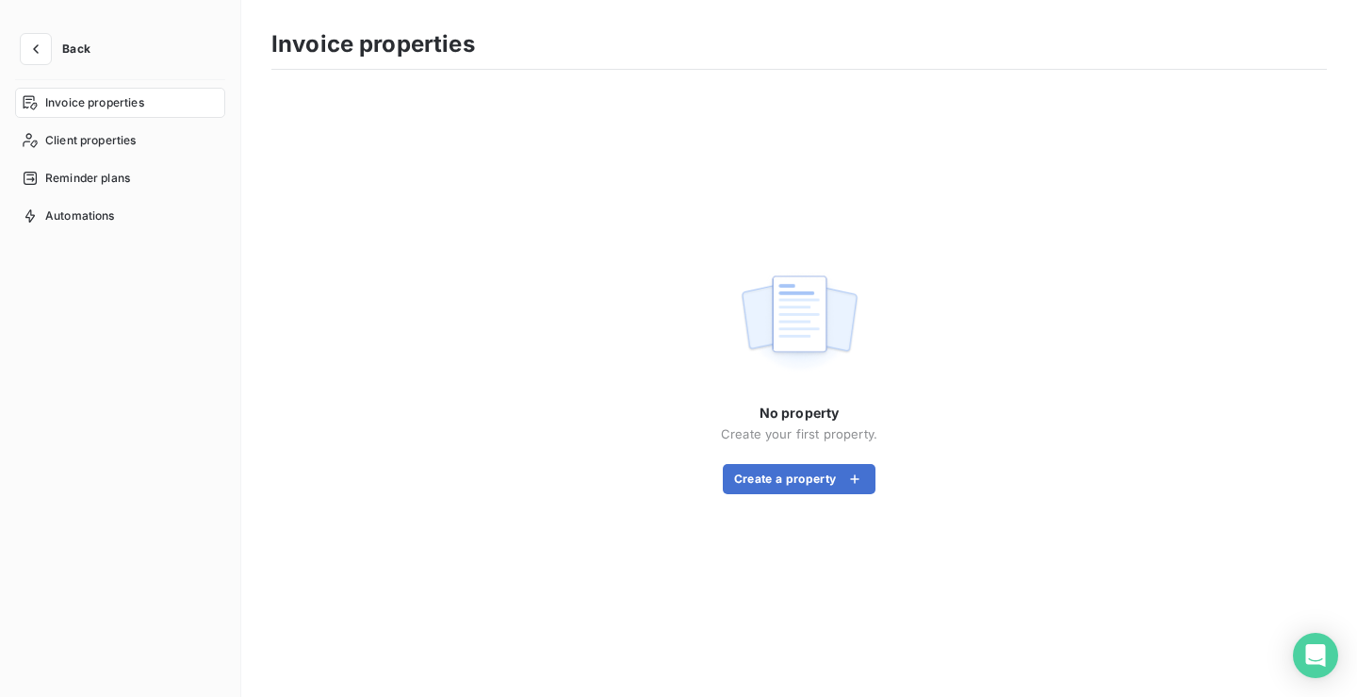
click at [62, 57] on button "Back" at bounding box center [60, 49] width 90 height 30
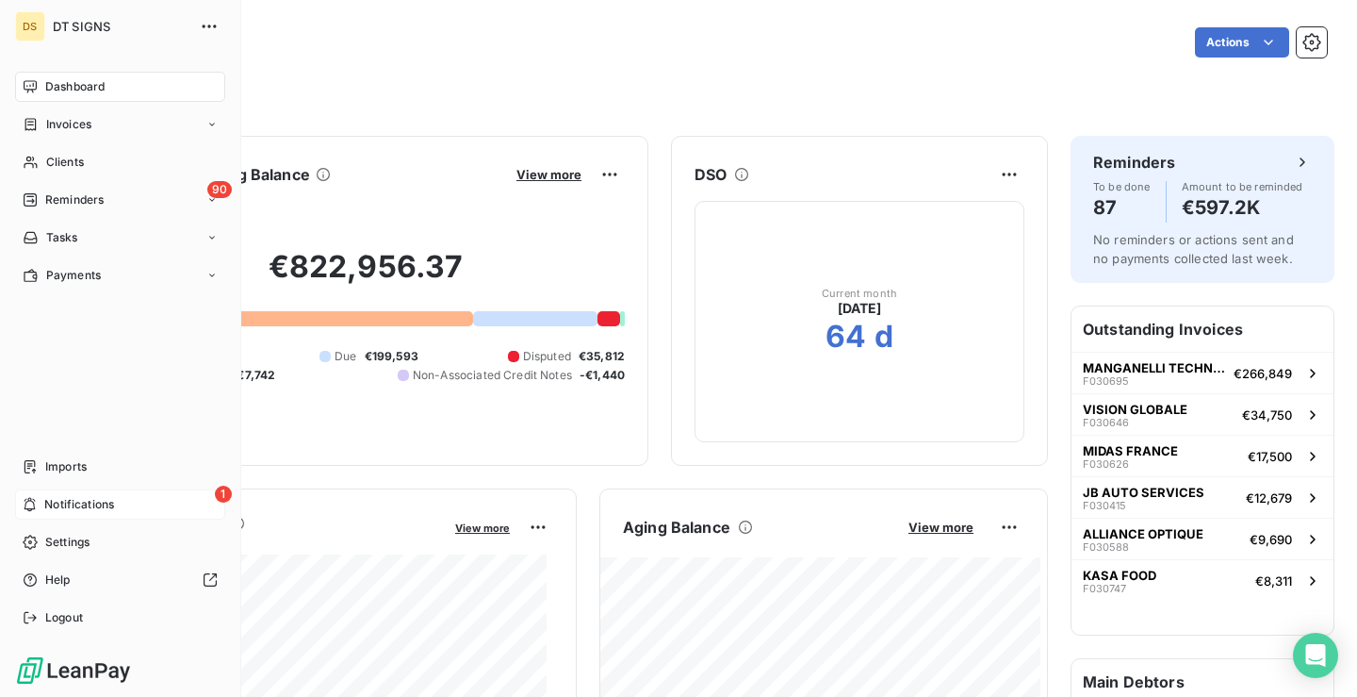
click at [132, 504] on div "1 Notifications" at bounding box center [120, 504] width 210 height 30
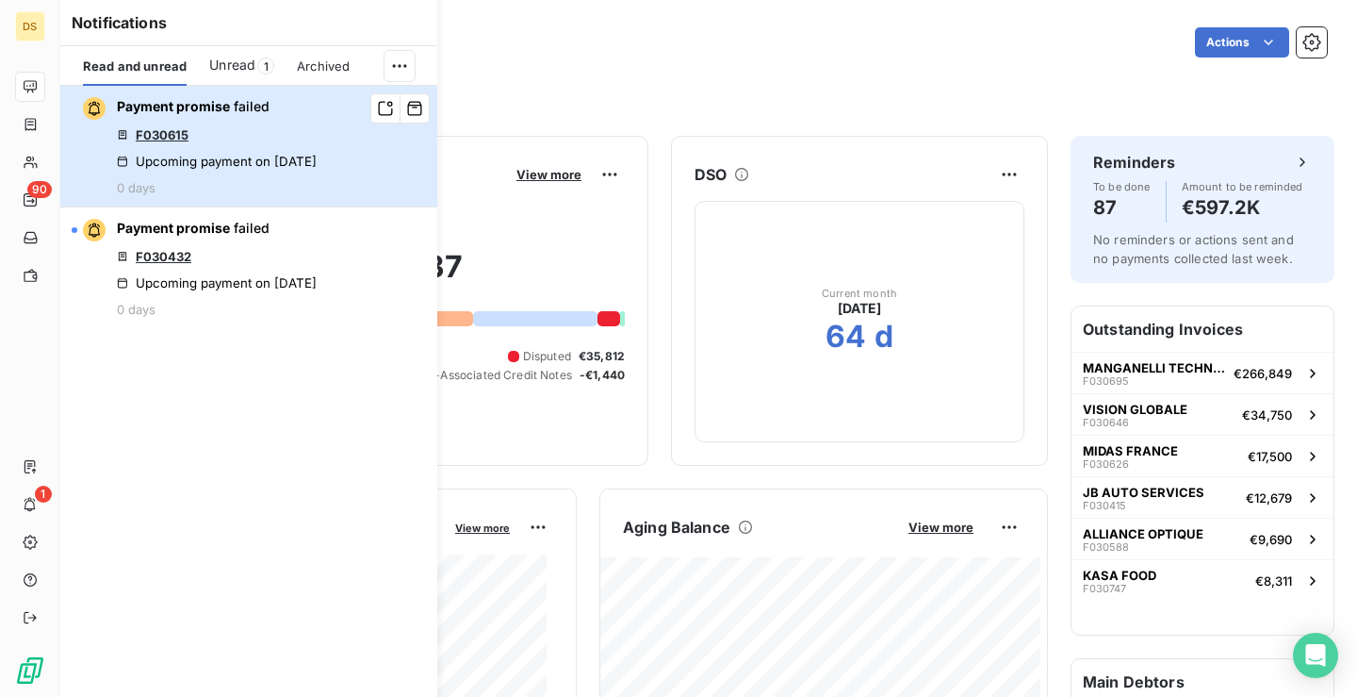
click at [282, 167] on div "Upcoming payment on [DATE]" at bounding box center [217, 161] width 200 height 15
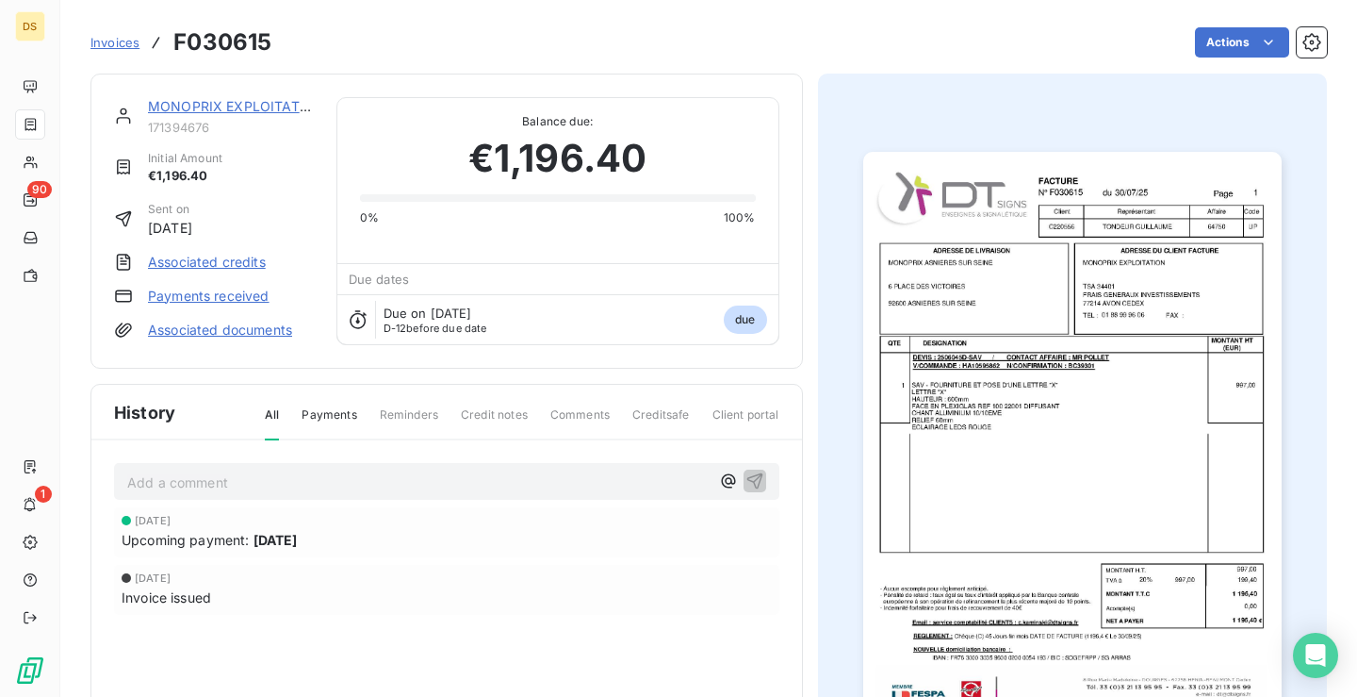
click at [118, 43] on span "Invoices" at bounding box center [114, 42] width 49 height 15
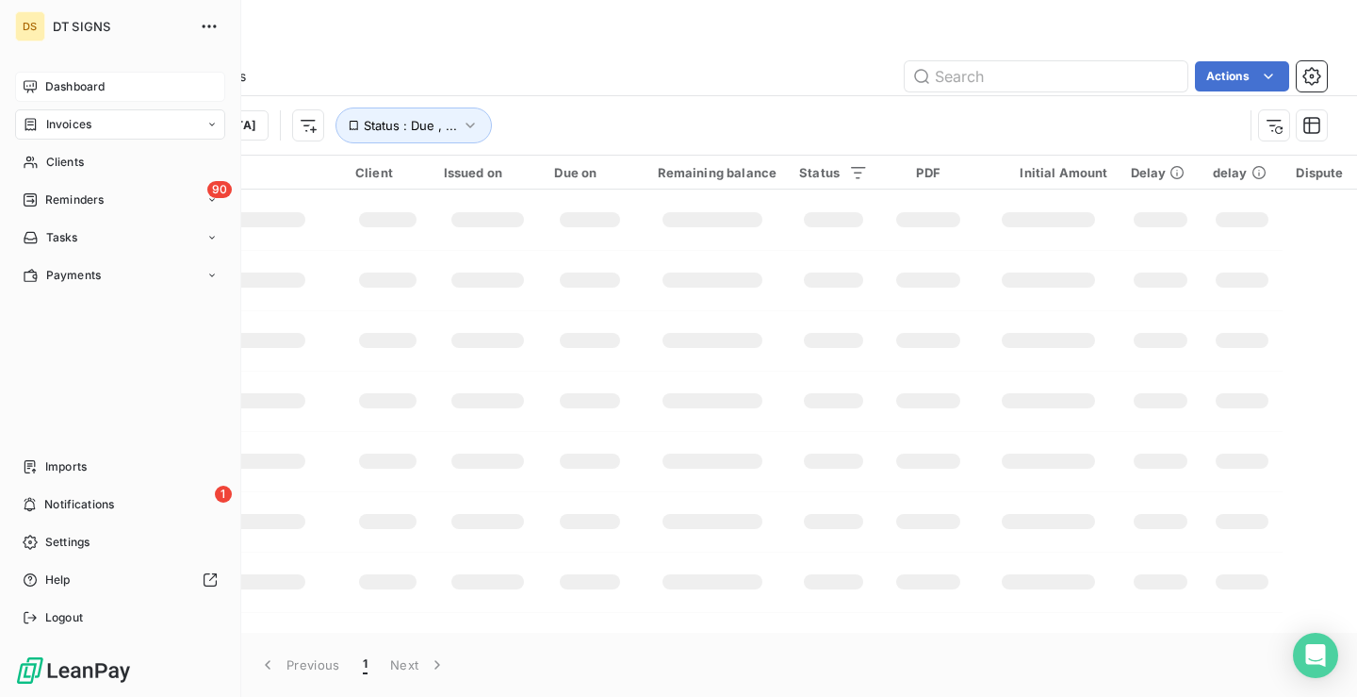
click at [71, 90] on span "Dashboard" at bounding box center [74, 86] width 59 height 17
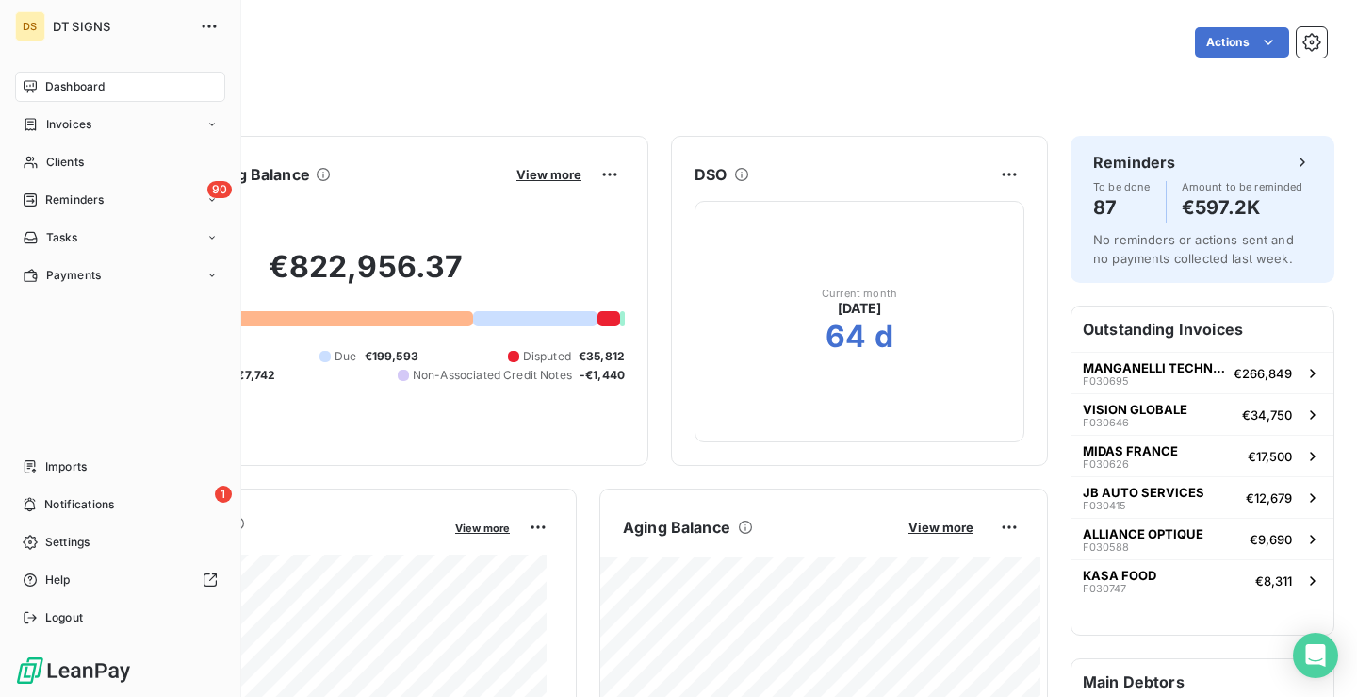
click at [110, 89] on div "Dashboard" at bounding box center [120, 87] width 210 height 30
